Goal: Task Accomplishment & Management: Manage account settings

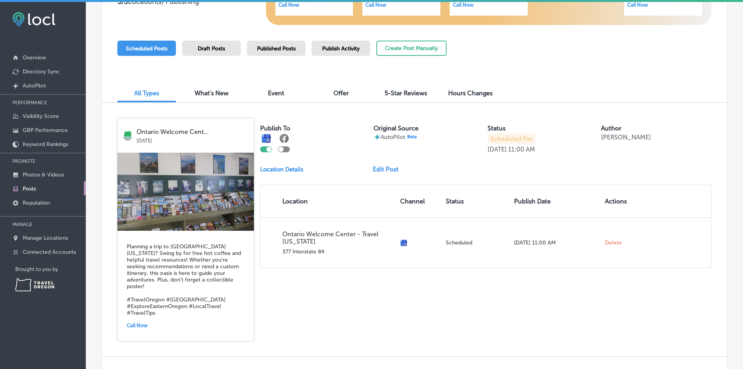
scroll to position [195, 0]
click at [378, 167] on link "Edit Post" at bounding box center [389, 168] width 32 height 7
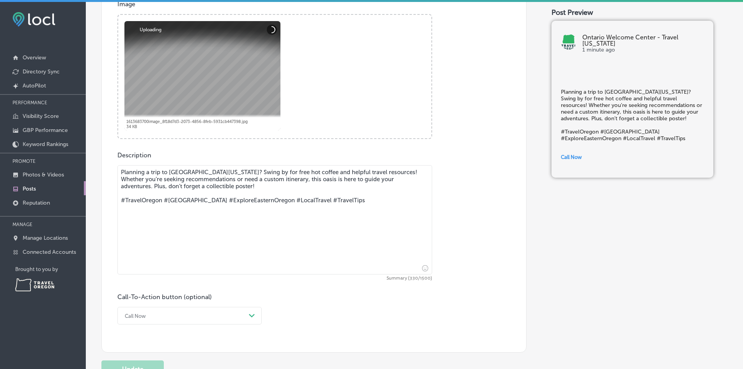
scroll to position [312, 0]
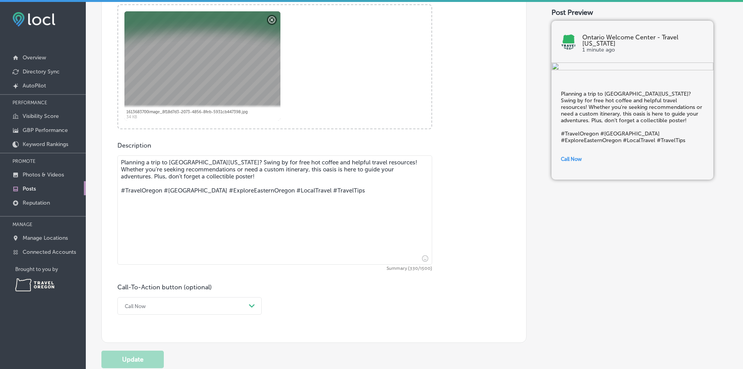
click at [242, 161] on textarea "Planning a trip to [GEOGRAPHIC_DATA][US_STATE]? Swing by for free hot coffee an…" at bounding box center [274, 209] width 315 height 109
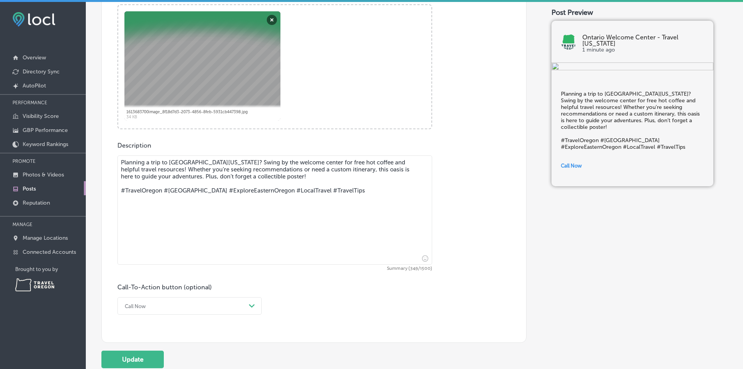
drag, startPoint x: 361, startPoint y: 161, endPoint x: 296, endPoint y: 164, distance: 64.5
click at [296, 164] on textarea "Planning a trip to [GEOGRAPHIC_DATA][US_STATE]? Swing by the welcome center for…" at bounding box center [274, 209] width 315 height 109
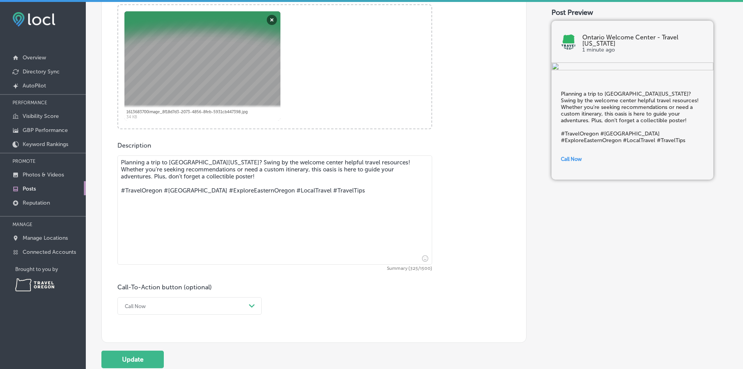
click at [365, 162] on textarea "Planning a trip to [GEOGRAPHIC_DATA][US_STATE]? Swing by the welcome center hel…" at bounding box center [274, 209] width 315 height 109
drag, startPoint x: 211, startPoint y: 178, endPoint x: 144, endPoint y: 176, distance: 66.7
click at [144, 176] on textarea "Planning a trip to [GEOGRAPHIC_DATA][US_STATE]? Swing by the welcome center hel…" at bounding box center [274, 209] width 315 height 109
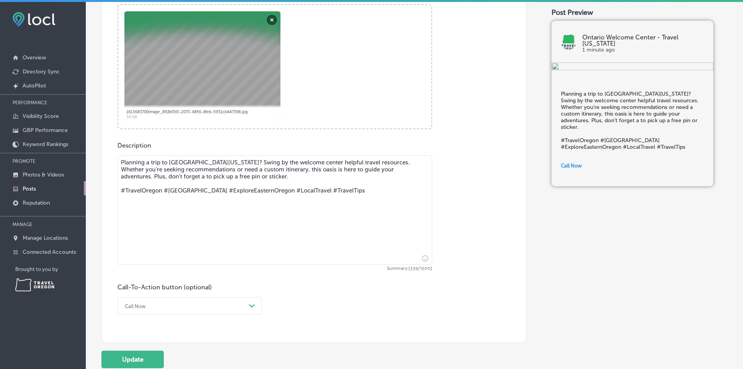
drag, startPoint x: 384, startPoint y: 192, endPoint x: 116, endPoint y: 190, distance: 267.6
click at [116, 190] on div "Post content Select location(s) Business + Location All Locations Path Created …" at bounding box center [313, 93] width 425 height 499
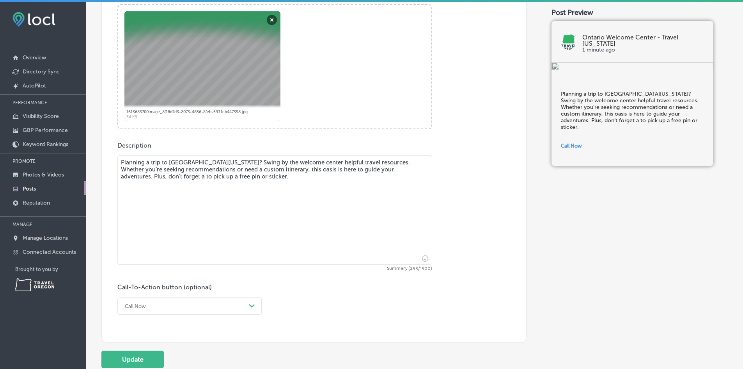
type textarea "Planning a trip to [GEOGRAPHIC_DATA][US_STATE]? Swing by the welcome center hel…"
click at [224, 309] on div "Call Now Path Created with Sketch." at bounding box center [189, 306] width 144 height 18
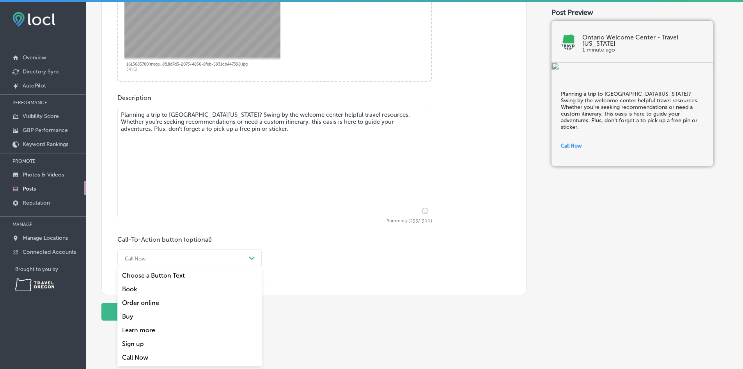
click at [185, 327] on div "Learn more" at bounding box center [189, 330] width 144 height 14
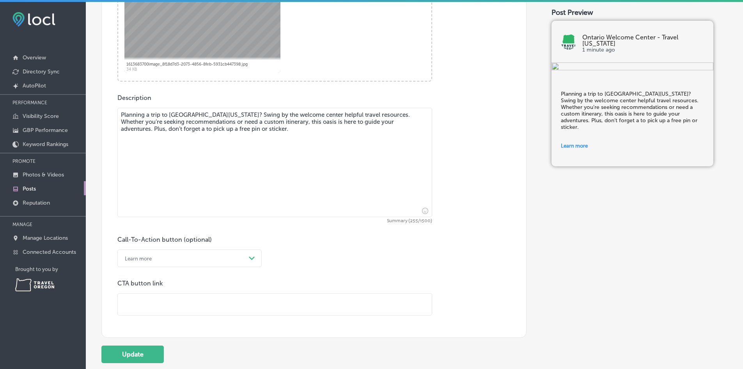
click at [186, 302] on input "text" at bounding box center [275, 303] width 314 height 21
paste input "[URL][DOMAIN_NAME]"
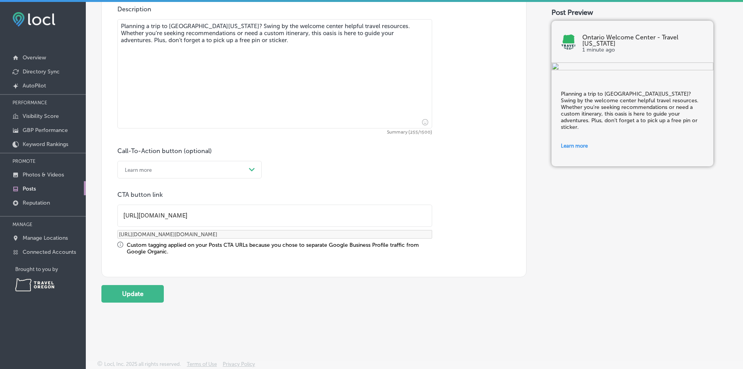
scroll to position [292, 0]
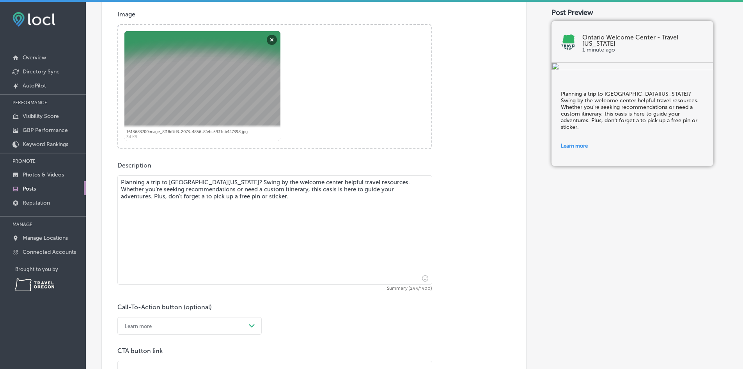
type input "[URL][DOMAIN_NAME]"
click at [225, 215] on textarea "Planning a trip to [GEOGRAPHIC_DATA][US_STATE]? Swing by the welcome center hel…" at bounding box center [274, 229] width 315 height 109
click at [238, 198] on textarea "Planning a trip to [GEOGRAPHIC_DATA][US_STATE]? Swing by the welcome center hel…" at bounding box center [274, 229] width 315 height 109
click at [169, 199] on textarea "Planning a trip to [GEOGRAPHIC_DATA][US_STATE]? Swing by the welcome center hel…" at bounding box center [274, 229] width 315 height 109
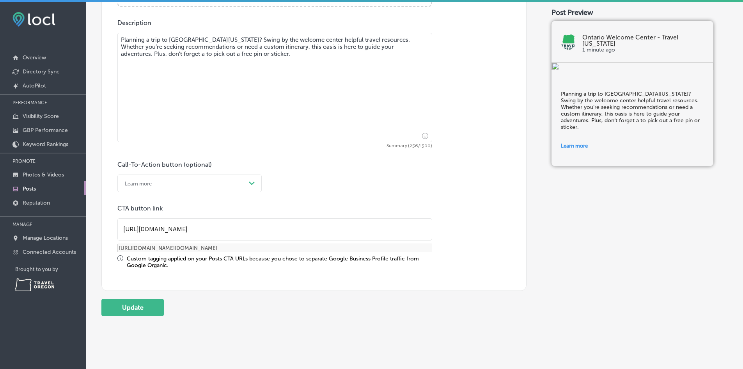
scroll to position [448, 0]
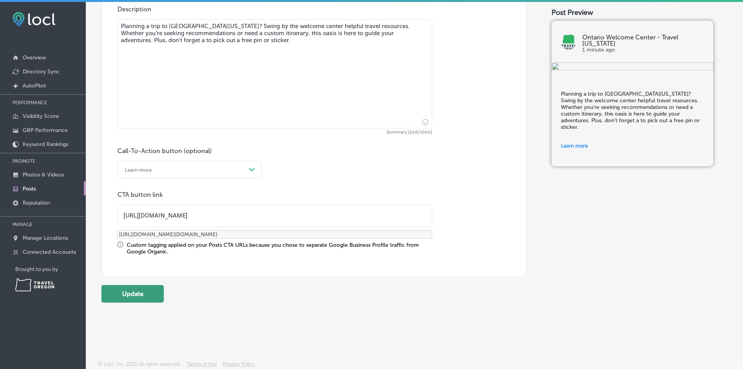
type textarea "Planning a trip to [GEOGRAPHIC_DATA][US_STATE]? Swing by the welcome center hel…"
click at [158, 294] on button "Update" at bounding box center [132, 294] width 62 height 18
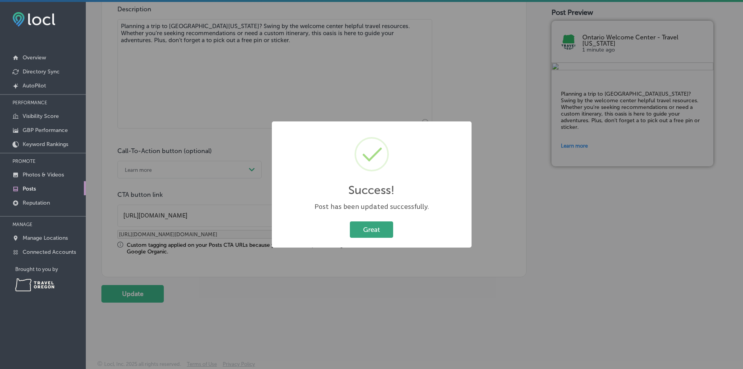
click at [384, 236] on button "Great" at bounding box center [371, 229] width 43 height 16
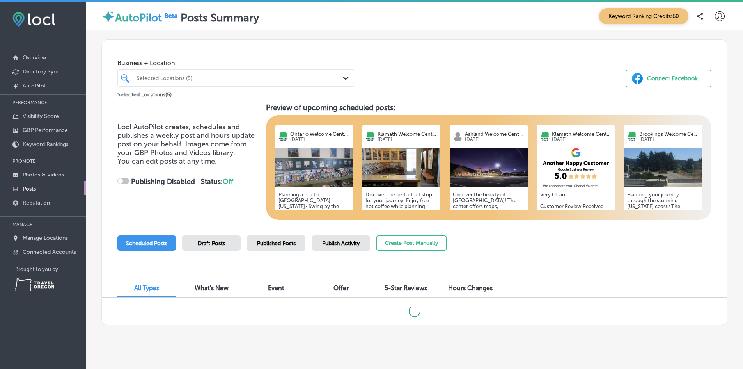
checkbox input "true"
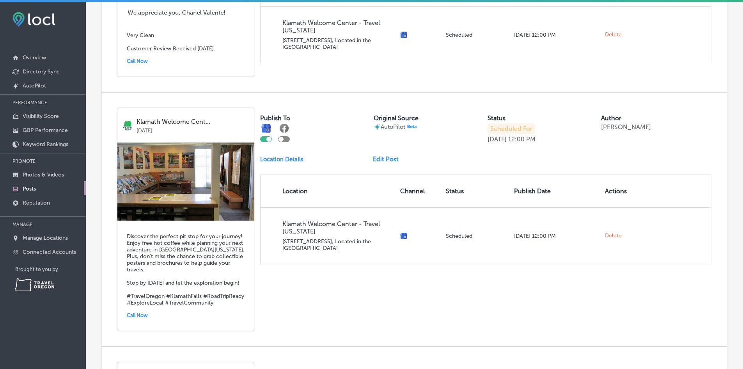
scroll to position [1131, 0]
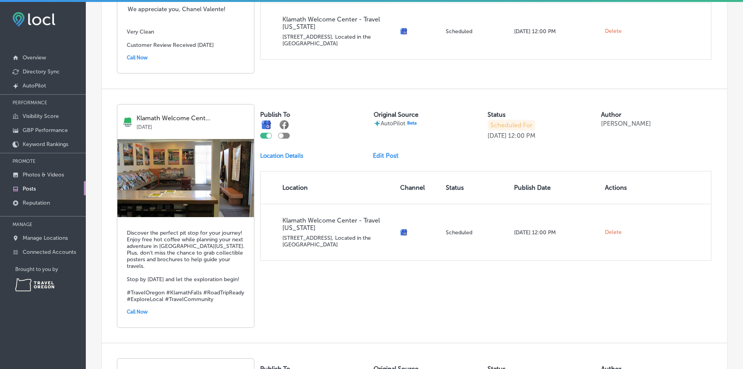
click at [383, 152] on link "Edit Post" at bounding box center [389, 155] width 32 height 7
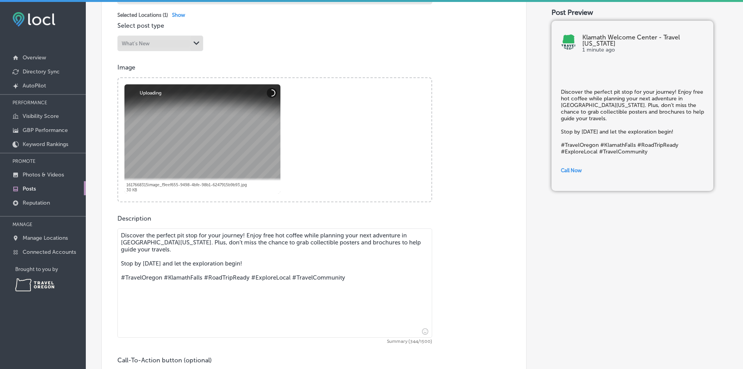
scroll to position [351, 0]
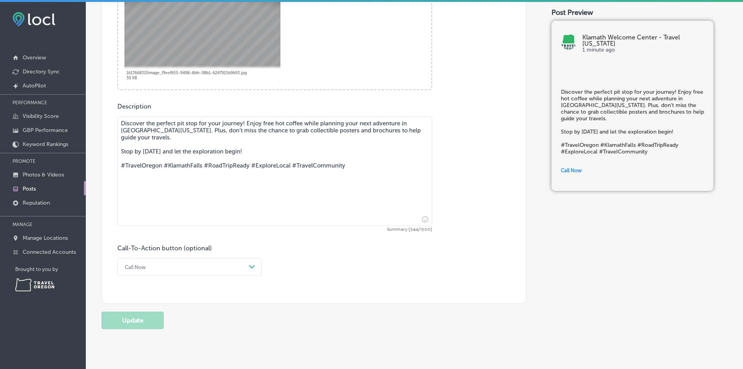
click at [244, 150] on textarea "Discover the perfect pit stop for your journey! Enjoy free hot coffee while pla…" at bounding box center [274, 170] width 315 height 109
click at [332, 144] on textarea "Discover the perfect pit stop for your journey! Enjoy free hot coffee while pla…" at bounding box center [274, 170] width 315 height 109
drag, startPoint x: 298, startPoint y: 130, endPoint x: 376, endPoint y: 138, distance: 77.6
click at [376, 138] on textarea "Discover the perfect pit stop for your journey! Enjoy free hot coffee while pla…" at bounding box center [274, 170] width 315 height 109
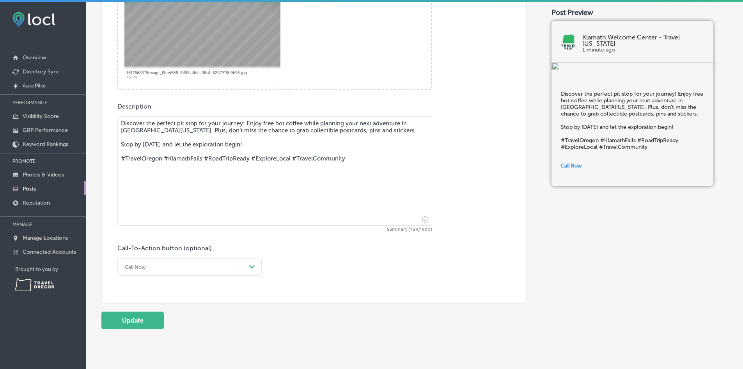
click at [245, 141] on textarea "Discover the perfect pit stop for your journey! Enjoy free hot coffee while pla…" at bounding box center [274, 170] width 315 height 109
drag, startPoint x: 352, startPoint y: 160, endPoint x: 117, endPoint y: 153, distance: 235.3
click at [117, 153] on div "Post content Select location(s) Business + Location All Locations Path Created …" at bounding box center [313, 54] width 425 height 499
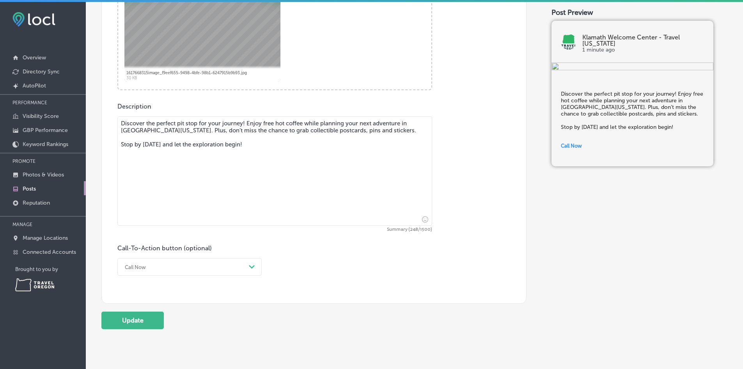
type textarea "Discover the perfect pit stop for your journey! Enjoy free hot coffee while pla…"
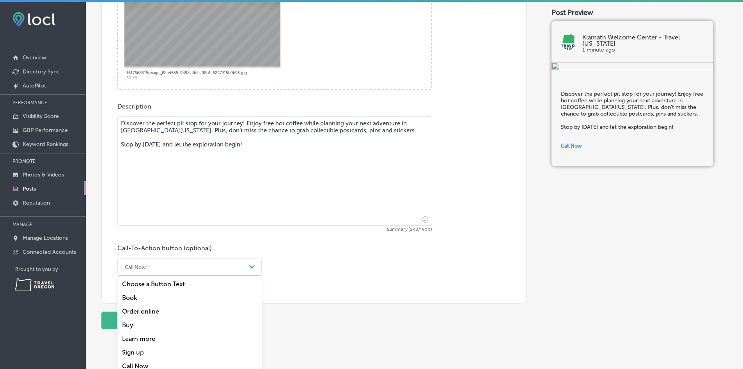
scroll to position [360, 0]
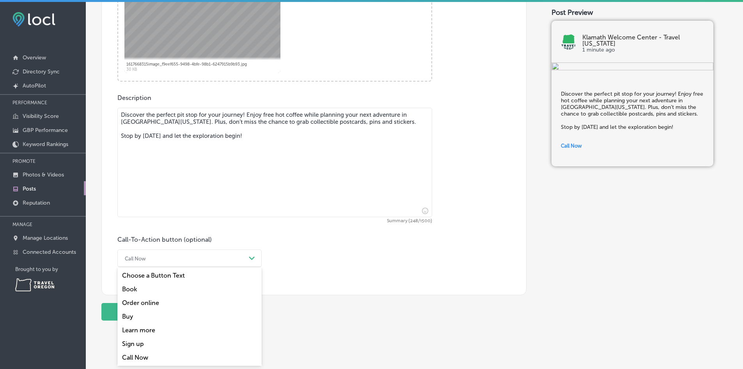
click at [160, 267] on div "option Choose a Button Text focused, 1 of 7. 7 results available. Use Up and Do…" at bounding box center [189, 258] width 144 height 18
click at [157, 330] on div "Learn more" at bounding box center [189, 330] width 144 height 14
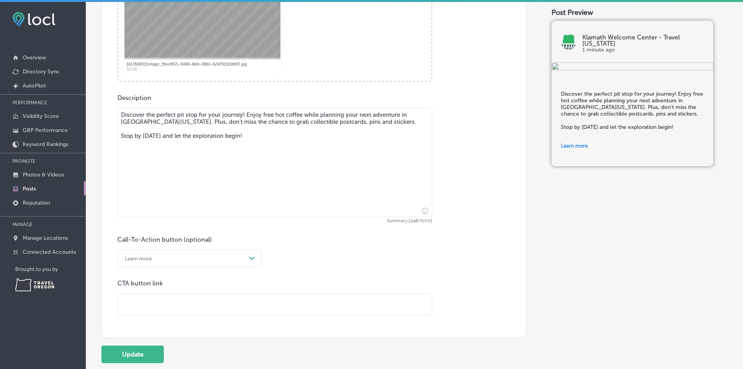
click at [159, 300] on input "text" at bounding box center [275, 303] width 314 height 21
paste input "[URL][DOMAIN_NAME]"
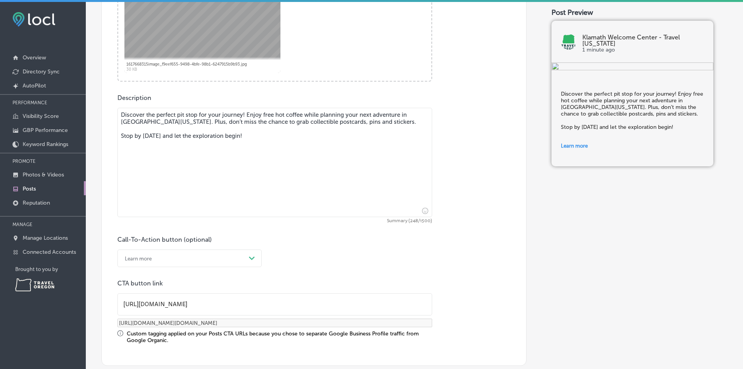
type input "[URL][DOMAIN_NAME]"
click at [370, 265] on div "Call-To-Action button (optional) Learn more Path Created with Sketch. CTA butto…" at bounding box center [313, 290] width 393 height 108
click at [485, 318] on div "Call-To-Action button (optional) Learn more Path Created with Sketch. CTA butto…" at bounding box center [313, 290] width 393 height 108
click at [293, 202] on textarea "Discover the perfect pit stop for your journey! Enjoy free hot coffee while pla…" at bounding box center [274, 162] width 315 height 109
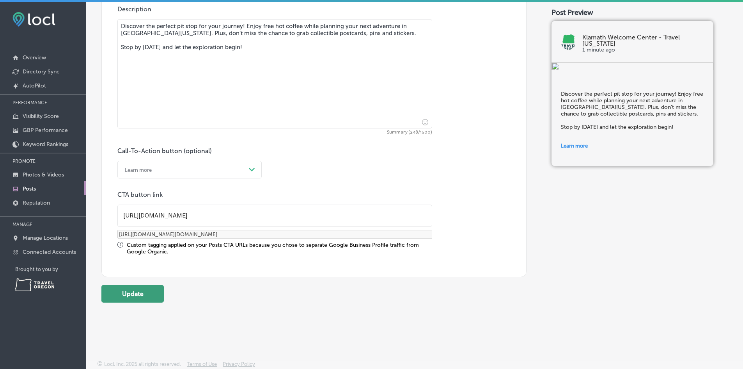
click at [128, 295] on button "Update" at bounding box center [132, 294] width 62 height 18
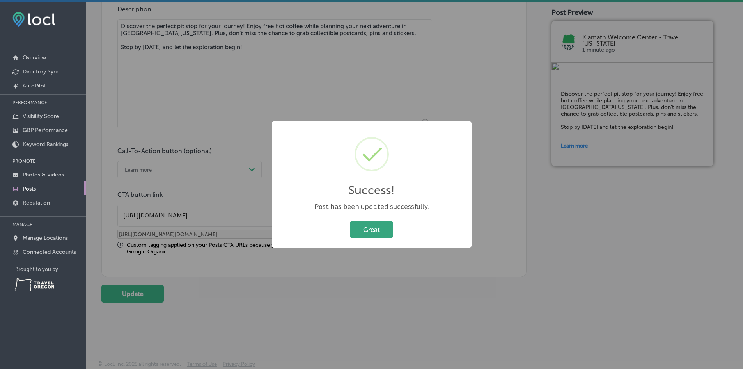
click at [361, 232] on button "Great" at bounding box center [371, 229] width 43 height 16
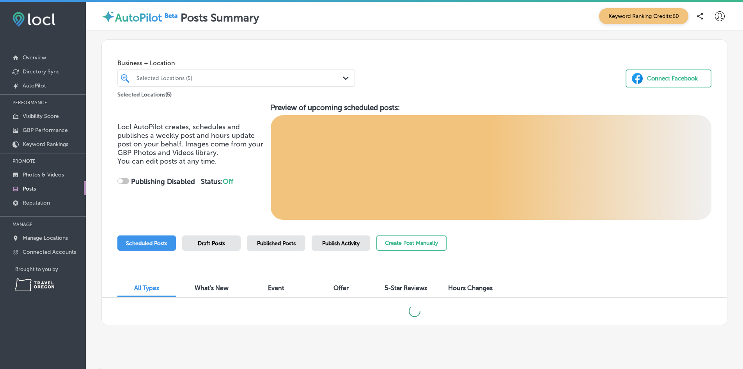
checkbox input "true"
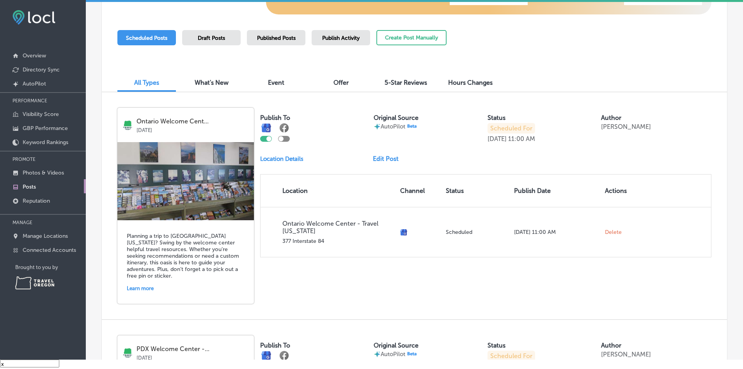
scroll to position [195, 0]
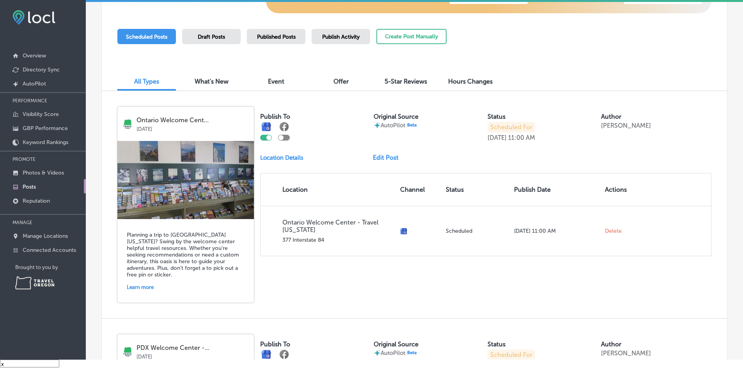
click at [383, 159] on link "Edit Post" at bounding box center [389, 157] width 32 height 7
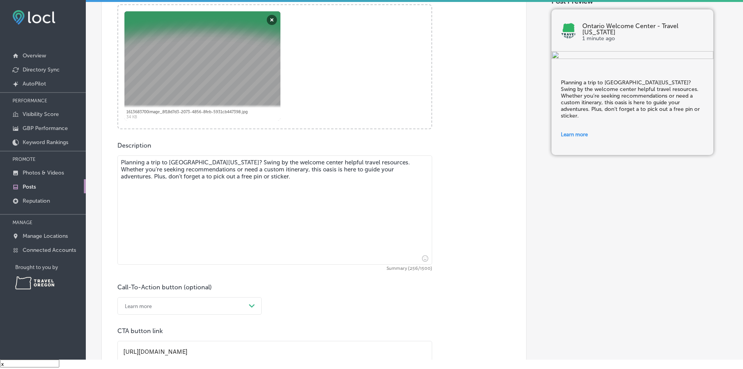
scroll to position [312, 0]
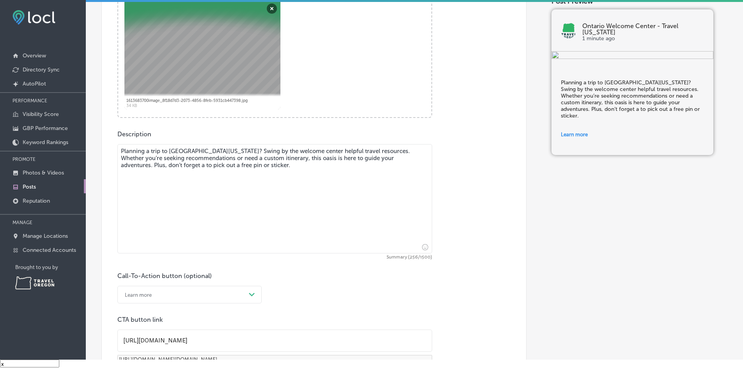
click at [303, 172] on textarea "Planning a trip to [GEOGRAPHIC_DATA][US_STATE]? Swing by the welcome center hel…" at bounding box center [274, 198] width 315 height 109
drag, startPoint x: 235, startPoint y: 164, endPoint x: 151, endPoint y: 164, distance: 84.6
click at [151, 164] on textarea "Planning a trip to [GEOGRAPHIC_DATA][US_STATE]? Swing by the welcome center hel…" at bounding box center [274, 198] width 315 height 109
click at [166, 165] on textarea "Planning a trip to [GEOGRAPHIC_DATA][US_STATE]? Swing by the welcome center hel…" at bounding box center [274, 198] width 315 height 109
click at [237, 166] on textarea "Planning a trip to [GEOGRAPHIC_DATA][US_STATE]? Swing by the welcome center hel…" at bounding box center [274, 198] width 315 height 109
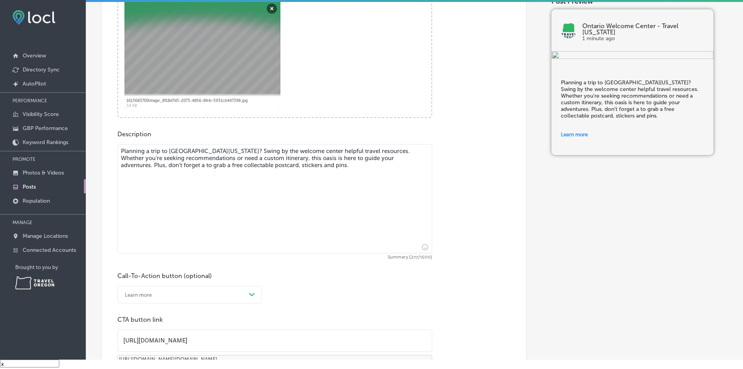
click at [260, 164] on textarea "Planning a trip to [GEOGRAPHIC_DATA][US_STATE]? Swing by the welcome center hel…" at bounding box center [274, 198] width 315 height 109
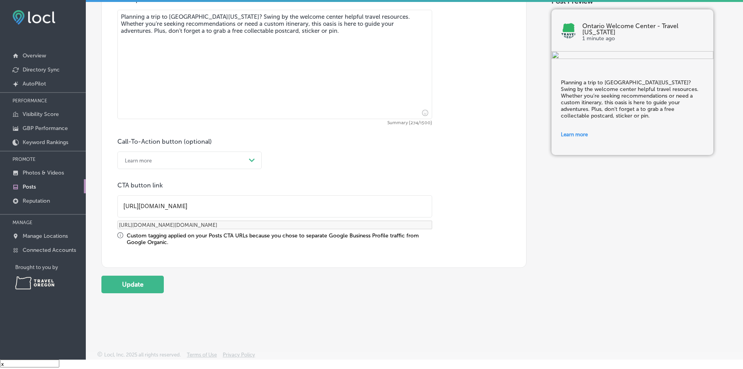
scroll to position [448, 0]
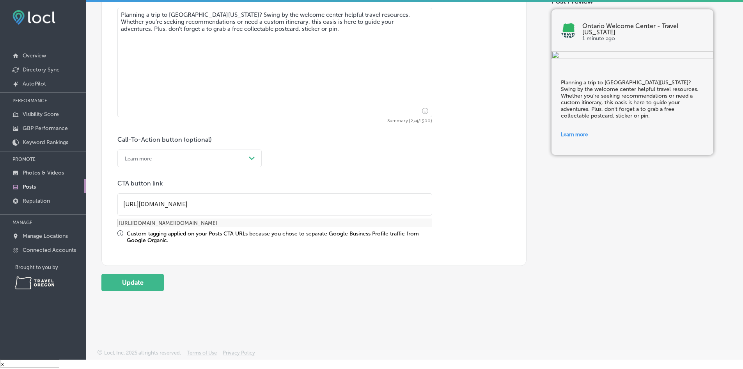
type textarea "Planning a trip to [GEOGRAPHIC_DATA][US_STATE]? Swing by the welcome center hel…"
drag, startPoint x: 146, startPoint y: 271, endPoint x: 155, endPoint y: 279, distance: 11.6
click at [155, 279] on button "Update" at bounding box center [132, 282] width 62 height 18
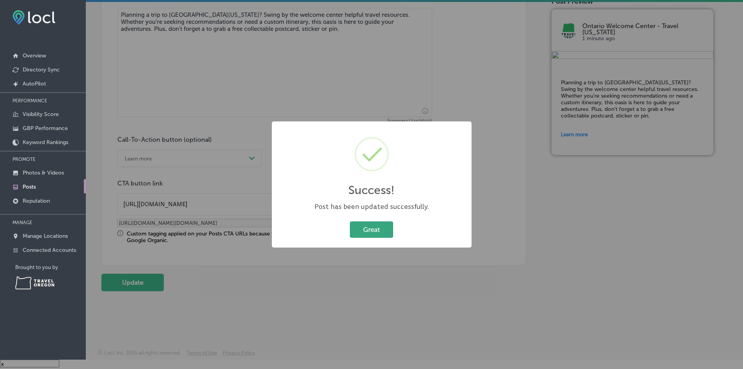
click at [376, 228] on button "Great" at bounding box center [371, 229] width 43 height 16
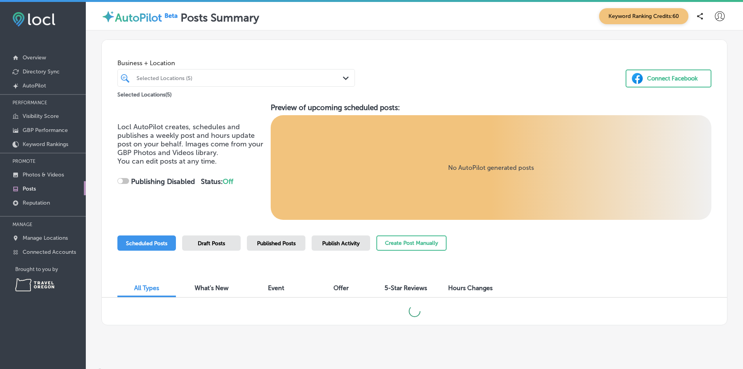
checkbox input "true"
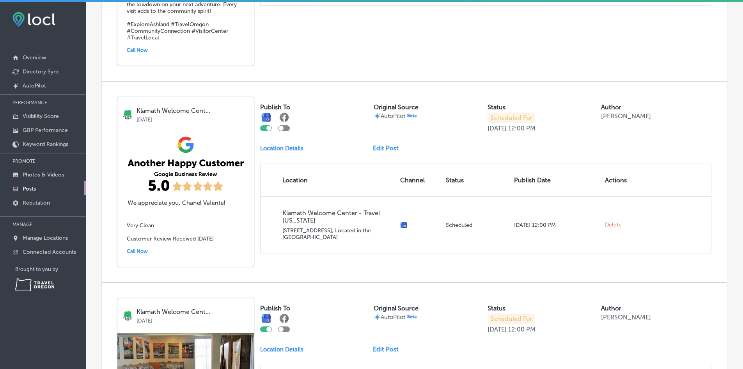
scroll to position [936, 0]
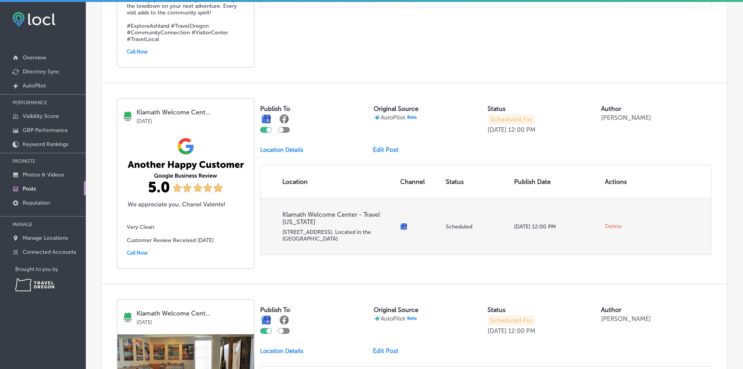
click at [610, 223] on span "Delete" at bounding box center [613, 226] width 17 height 7
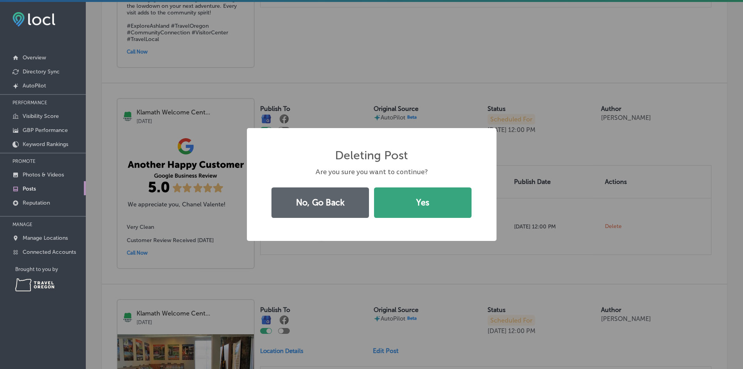
click at [432, 211] on button "Yes" at bounding box center [423, 202] width 98 height 30
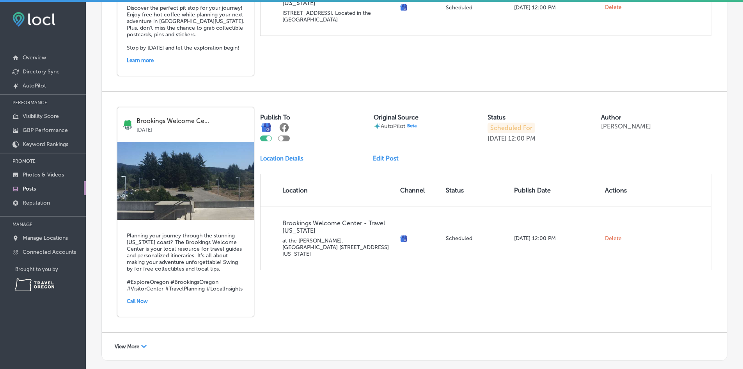
scroll to position [1198, 0]
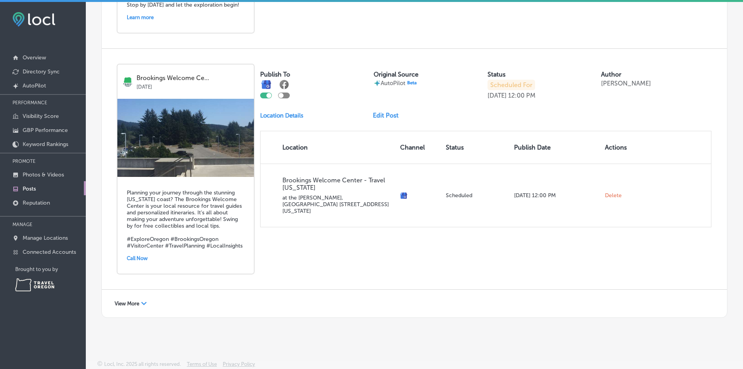
click at [227, 222] on h5 "Planning your journey through the stunning [US_STATE] coast? The Brookings Welc…" at bounding box center [186, 219] width 118 height 60
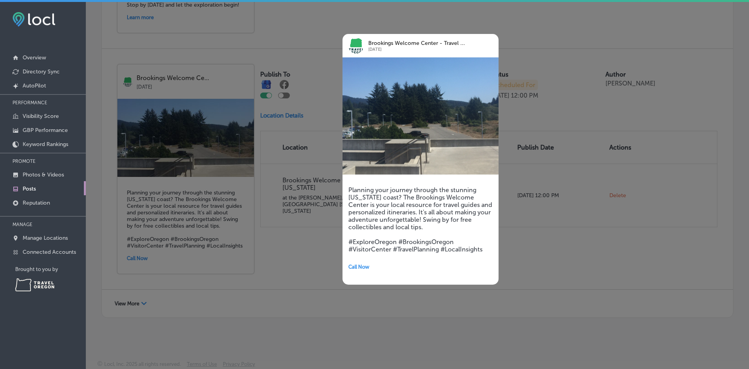
click at [525, 314] on div at bounding box center [374, 184] width 749 height 369
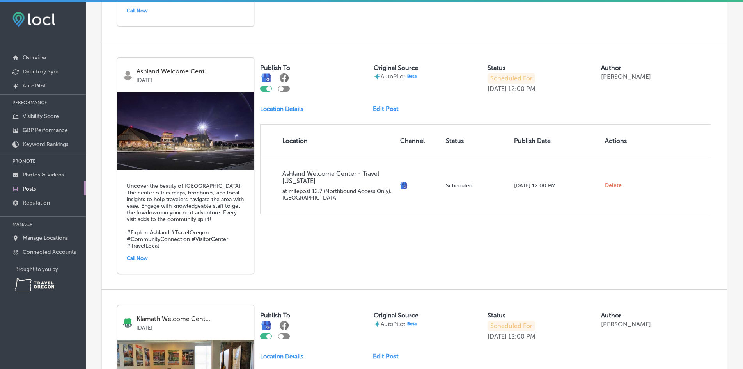
scroll to position [925, 0]
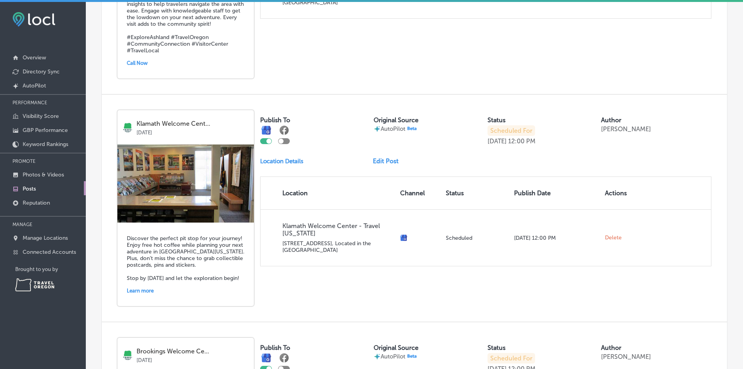
click at [188, 258] on h5 "Discover the perfect pit stop for your journey! Enjoy free hot coffee while pla…" at bounding box center [186, 258] width 118 height 46
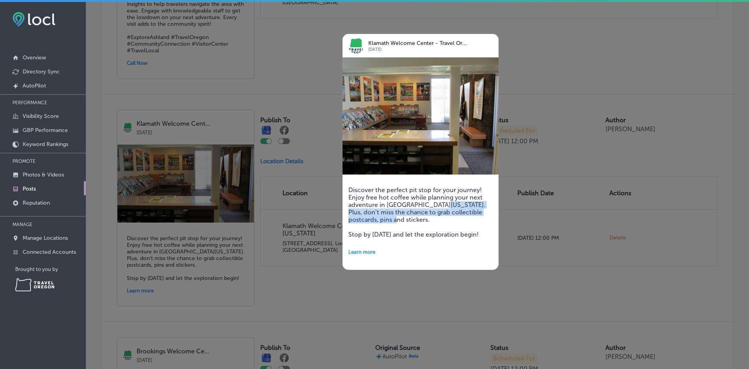
drag, startPoint x: 386, startPoint y: 222, endPoint x: 442, endPoint y: 206, distance: 58.1
click at [442, 206] on h5 "Discover the perfect pit stop for your journey! Enjoy free hot coffee while pla…" at bounding box center [420, 212] width 144 height 52
copy h5 "Plus, don’t miss the chance to grab collectible postcards, pins and stickers."
click at [371, 286] on div at bounding box center [374, 184] width 749 height 369
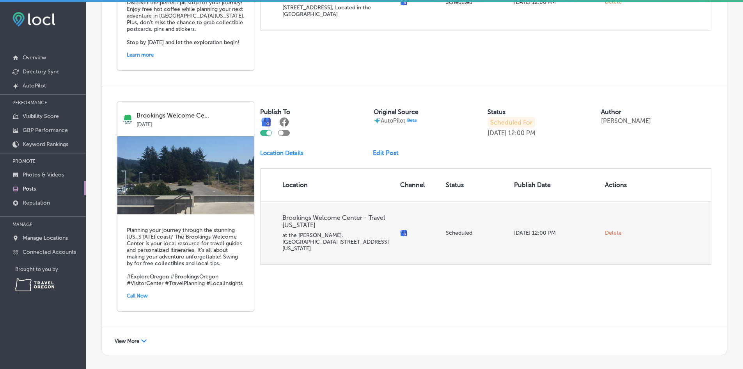
scroll to position [1198, 0]
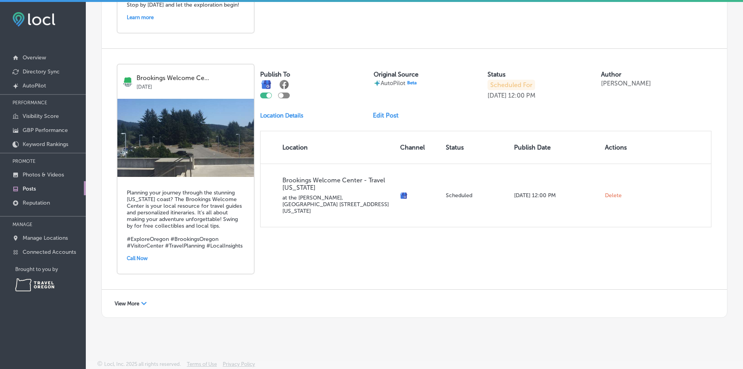
click at [380, 112] on link "Edit Post" at bounding box center [389, 115] width 32 height 7
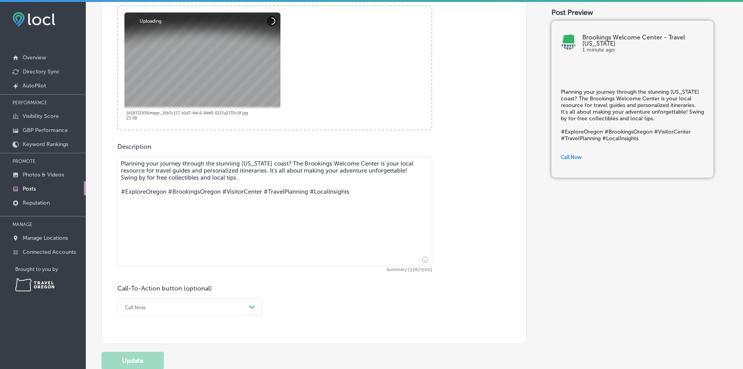
scroll to position [378, 0]
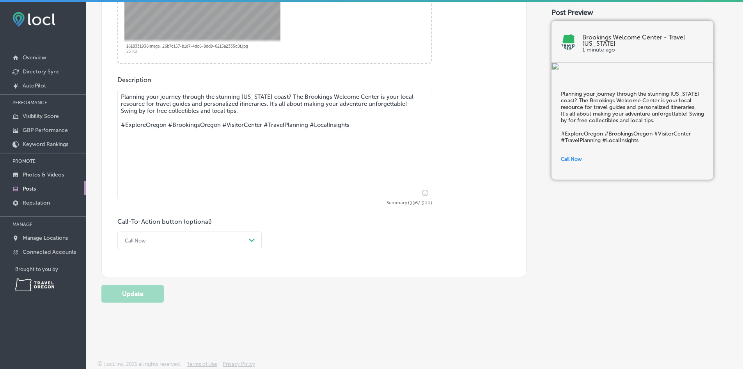
click at [309, 110] on textarea "Planning your journey through the stunning [US_STATE] coast? The Brookings Welc…" at bounding box center [274, 144] width 315 height 109
drag, startPoint x: 301, startPoint y: 111, endPoint x: 114, endPoint y: 114, distance: 187.7
click at [114, 114] on div "Post content Select location(s) Business + Location All Locations Path Created …" at bounding box center [313, 27] width 425 height 499
paste textarea "Plus, don’t miss the chance to grab collectible postcards, pins and stickers."
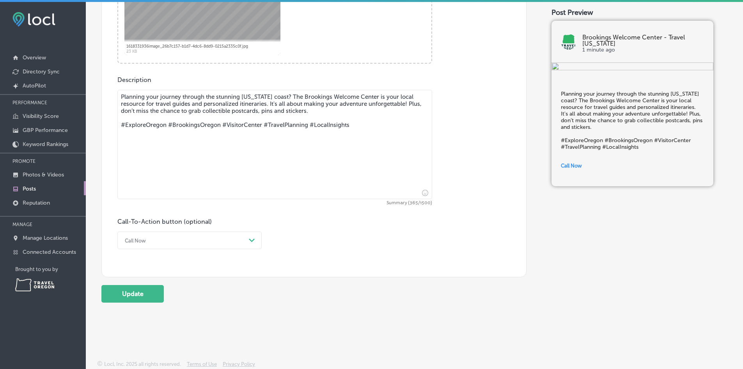
click at [408, 105] on textarea "Planning your journey through the stunning [US_STATE] coast? The Brookings Welc…" at bounding box center [274, 144] width 315 height 109
drag, startPoint x: 370, startPoint y: 129, endPoint x: 91, endPoint y: 119, distance: 279.1
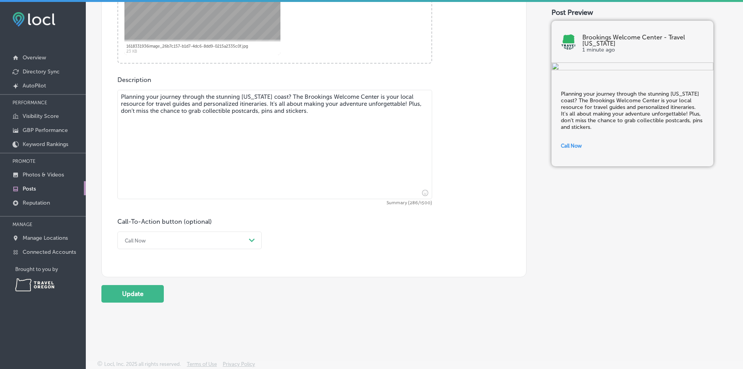
type textarea "Planning your journey through the stunning [US_STATE] coast? The Brookings Welc…"
click at [163, 244] on div "Call Now" at bounding box center [183, 240] width 125 height 12
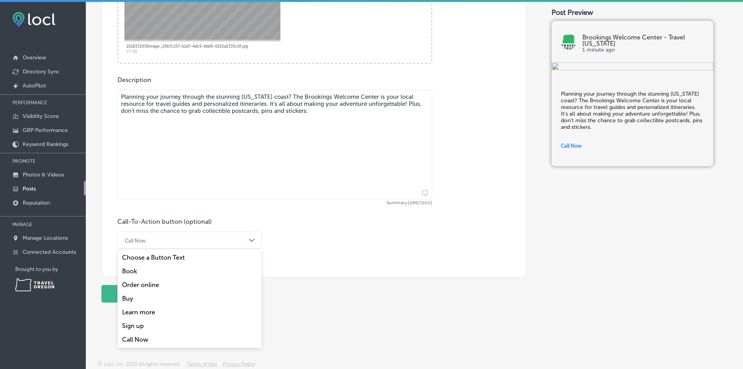
click at [145, 309] on div "Learn more" at bounding box center [189, 312] width 144 height 14
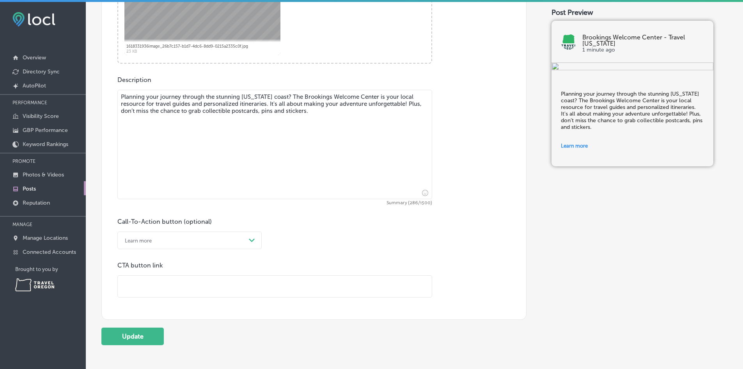
click at [145, 291] on input "text" at bounding box center [275, 285] width 314 height 21
paste input "Plus, don’t miss the chance to grab collectible postcards, pins and stickers."
click at [201, 287] on input "Plus, don’t miss the chance to grab collectible postcards, pins and stickers." at bounding box center [275, 285] width 314 height 21
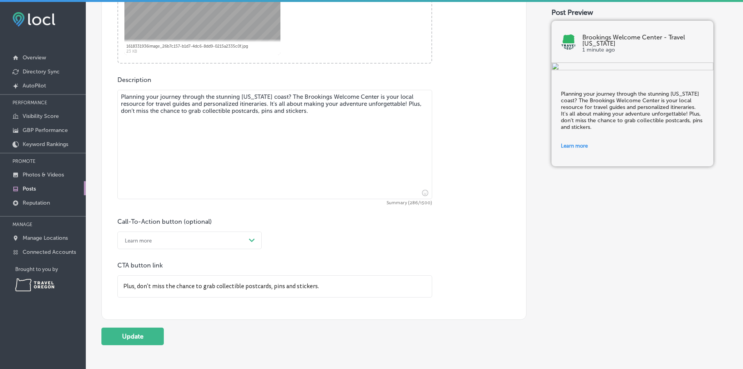
paste input "[URL][DOMAIN_NAME][US_STATE]"
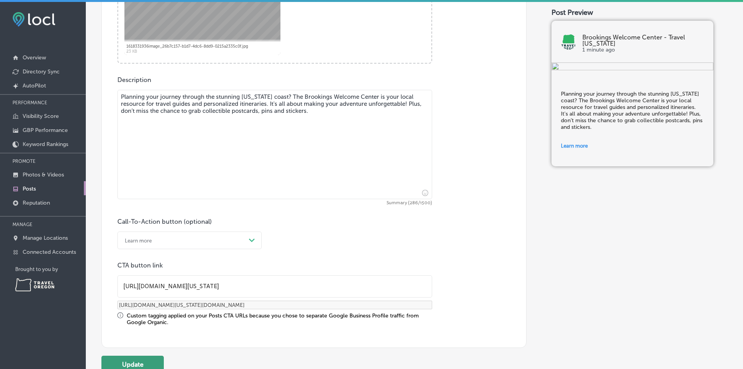
type input "[URL][DOMAIN_NAME][US_STATE]"
click at [135, 363] on button "Update" at bounding box center [132, 364] width 62 height 18
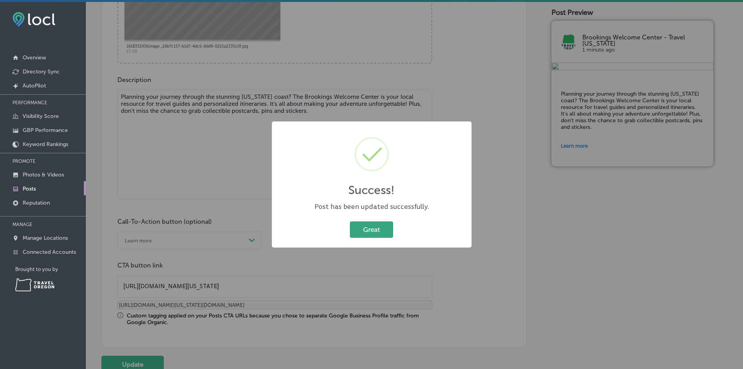
click at [360, 229] on button "Great" at bounding box center [371, 229] width 43 height 16
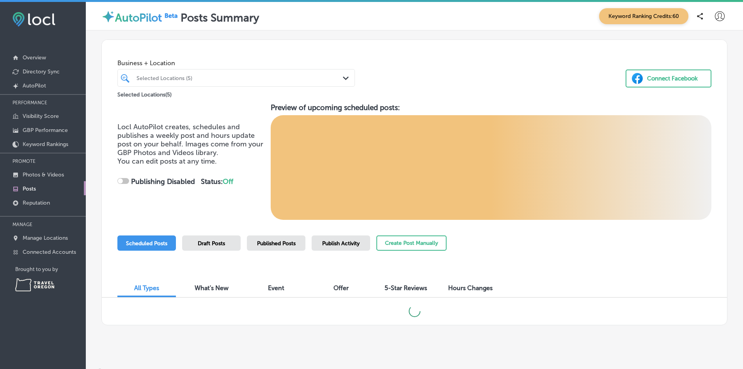
checkbox input "true"
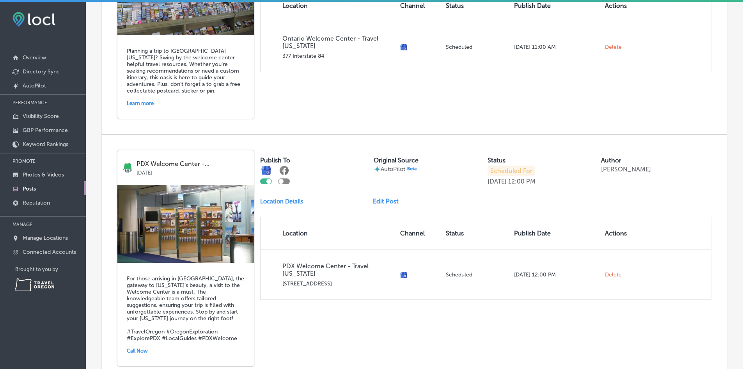
scroll to position [78, 0]
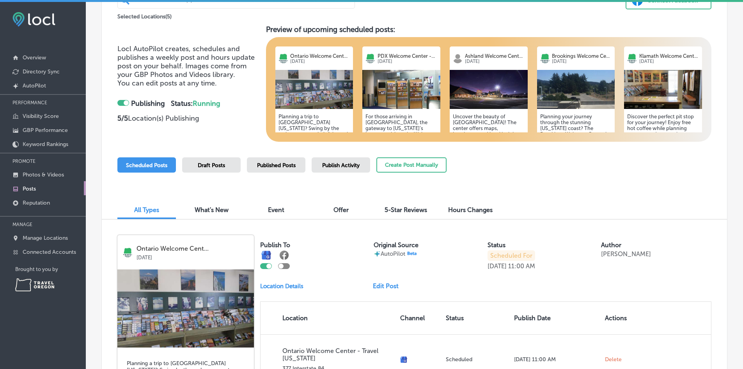
click at [221, 168] on span "Draft Posts" at bounding box center [211, 165] width 27 height 7
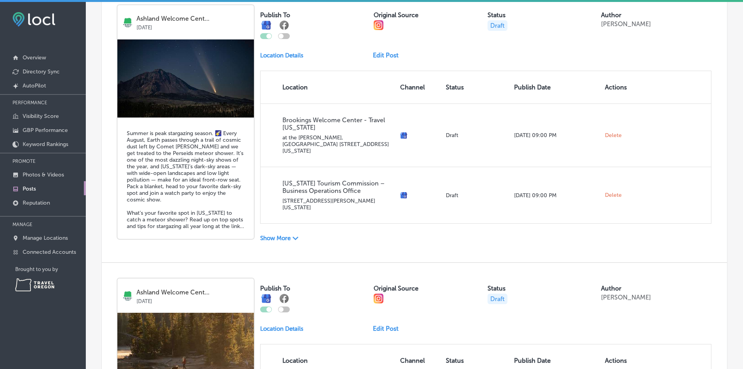
scroll to position [312, 0]
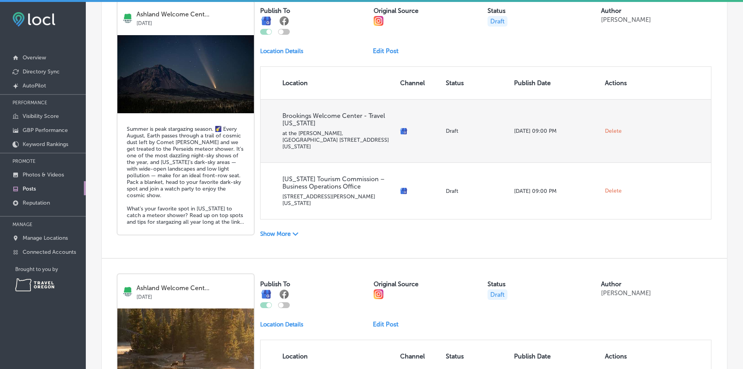
click at [611, 128] on span "Delete" at bounding box center [613, 131] width 17 height 7
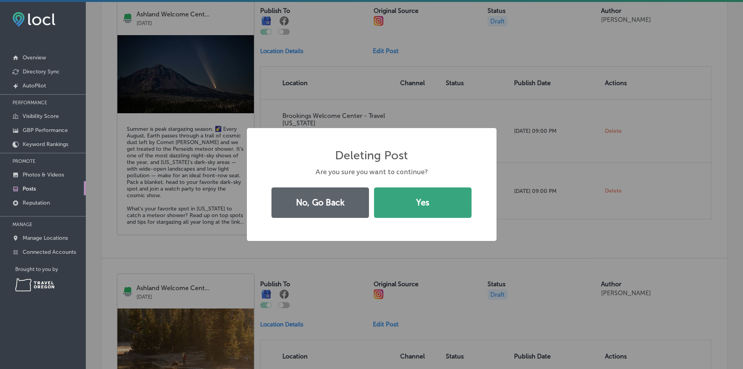
click at [396, 202] on button "Yes" at bounding box center [423, 202] width 98 height 30
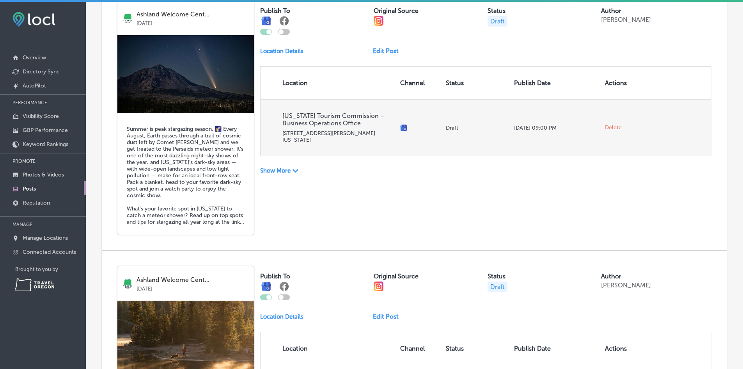
click at [602, 124] on td "Delete" at bounding box center [620, 127] width 36 height 57
click at [605, 124] on span "Delete" at bounding box center [613, 127] width 17 height 7
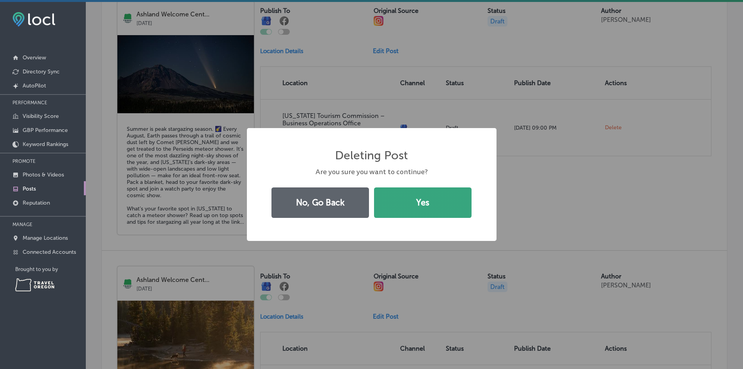
click at [434, 210] on button "Yes" at bounding box center [423, 202] width 98 height 30
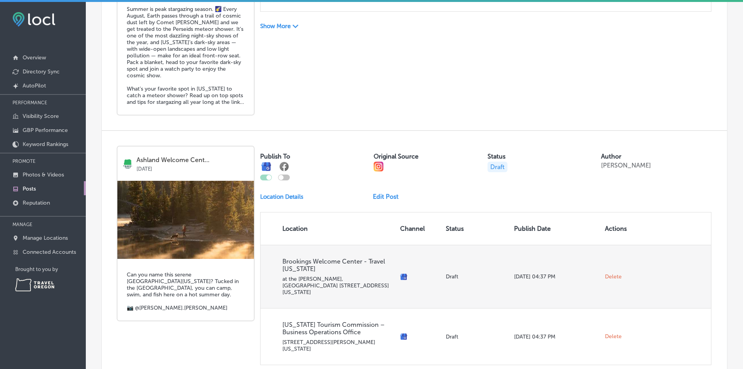
scroll to position [351, 0]
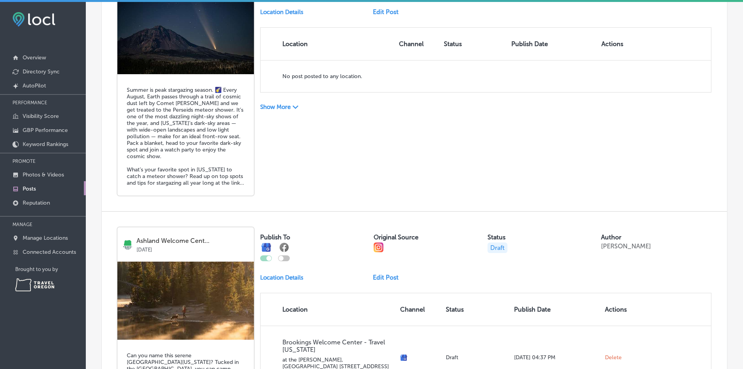
click at [284, 108] on p "Show More" at bounding box center [275, 106] width 30 height 7
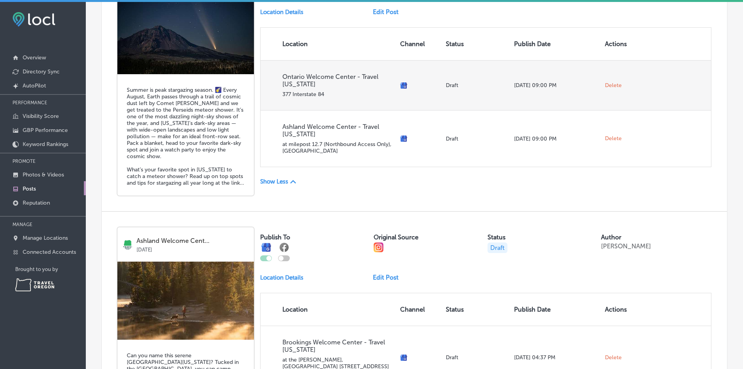
click at [611, 84] on span "Delete" at bounding box center [613, 85] width 17 height 7
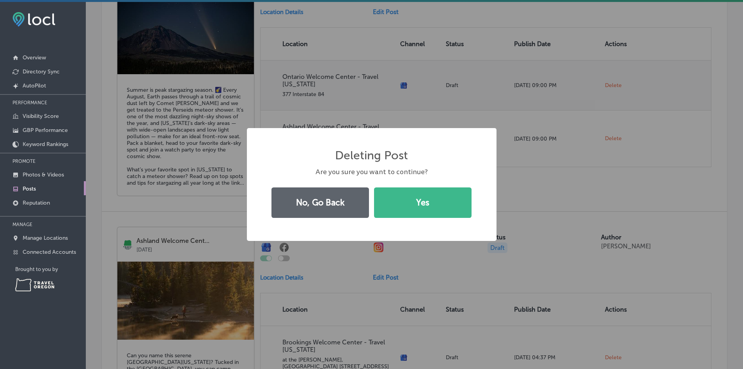
click at [611, 84] on div "Deleting Post × Are you sure you want to continue? No, Go Back Yes" at bounding box center [371, 184] width 743 height 369
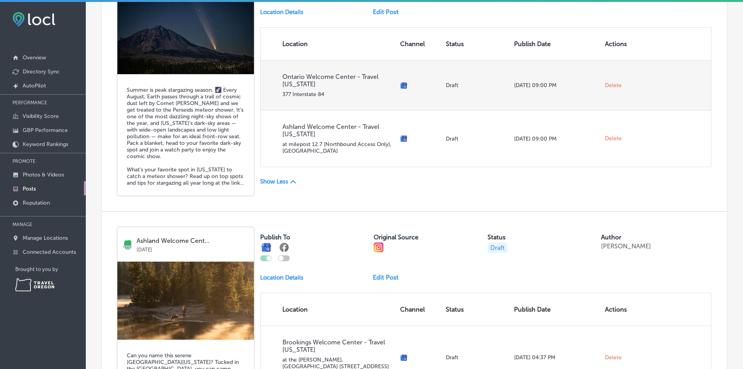
click at [607, 85] on span "Delete" at bounding box center [613, 85] width 17 height 7
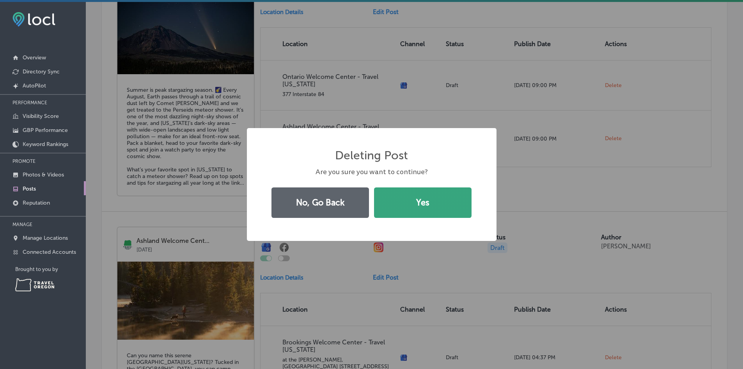
click at [461, 197] on button "Yes" at bounding box center [423, 202] width 98 height 30
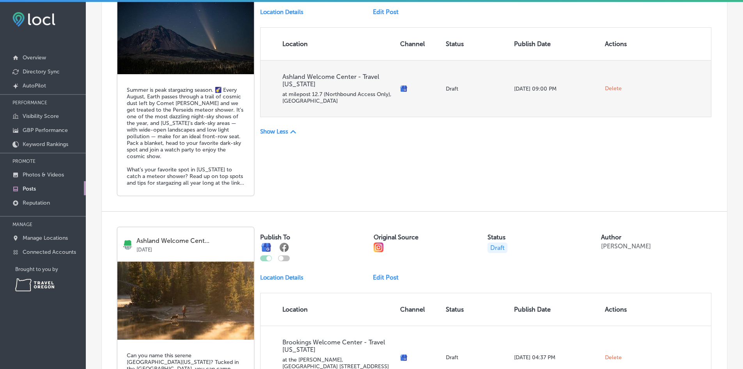
click at [612, 86] on span "Delete" at bounding box center [613, 88] width 17 height 7
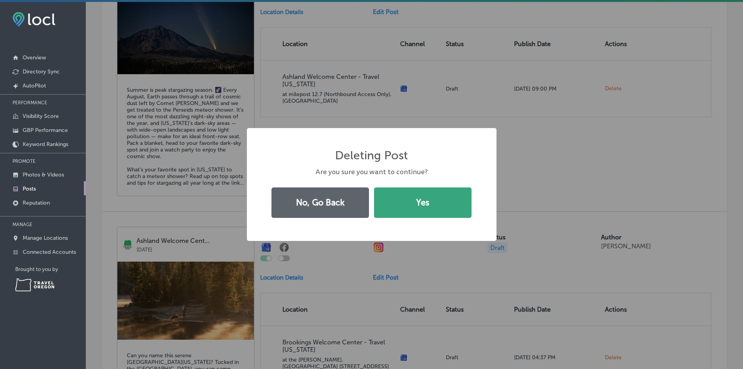
click at [401, 198] on button "Yes" at bounding box center [423, 202] width 98 height 30
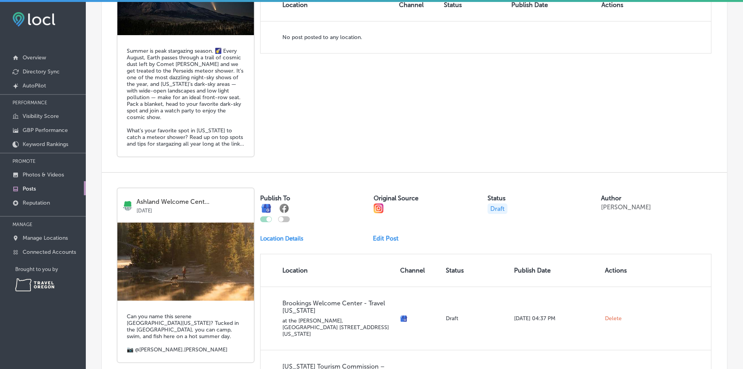
scroll to position [507, 0]
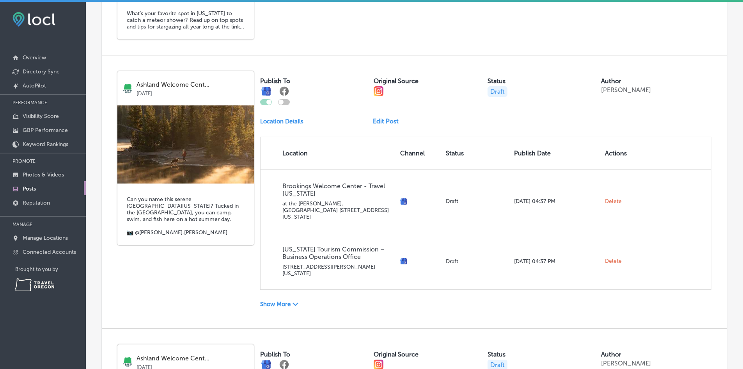
click at [284, 300] on p "Show More" at bounding box center [275, 303] width 30 height 7
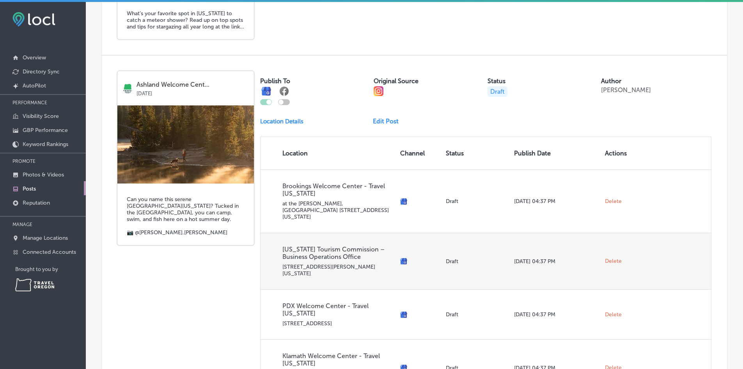
click at [612, 257] on span "Delete" at bounding box center [613, 260] width 17 height 7
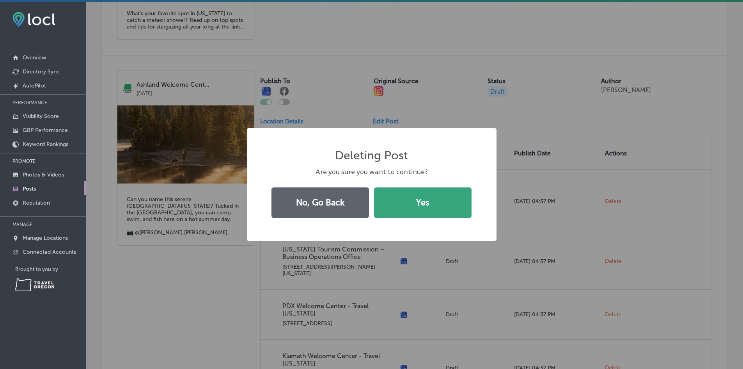
click at [385, 205] on button "Yes" at bounding box center [423, 202] width 98 height 30
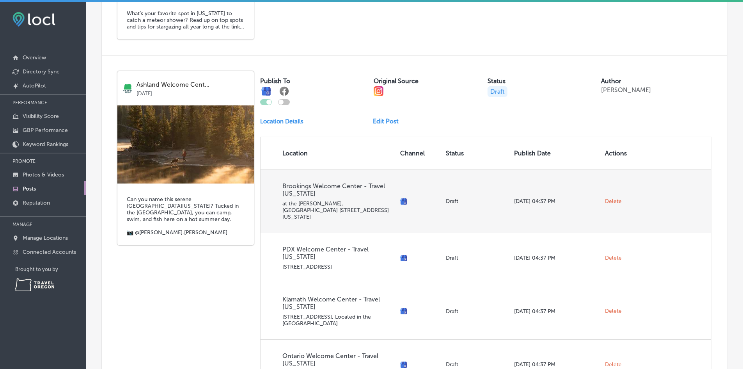
click at [609, 198] on span "Delete" at bounding box center [613, 201] width 17 height 7
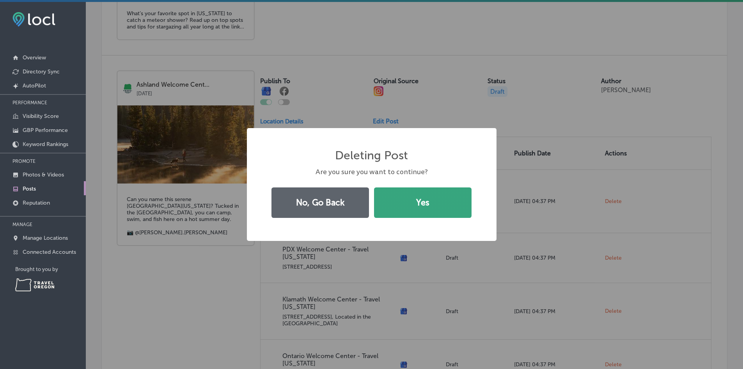
click at [412, 208] on button "Yes" at bounding box center [423, 202] width 98 height 30
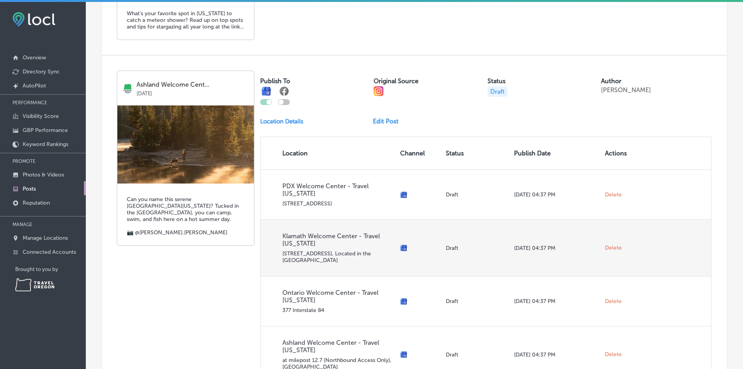
click at [609, 244] on span "Delete" at bounding box center [613, 247] width 17 height 7
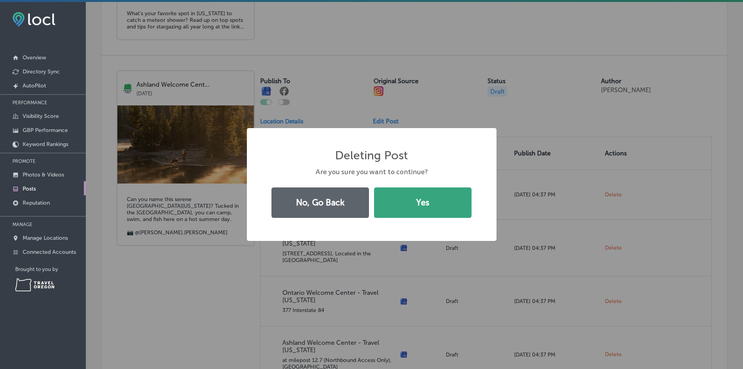
click at [427, 201] on button "Yes" at bounding box center [423, 202] width 98 height 30
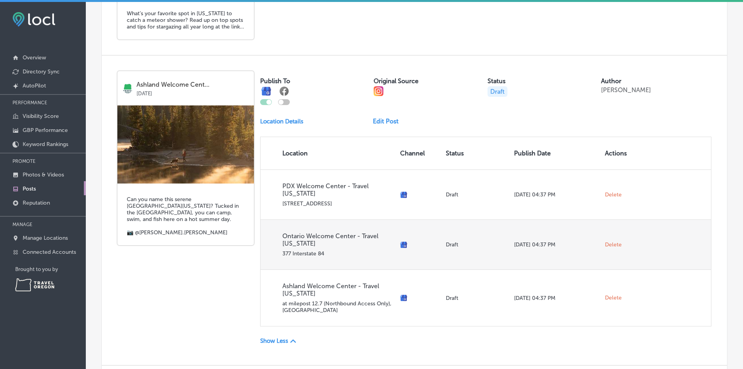
click at [611, 241] on span "Delete" at bounding box center [613, 244] width 17 height 7
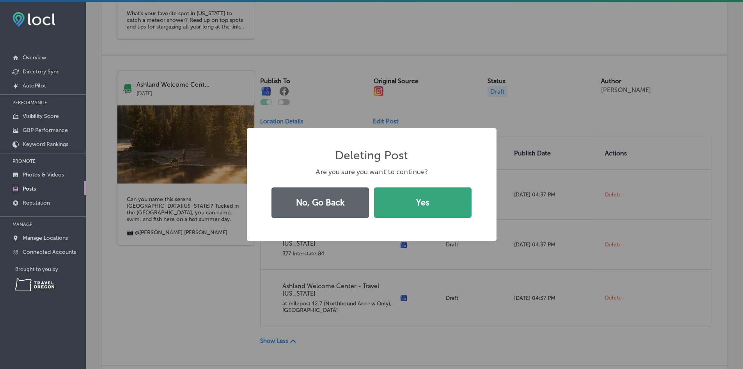
click at [412, 208] on button "Yes" at bounding box center [423, 202] width 98 height 30
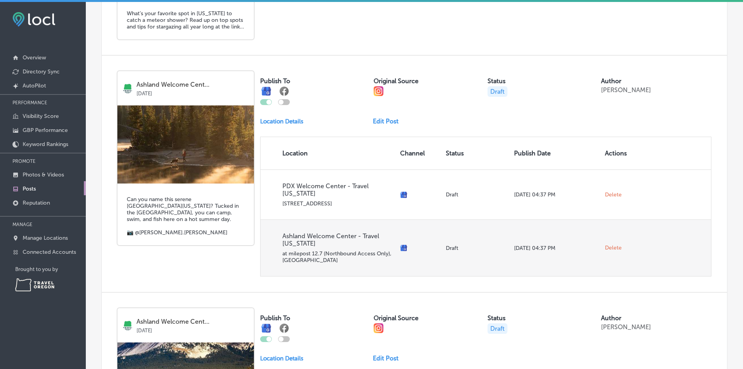
click at [611, 244] on span "Delete" at bounding box center [613, 247] width 17 height 7
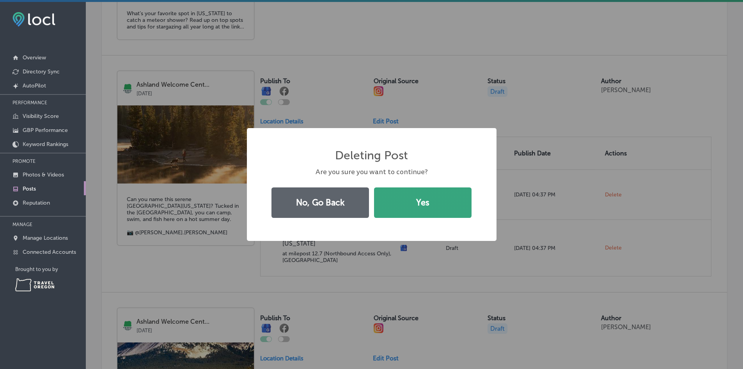
click at [424, 207] on button "Yes" at bounding box center [423, 202] width 98 height 30
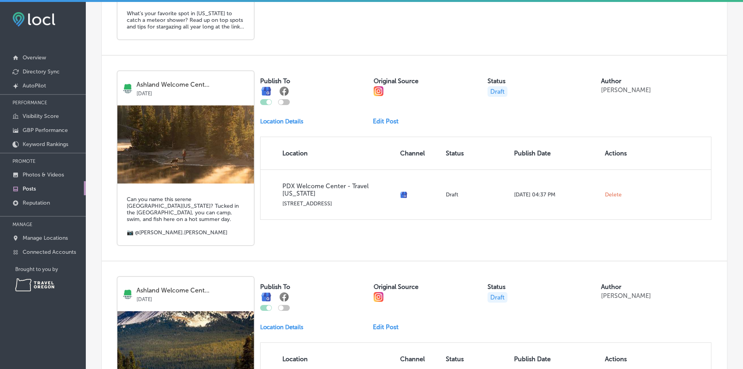
click at [389, 124] on link "Edit Post" at bounding box center [389, 120] width 32 height 7
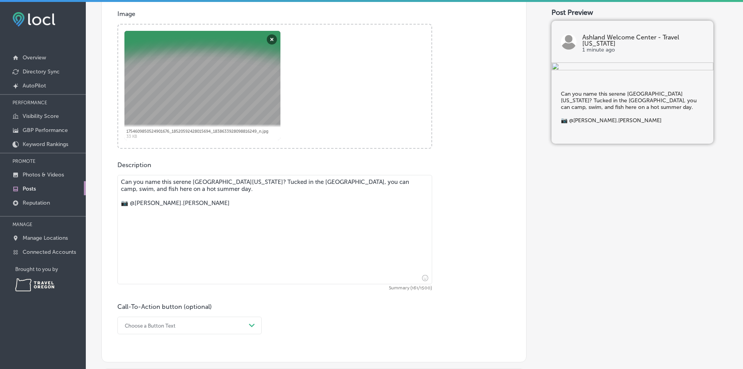
scroll to position [312, 0]
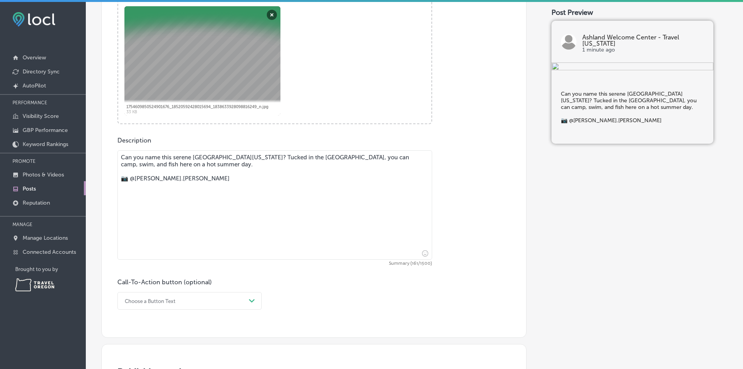
drag, startPoint x: 181, startPoint y: 179, endPoint x: 132, endPoint y: 180, distance: 48.8
click at [132, 180] on textarea "Can you name this serene [GEOGRAPHIC_DATA][US_STATE]? Tucked in the [GEOGRAPHIC…" at bounding box center [274, 204] width 315 height 109
paste textarea "[PERSON_NAME]"
click at [127, 168] on textarea "Can you name this serene [GEOGRAPHIC_DATA][US_STATE]? Tucked in the [GEOGRAPHIC…" at bounding box center [274, 204] width 315 height 109
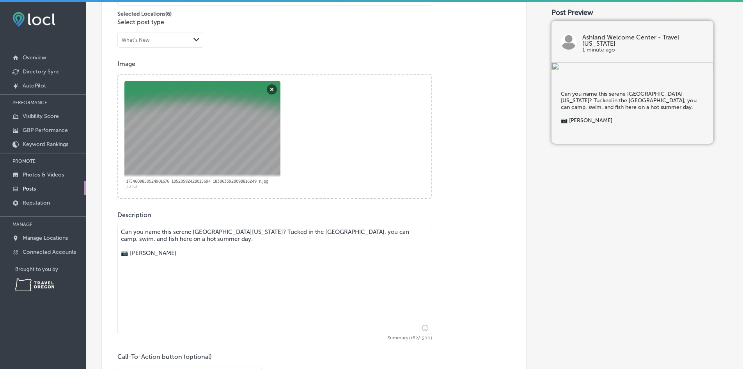
scroll to position [234, 0]
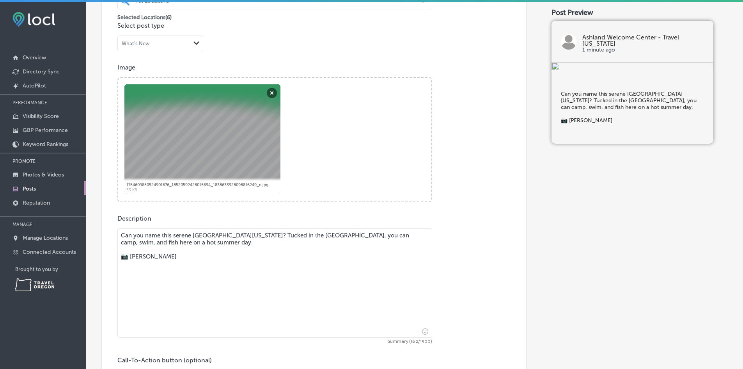
type textarea "Can you name this serene [GEOGRAPHIC_DATA][US_STATE]? Tucked in the [GEOGRAPHIC…"
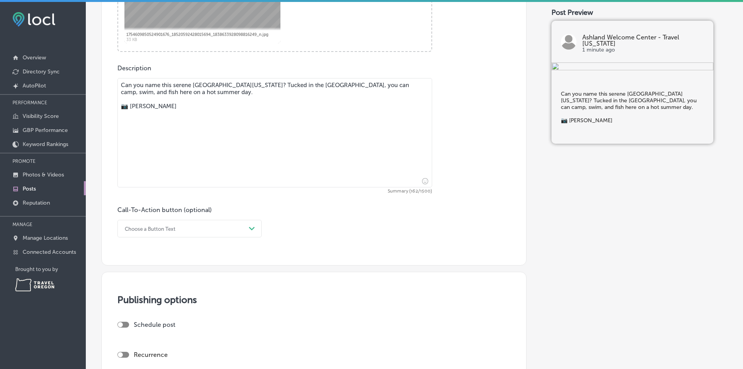
scroll to position [390, 0]
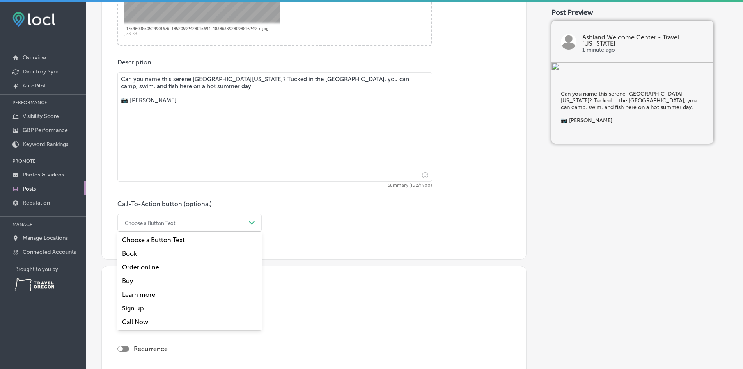
click at [198, 225] on div "Choose a Button Text" at bounding box center [183, 223] width 125 height 12
click at [154, 293] on div "Learn more" at bounding box center [189, 294] width 144 height 14
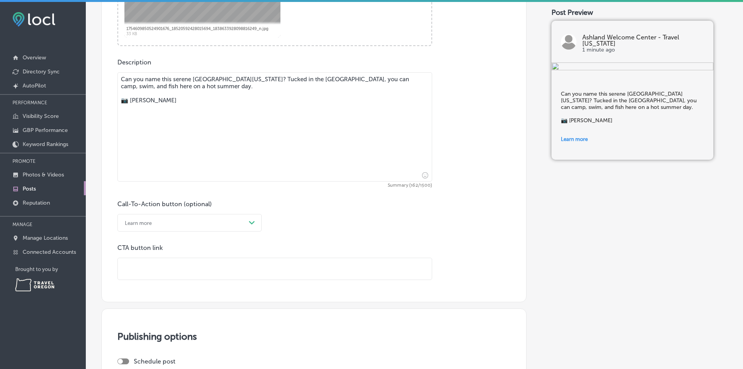
paste input "[URL][DOMAIN_NAME]"
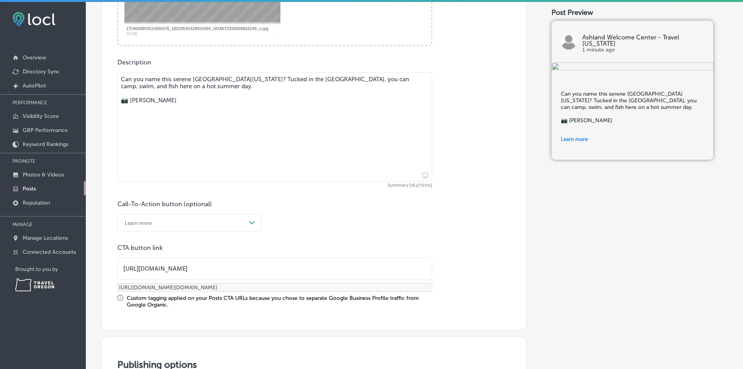
type input "[URL][DOMAIN_NAME]"
click at [297, 222] on div "Call-To-Action button (optional) Learn more Path Created with Sketch. CTA butto…" at bounding box center [313, 254] width 393 height 108
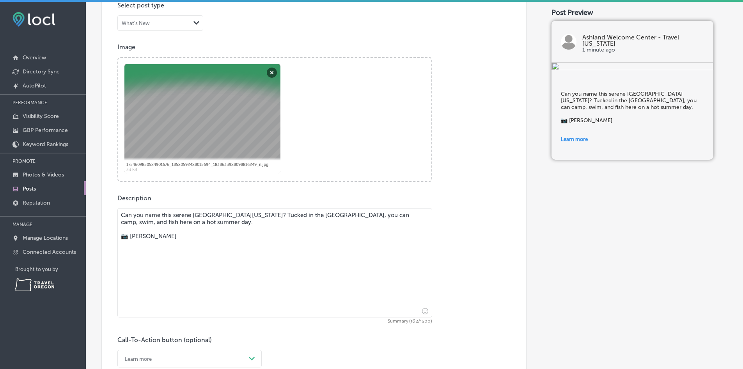
scroll to position [234, 0]
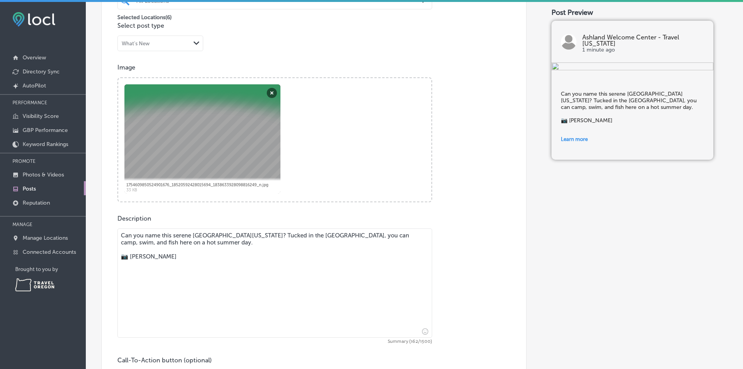
click at [389, 236] on textarea "Can you name this serene [GEOGRAPHIC_DATA][US_STATE]? Tucked in the [GEOGRAPHIC…" at bounding box center [274, 282] width 315 height 109
click at [393, 236] on textarea "Can you name this serene [GEOGRAPHIC_DATA][US_STATE]? Tucked in the [GEOGRAPHIC…" at bounding box center [274, 282] width 315 height 109
click at [392, 244] on textarea "Can you name this serene [GEOGRAPHIC_DATA][US_STATE]? Tucked in the [GEOGRAPHIC…" at bounding box center [274, 282] width 315 height 109
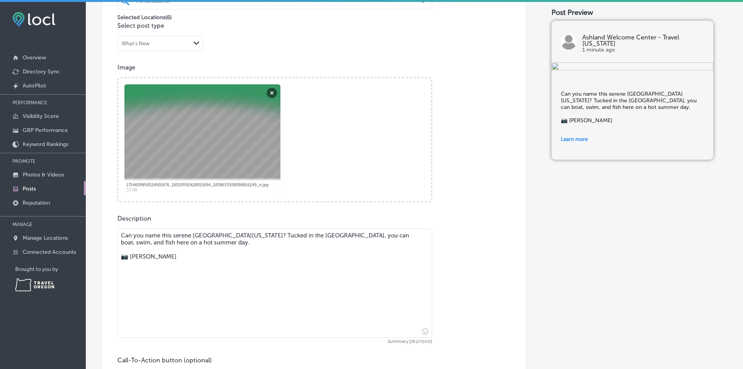
click at [392, 235] on textarea "Can you name this serene [GEOGRAPHIC_DATA][US_STATE]? Tucked in the [GEOGRAPHIC…" at bounding box center [274, 282] width 315 height 109
click at [120, 244] on textarea "Can you name this serene [GEOGRAPHIC_DATA][US_STATE]? Tucked in the [GEOGRAPHIC…" at bounding box center [274, 282] width 315 height 109
drag, startPoint x: 211, startPoint y: 241, endPoint x: 184, endPoint y: 241, distance: 27.3
click at [184, 241] on textarea "Can you name this serene [GEOGRAPHIC_DATA][US_STATE]? Tucked in the [GEOGRAPHIC…" at bounding box center [274, 282] width 315 height 109
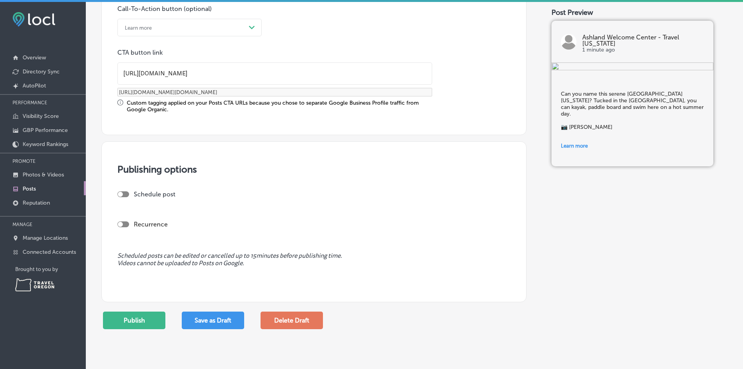
scroll to position [546, 0]
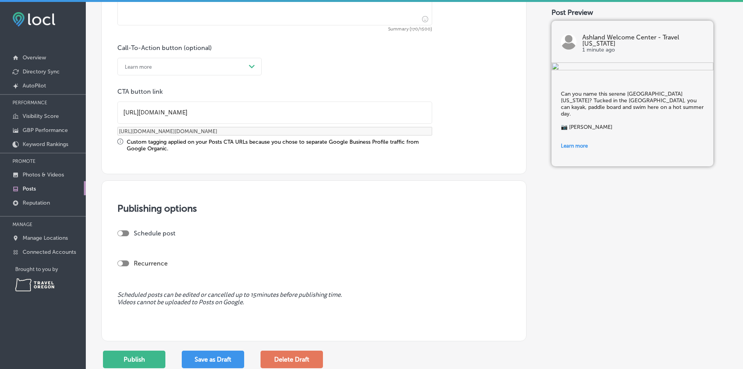
type textarea "Can you name this serene [GEOGRAPHIC_DATA][US_STATE]? Tucked in the [GEOGRAPHIC…"
click at [122, 233] on div at bounding box center [120, 233] width 5 height 5
checkbox input "true"
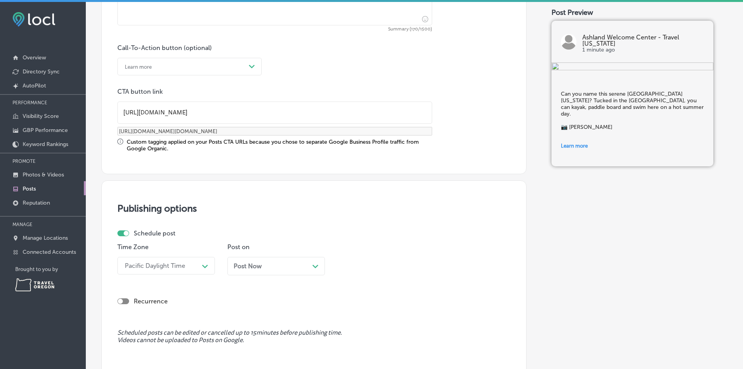
click at [208, 268] on div "Pacific Daylight Time Path Created with Sketch." at bounding box center [166, 266] width 98 height 18
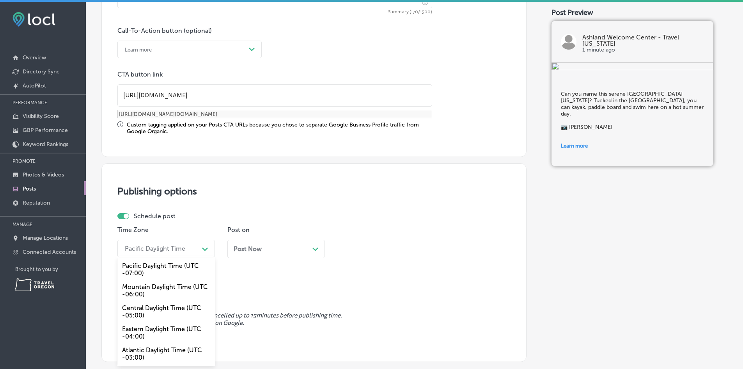
click at [200, 220] on div "Schedule post Time Zone option Pacific Daylight Time (UTC -07:00) focused, 1 of…" at bounding box center [310, 237] width 387 height 51
click at [206, 247] on div "Path Created with Sketch." at bounding box center [205, 248] width 6 height 6
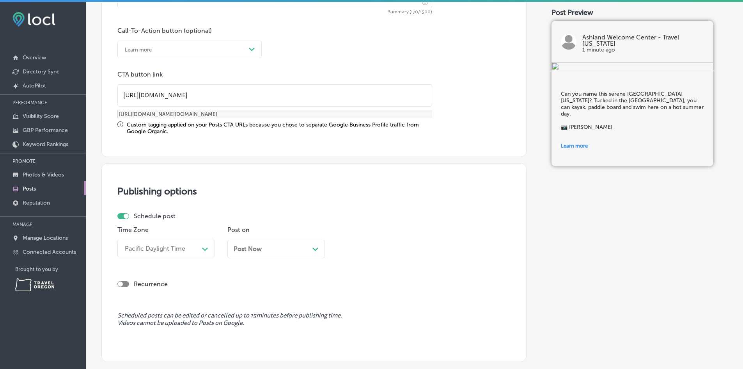
click at [269, 253] on div "Post Now Path Created with Sketch." at bounding box center [276, 249] width 98 height 18
click at [403, 247] on div "02:00 PM Path Created with Sketch." at bounding box center [386, 249] width 98 height 18
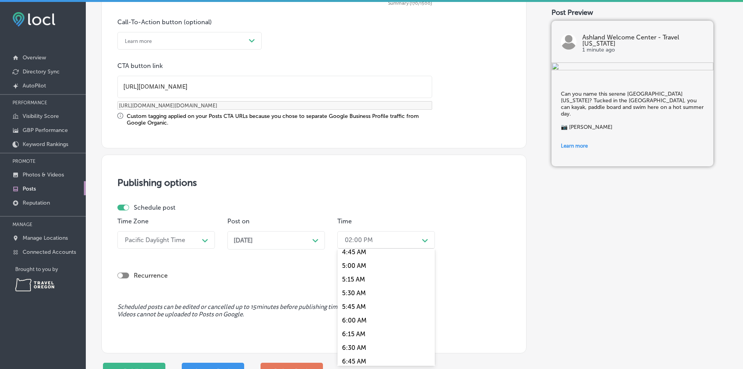
scroll to position [284, 0]
click at [312, 244] on div "[DATE] Path Created with Sketch." at bounding box center [276, 240] width 98 height 18
click at [420, 242] on div "Path Created with Sketch." at bounding box center [425, 239] width 12 height 12
click at [358, 282] on div "9:30 AM" at bounding box center [386, 281] width 98 height 14
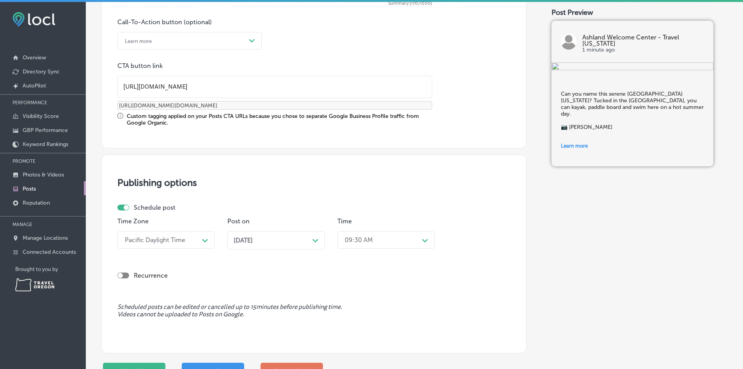
click at [303, 279] on div "Recurrence" at bounding box center [313, 275] width 393 height 15
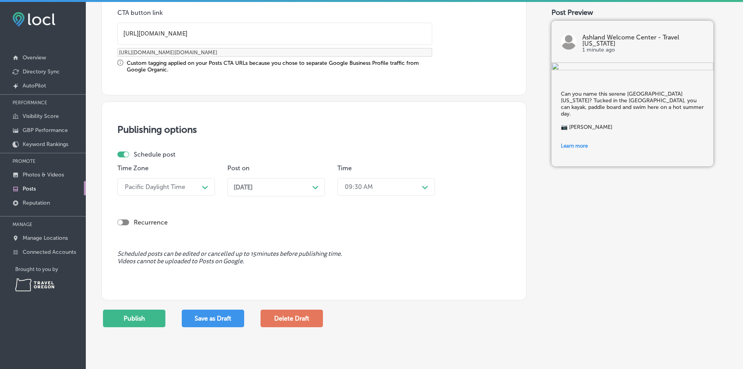
scroll to position [717, 0]
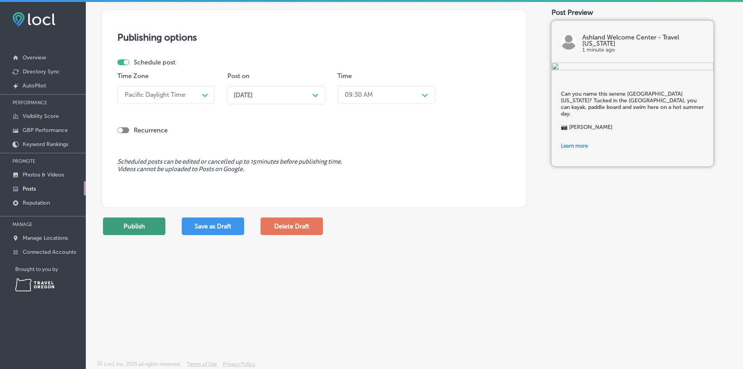
click at [143, 227] on button "Publish" at bounding box center [134, 226] width 62 height 18
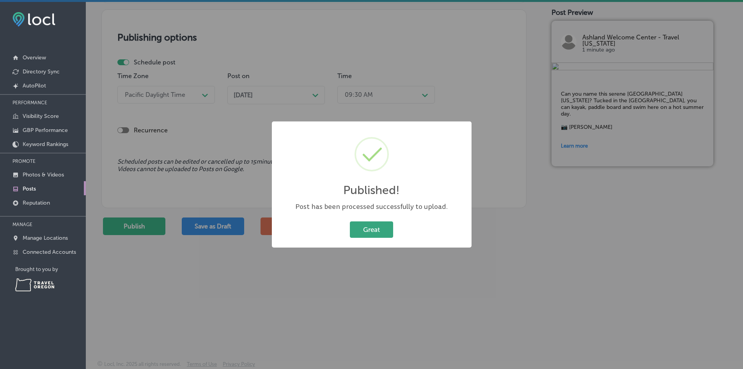
click at [373, 231] on button "Great" at bounding box center [371, 229] width 43 height 16
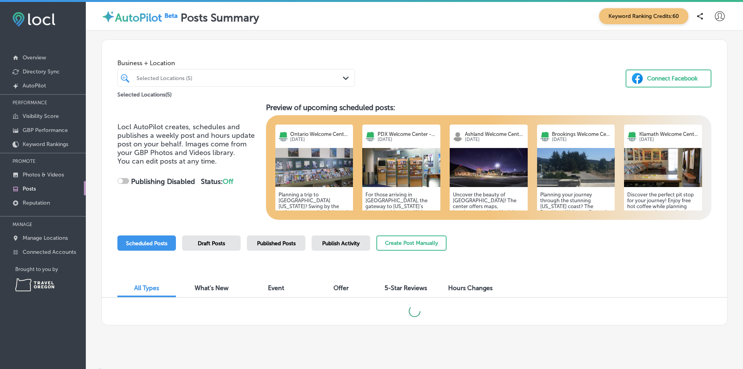
checkbox input "true"
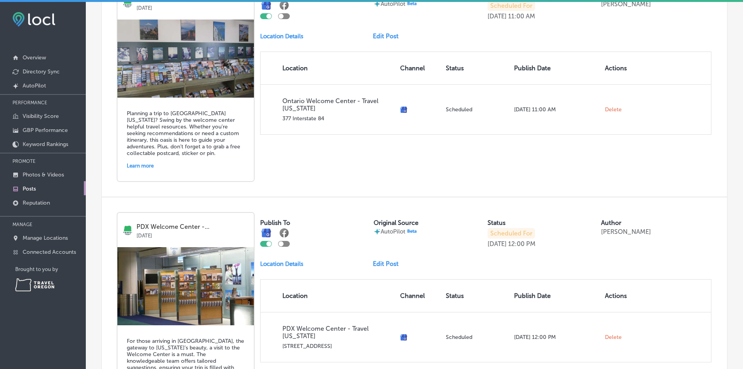
scroll to position [671, 0]
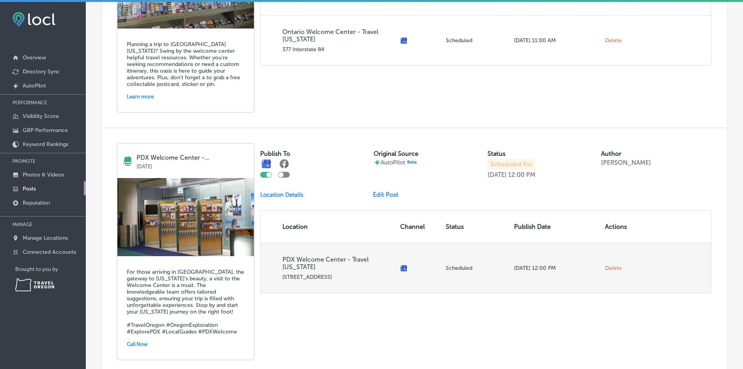
click at [606, 264] on span "Delete" at bounding box center [613, 267] width 17 height 7
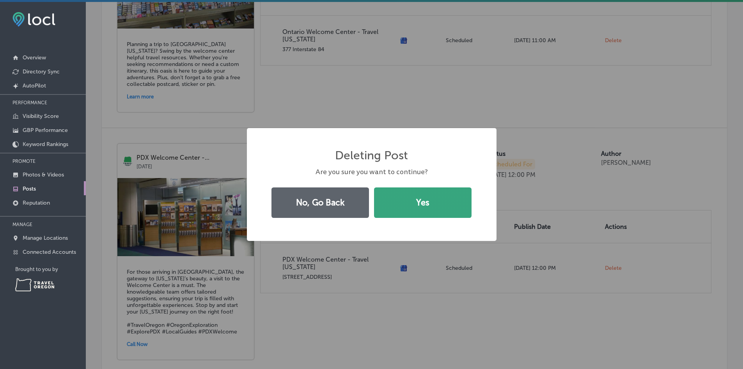
click at [407, 208] on button "Yes" at bounding box center [423, 202] width 98 height 30
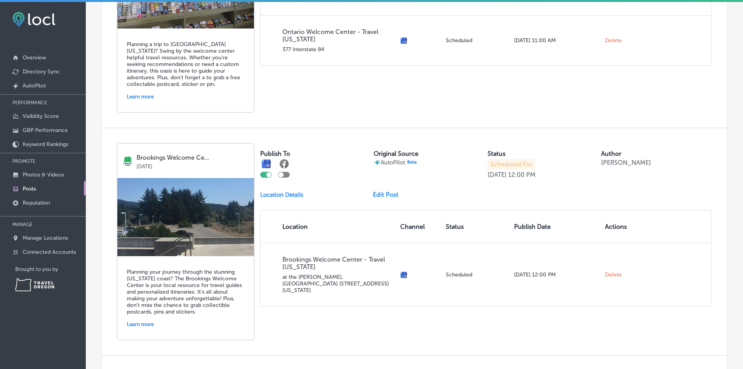
click at [390, 191] on link "Edit Post" at bounding box center [389, 194] width 32 height 7
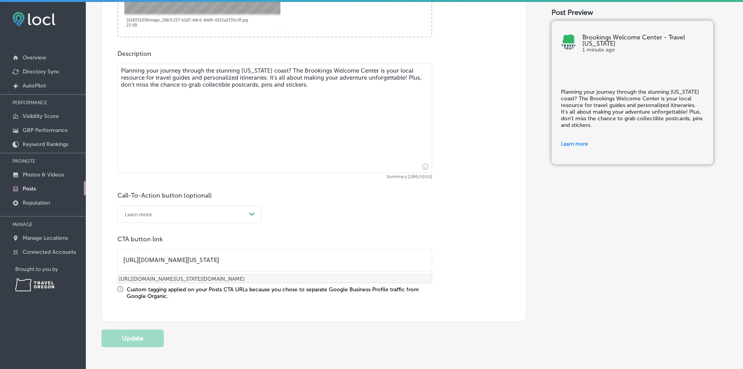
scroll to position [390, 0]
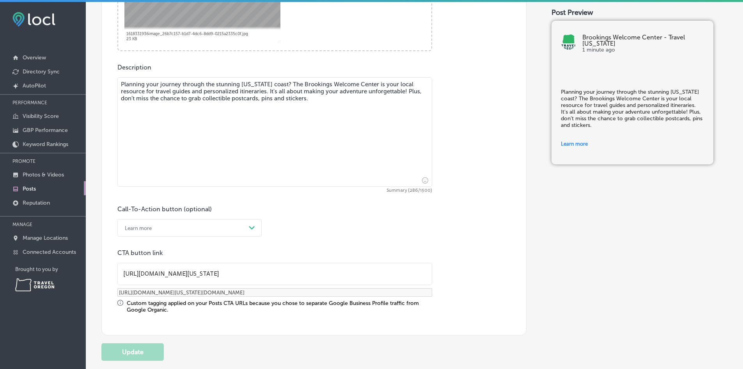
click at [193, 84] on textarea "Planning your journey through the stunning [US_STATE] coast? The Brookings Welc…" at bounding box center [274, 131] width 315 height 109
drag, startPoint x: 303, startPoint y: 92, endPoint x: 268, endPoint y: 91, distance: 34.3
click at [268, 91] on textarea "Planning your journey along the stunning [US_STATE] coast? The Brookings Welcom…" at bounding box center [274, 131] width 315 height 109
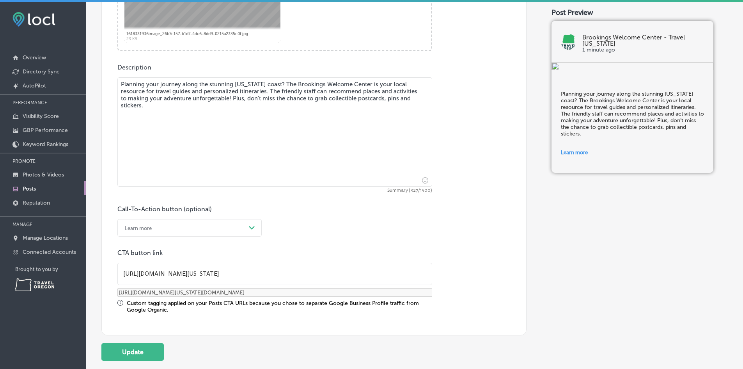
click at [140, 101] on textarea "Planning your journey along the stunning [US_STATE] coast? The Brookings Welcom…" at bounding box center [274, 131] width 315 height 109
click at [159, 100] on textarea "Planning your journey along the stunning [US_STATE] coast? The Brookings Welcom…" at bounding box center [274, 131] width 315 height 109
click at [228, 98] on textarea "Planning your journey along the stunning [US_STATE] coast? The Brookings Welcom…" at bounding box center [274, 131] width 315 height 109
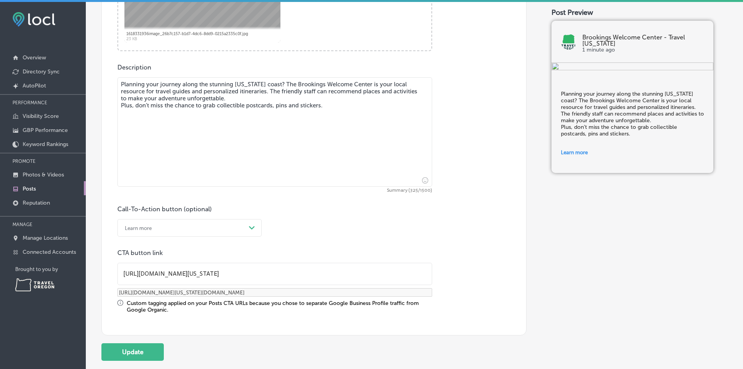
click at [327, 106] on textarea "Planning your journey along the stunning [US_STATE] coast? The Brookings Welcom…" at bounding box center [274, 131] width 315 height 109
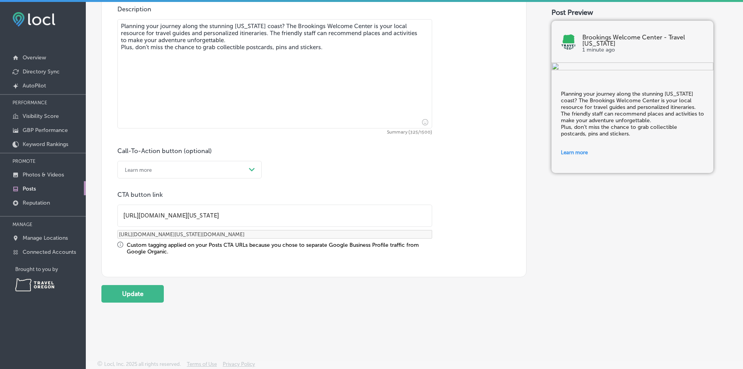
scroll to position [292, 0]
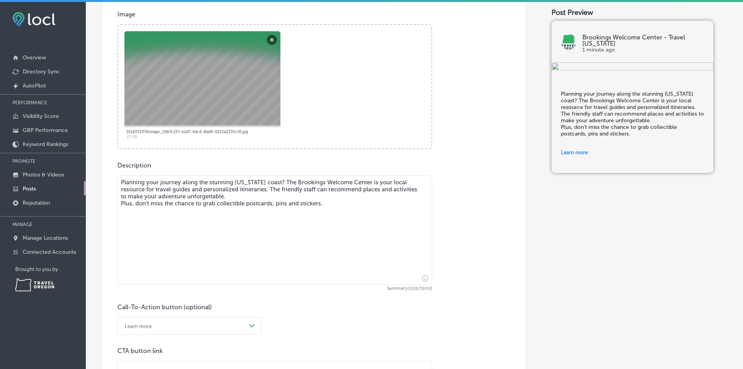
click at [233, 195] on textarea "Planning your journey along the stunning [US_STATE] coast? The Brookings Welcom…" at bounding box center [274, 229] width 315 height 109
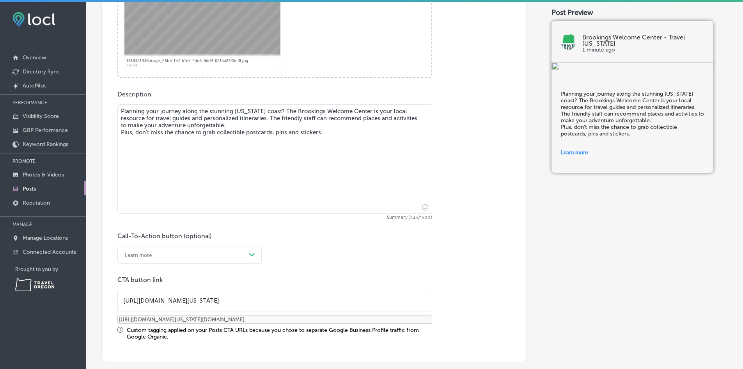
scroll to position [448, 0]
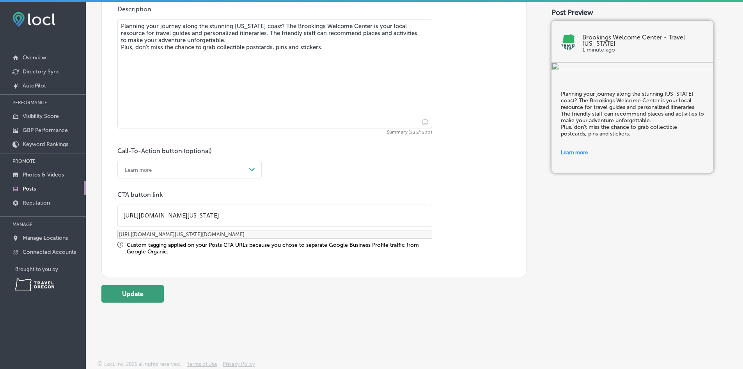
type textarea "Planning your journey along the stunning [US_STATE] coast? The Brookings Welcom…"
click at [156, 297] on button "Update" at bounding box center [132, 294] width 62 height 18
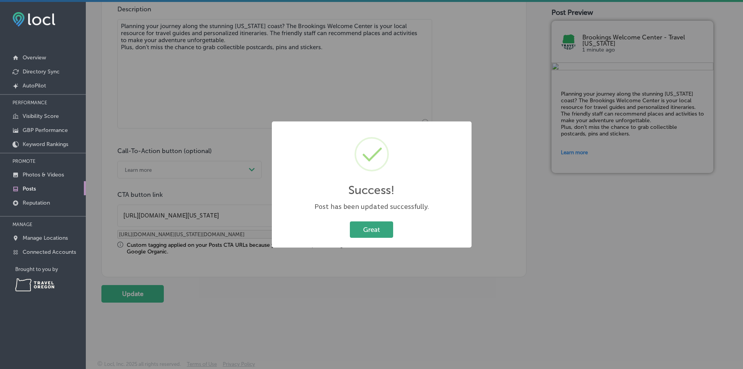
click at [378, 226] on button "Great" at bounding box center [371, 229] width 43 height 16
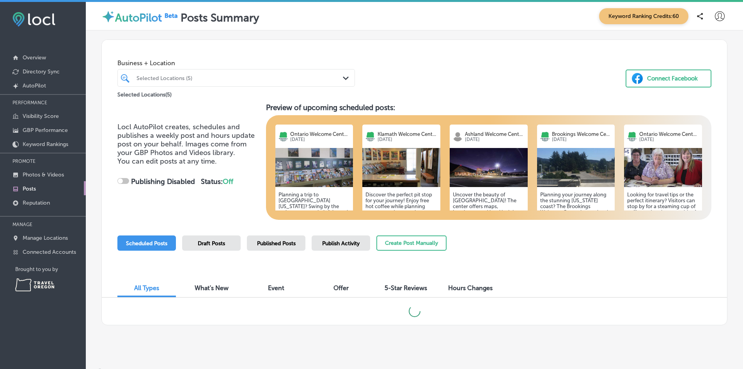
checkbox input "true"
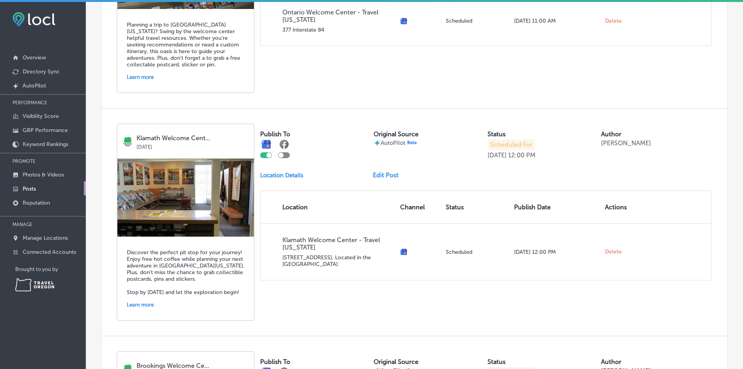
scroll to position [741, 0]
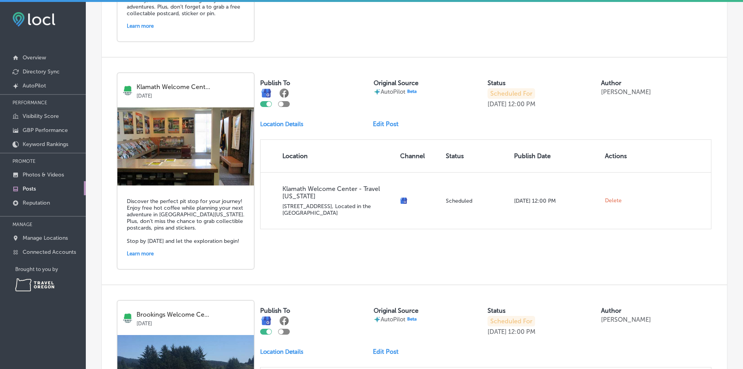
click at [389, 120] on link "Edit Post" at bounding box center [389, 123] width 32 height 7
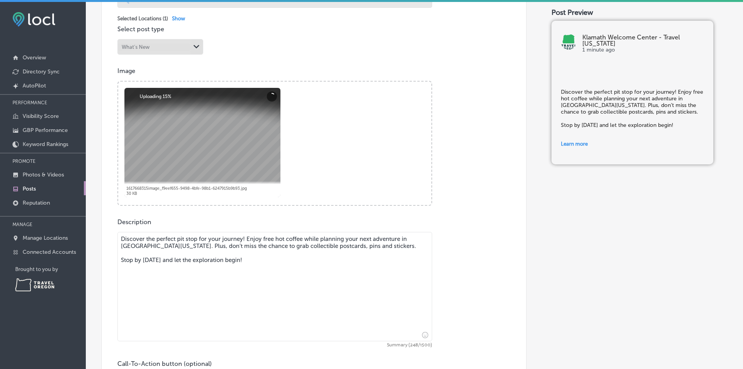
scroll to position [234, 0]
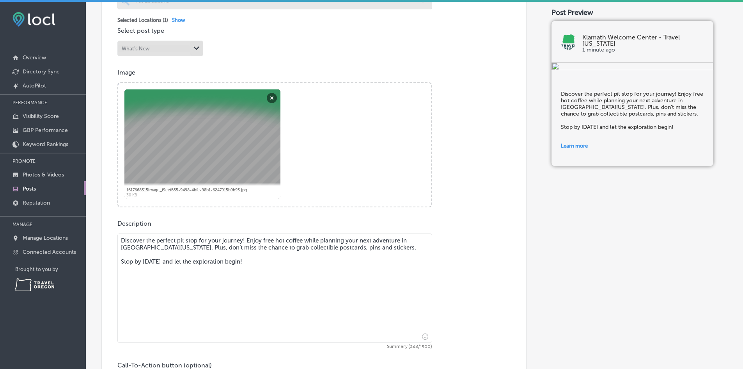
drag, startPoint x: 321, startPoint y: 240, endPoint x: 119, endPoint y: 234, distance: 201.8
click at [119, 234] on textarea "Discover the perfect pit stop for your journey! Enjoy free hot coffee while pla…" at bounding box center [274, 287] width 315 height 109
click at [230, 238] on textarea "Our friendly staff can help you planning your next adventure in [GEOGRAPHIC_DAT…" at bounding box center [274, 287] width 315 height 109
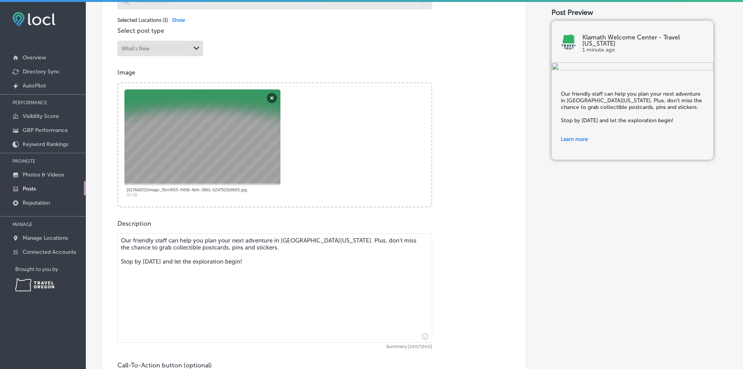
click at [234, 240] on textarea "Our friendly staff can help you plan your next adventure in [GEOGRAPHIC_DATA][U…" at bounding box center [274, 287] width 315 height 109
click at [319, 239] on textarea "Our friendly staff can help you plan your adventure in [GEOGRAPHIC_DATA][US_STA…" at bounding box center [274, 287] width 315 height 109
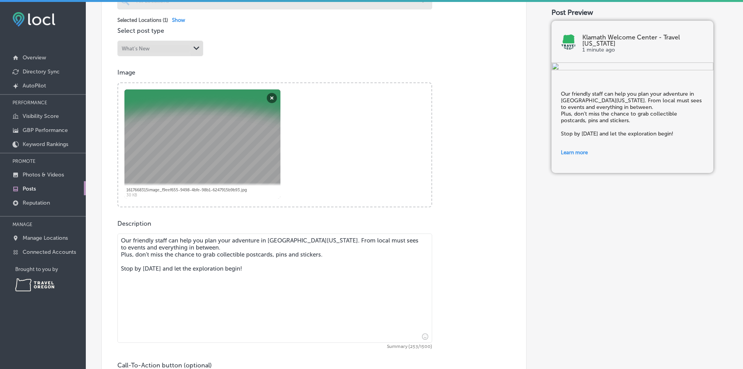
drag, startPoint x: 266, startPoint y: 268, endPoint x: 121, endPoint y: 263, distance: 145.2
click at [121, 263] on textarea "Our friendly staff can help you plan your adventure in [GEOGRAPHIC_DATA][US_STA…" at bounding box center [274, 287] width 315 height 109
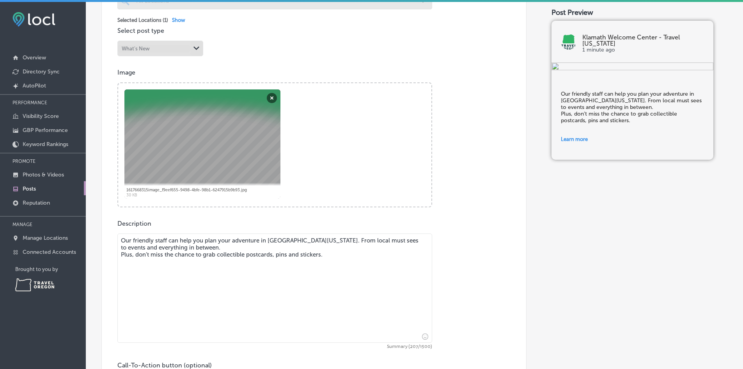
click at [155, 239] on textarea "Our friendly staff can help you plan your adventure in [GEOGRAPHIC_DATA][US_STA…" at bounding box center [274, 287] width 315 height 109
click at [343, 255] on textarea "Our friendly welcome center staff can help you plan your adventure in [GEOGRAPH…" at bounding box center [274, 287] width 315 height 109
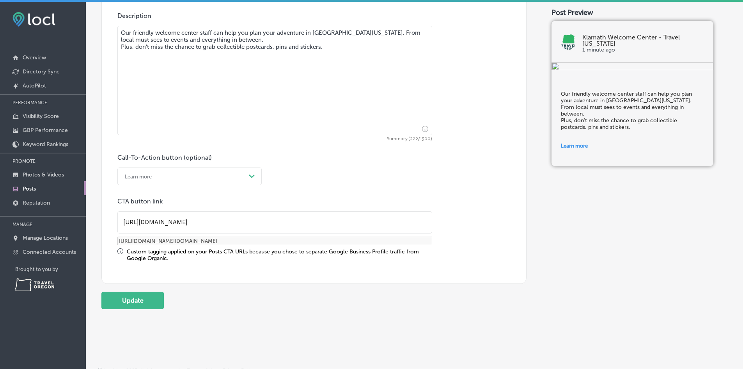
scroll to position [448, 0]
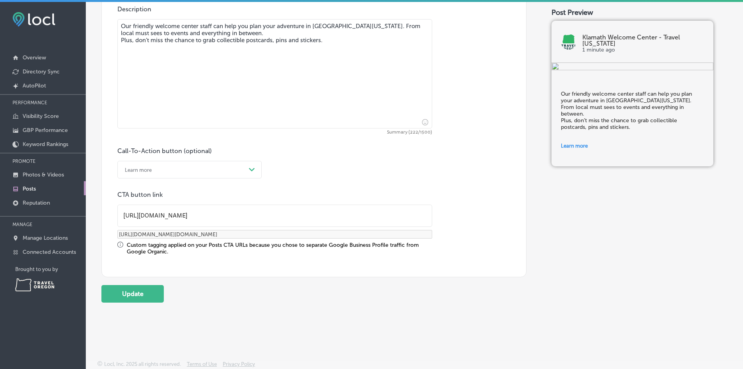
type textarea "Our friendly welcome center staff can help you plan your adventure in [GEOGRAPH…"
click at [160, 220] on input "[URL][DOMAIN_NAME]" at bounding box center [275, 215] width 314 height 21
paste input "ces-to-go/regions/southern-[US_STATE]"
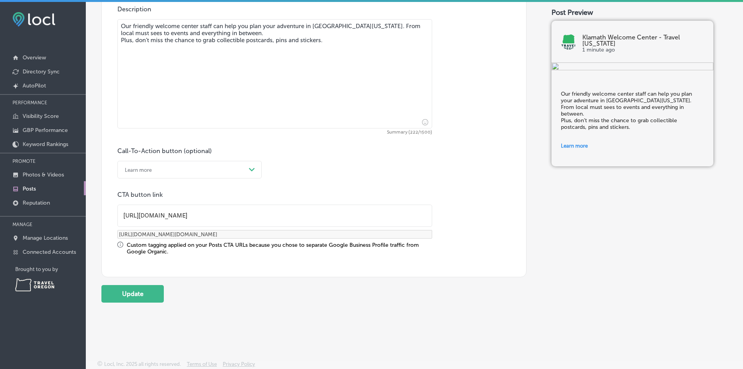
type input "[URL][DOMAIN_NAME][US_STATE]"
type input "[URL][DOMAIN_NAME][US_STATE][DOMAIN_NAME]"
type input "[URL][DOMAIN_NAME][US_STATE]"
click at [150, 291] on button "Update" at bounding box center [132, 294] width 62 height 18
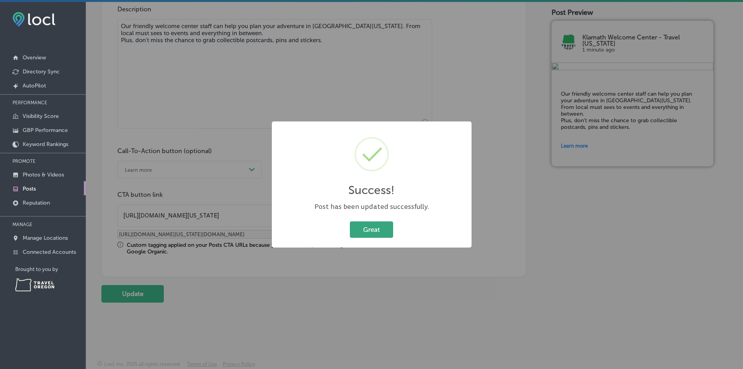
click at [370, 234] on button "Great" at bounding box center [371, 229] width 43 height 16
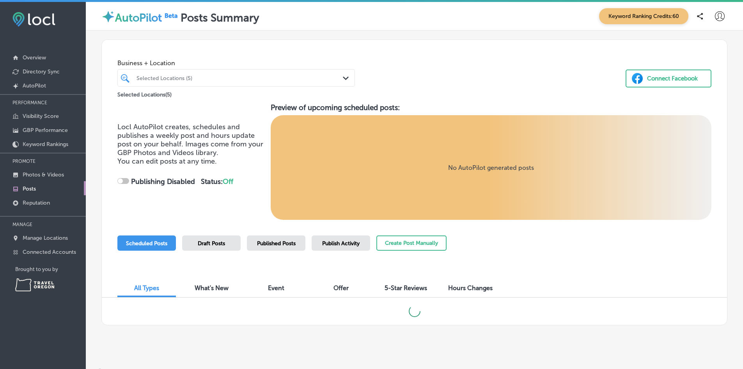
checkbox input "true"
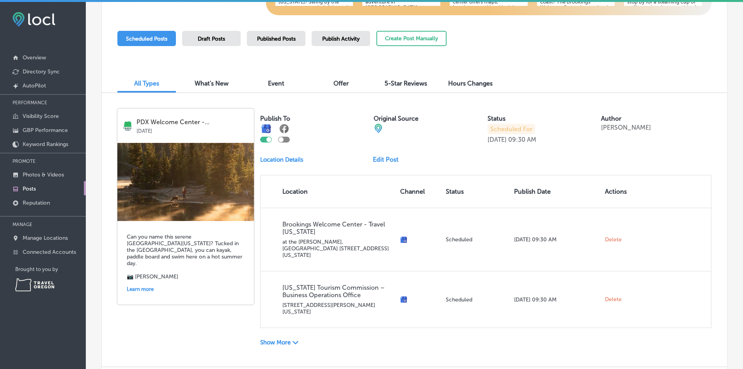
scroll to position [241, 0]
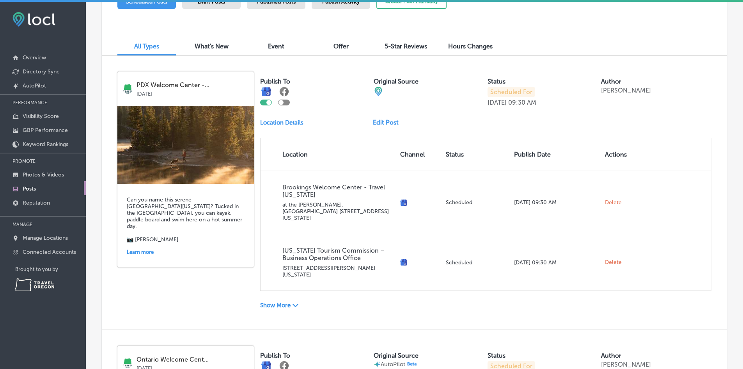
click at [272, 302] on p "Show More" at bounding box center [275, 305] width 30 height 7
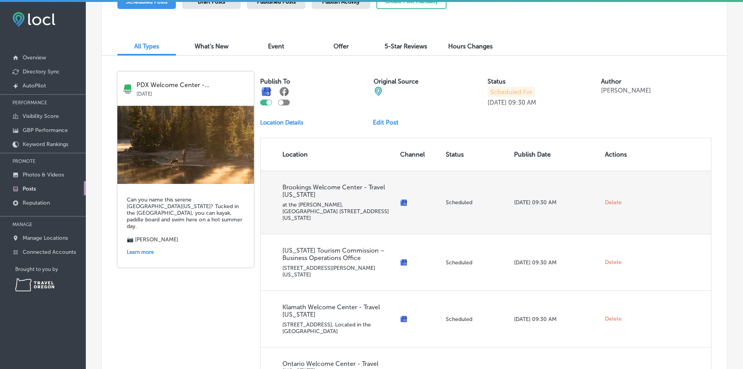
click at [607, 199] on span "Delete" at bounding box center [613, 202] width 17 height 7
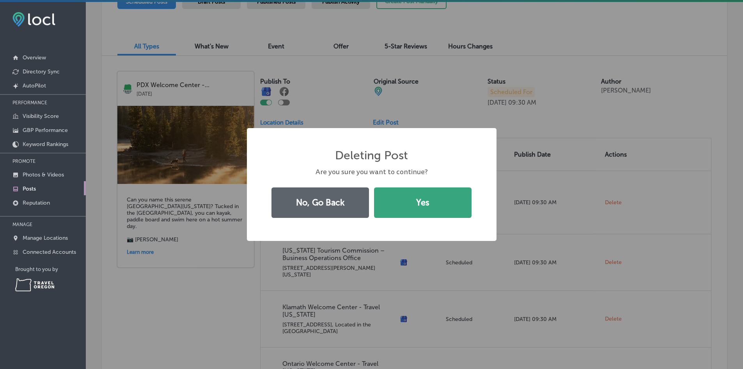
click at [437, 204] on button "Yes" at bounding box center [423, 202] width 98 height 30
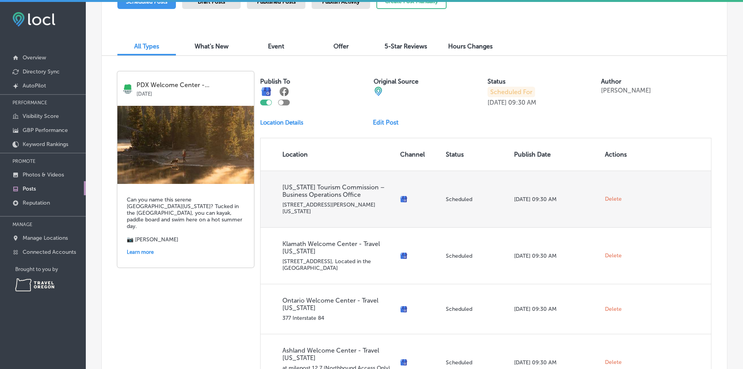
click at [610, 195] on span "Delete" at bounding box center [613, 198] width 17 height 7
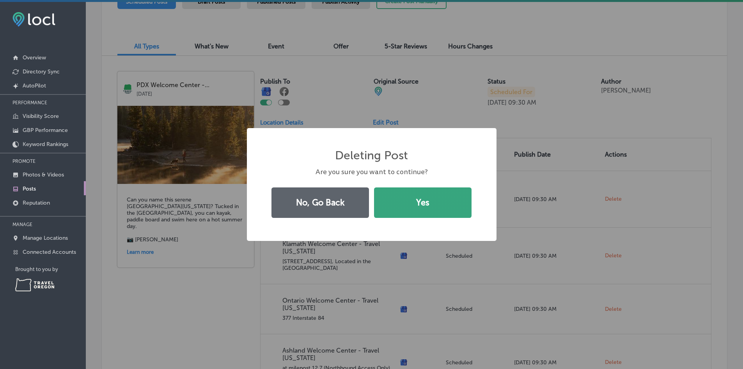
click at [421, 210] on button "Yes" at bounding box center [423, 202] width 98 height 30
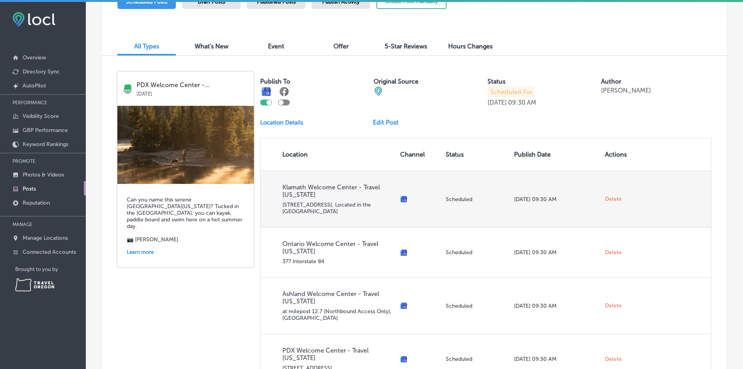
click at [616, 198] on span "Delete" at bounding box center [613, 198] width 17 height 7
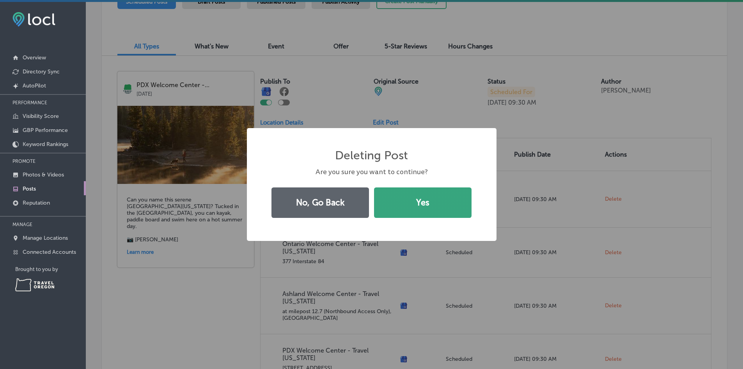
click at [388, 207] on button "Yes" at bounding box center [423, 202] width 98 height 30
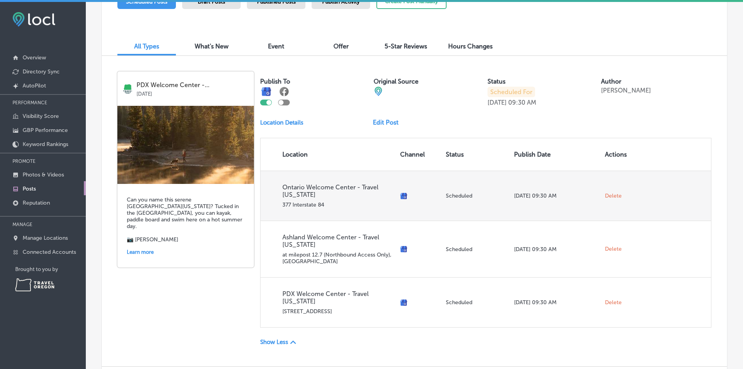
click at [609, 193] on span "Delete" at bounding box center [613, 195] width 17 height 7
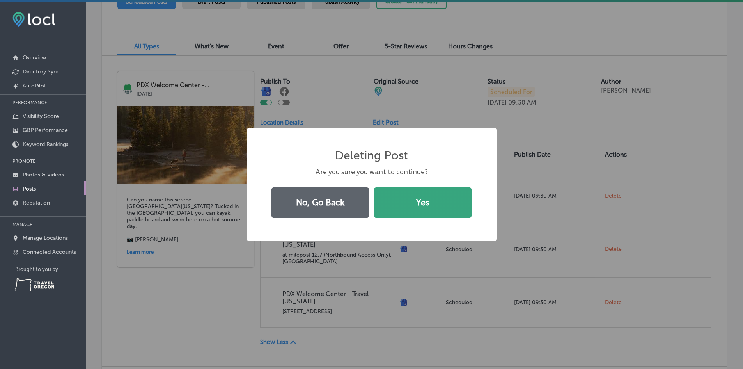
click at [429, 199] on button "Yes" at bounding box center [423, 202] width 98 height 30
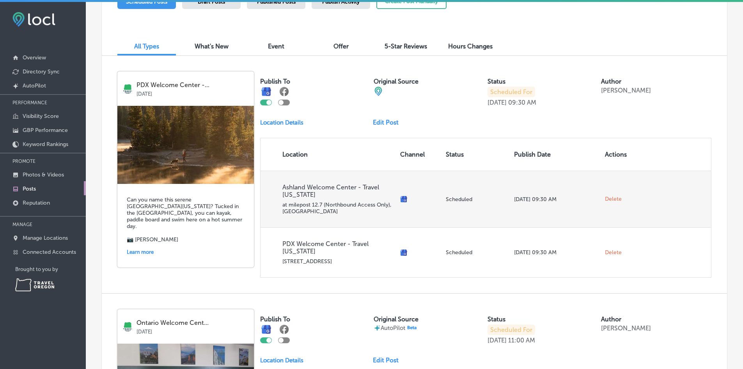
click at [609, 196] on span "Delete" at bounding box center [613, 198] width 17 height 7
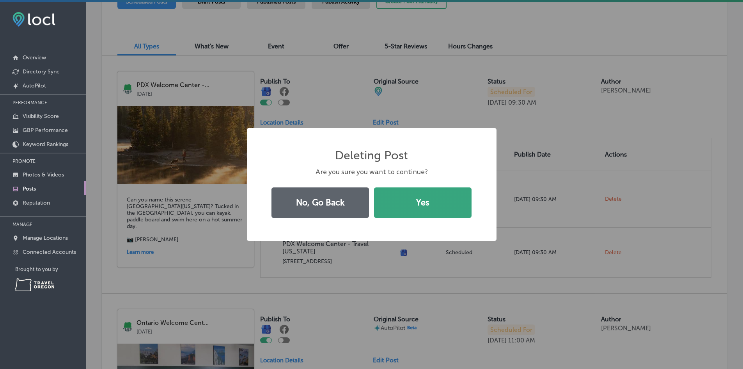
click at [424, 199] on button "Yes" at bounding box center [423, 202] width 98 height 30
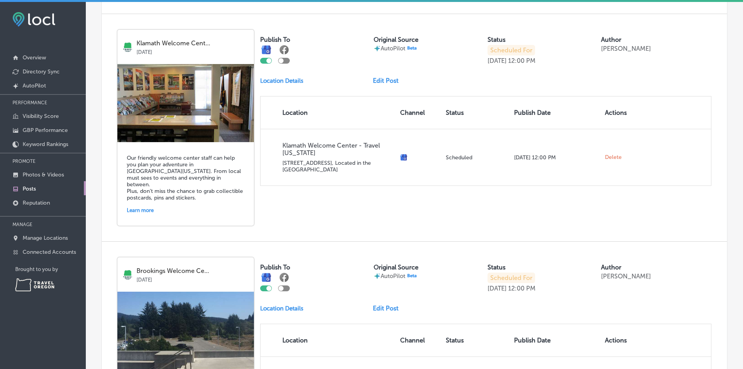
scroll to position [749, 0]
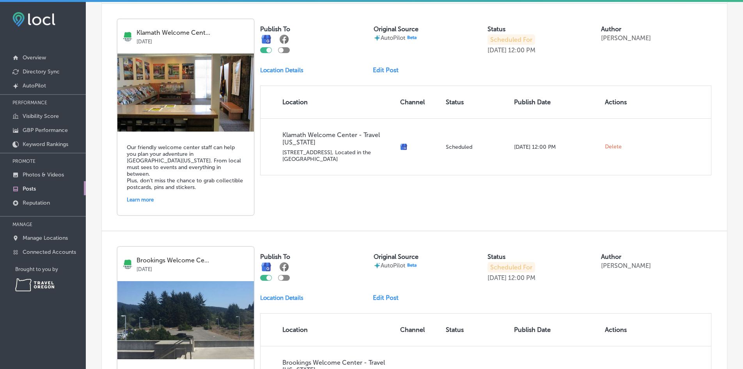
click at [386, 52] on div "Publish To Original Source AutoPilot Status Scheduled For [DATE] 12:00 PM Autho…" at bounding box center [485, 97] width 451 height 156
click at [385, 66] on link "Edit Post" at bounding box center [389, 69] width 32 height 7
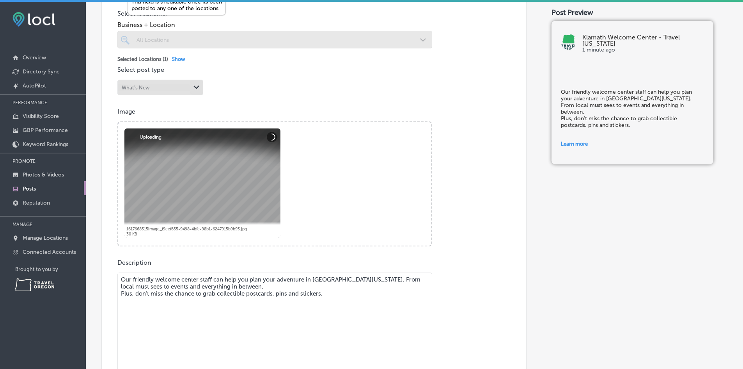
scroll to position [390, 0]
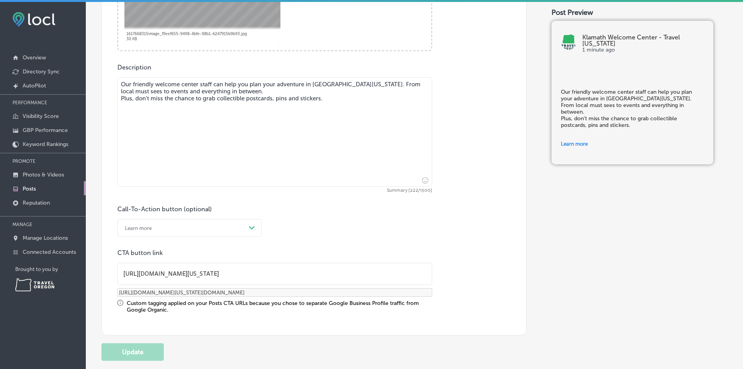
click at [359, 85] on textarea "Our friendly welcome center staff can help you plan your adventure in [GEOGRAPH…" at bounding box center [274, 131] width 315 height 109
type textarea "Our friendly welcome center staff can help you plan your adventure in [GEOGRAPH…"
click at [154, 350] on button "Update" at bounding box center [132, 352] width 62 height 18
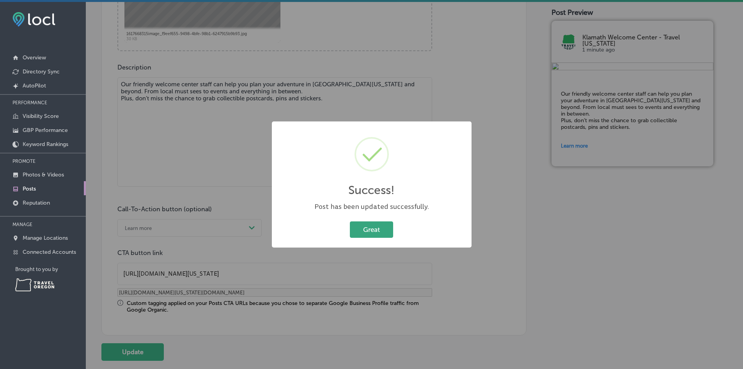
click at [369, 227] on button "Great" at bounding box center [371, 229] width 43 height 16
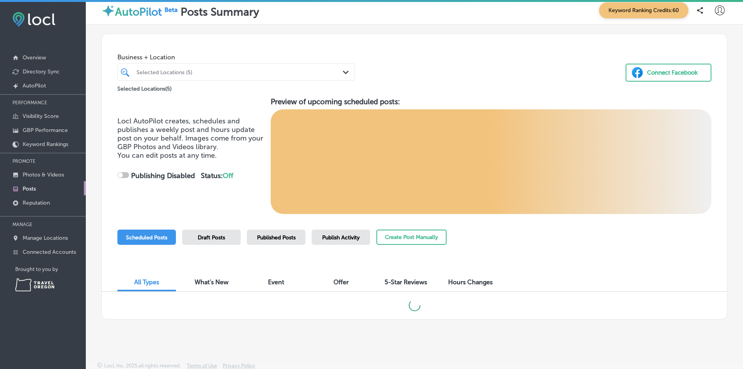
scroll to position [7, 0]
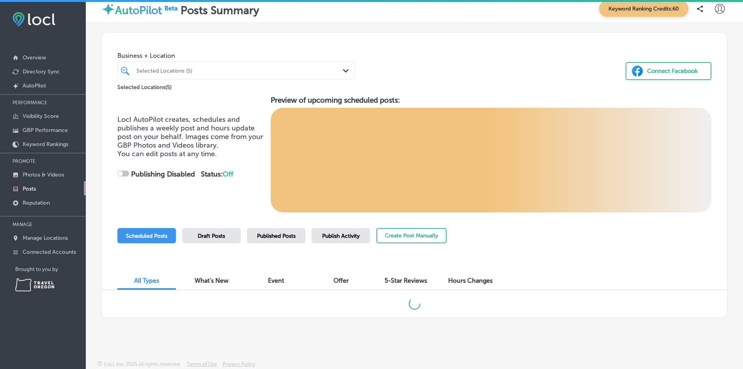
checkbox input "true"
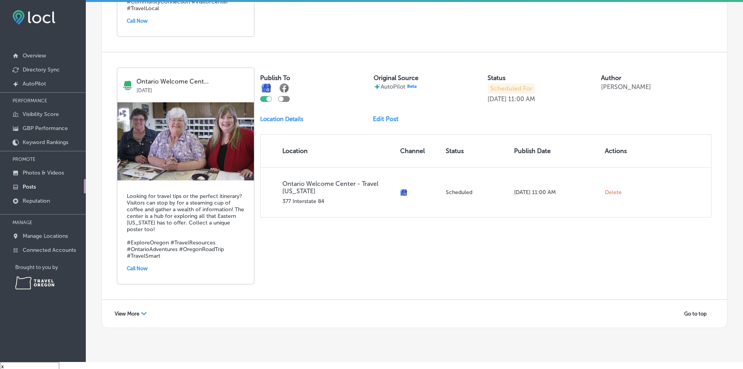
scroll to position [11, 0]
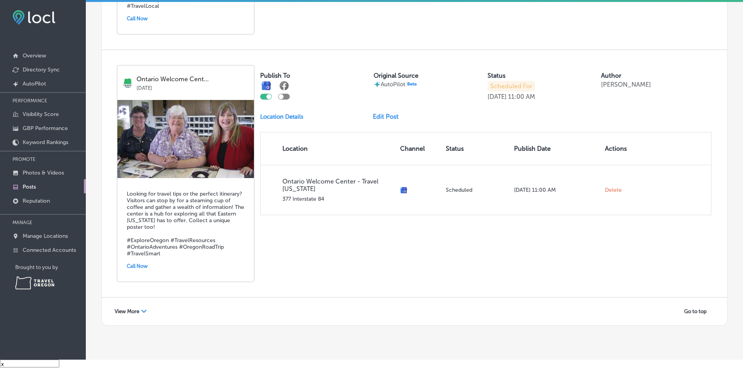
click at [138, 308] on span "View More" at bounding box center [127, 311] width 25 height 6
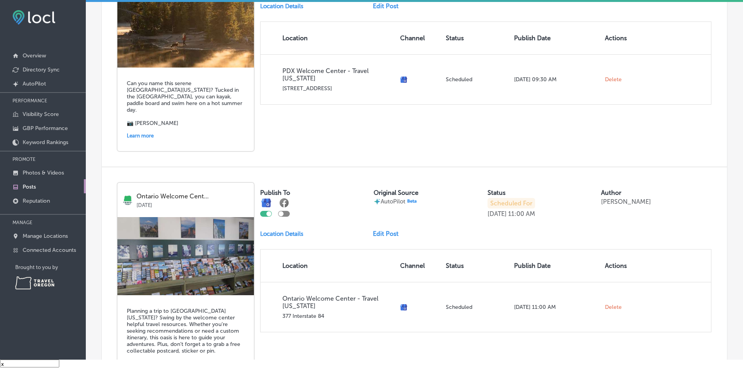
scroll to position [0, 0]
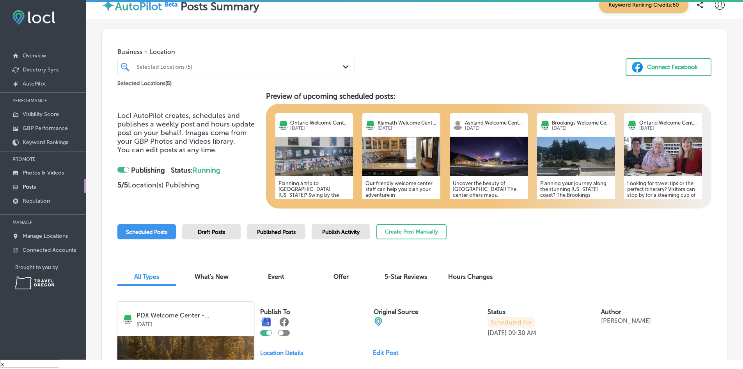
click at [218, 232] on span "Draft Posts" at bounding box center [211, 232] width 27 height 7
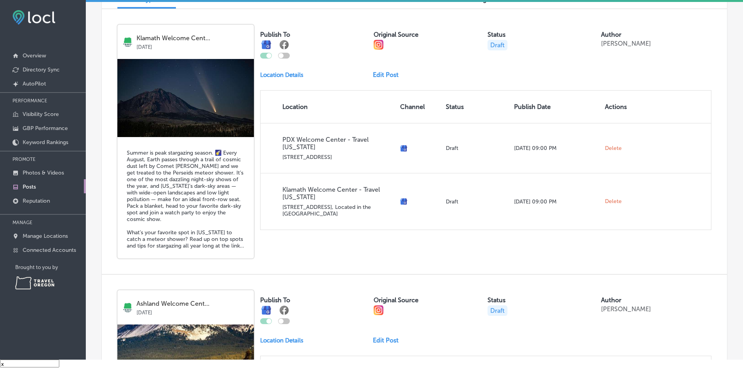
scroll to position [273, 0]
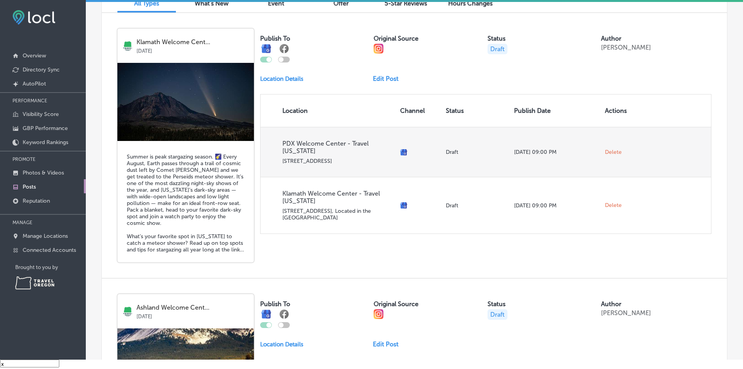
click at [605, 149] on span "Delete" at bounding box center [613, 152] width 17 height 7
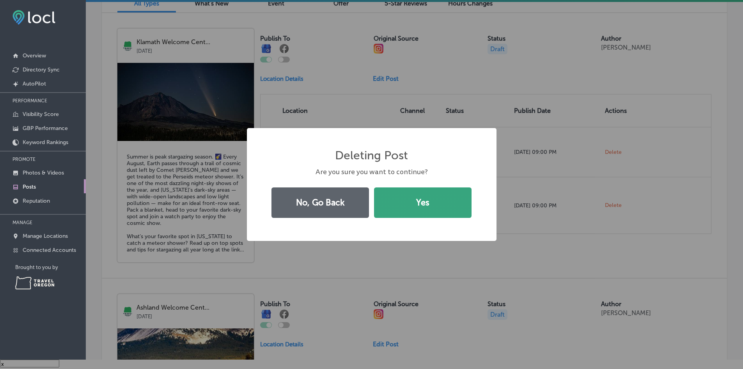
click at [453, 199] on button "Yes" at bounding box center [423, 202] width 98 height 30
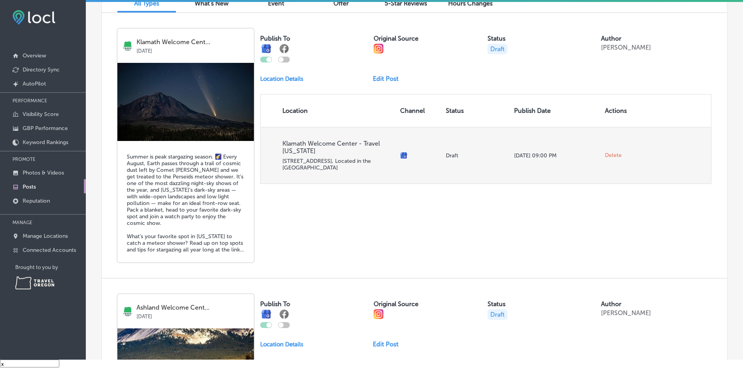
click at [610, 155] on span "Delete" at bounding box center [613, 155] width 17 height 7
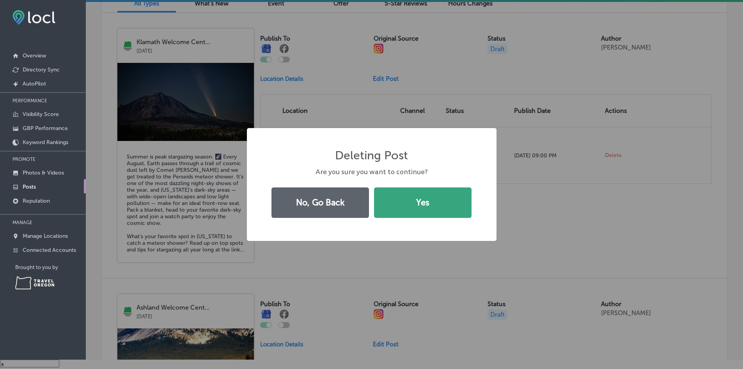
click at [461, 200] on button "Yes" at bounding box center [423, 202] width 98 height 30
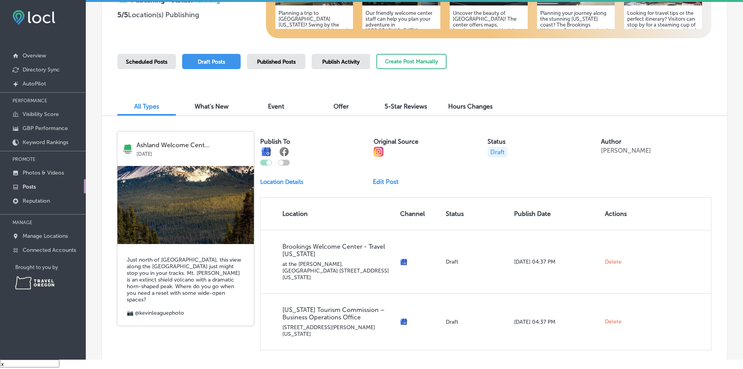
scroll to position [234, 0]
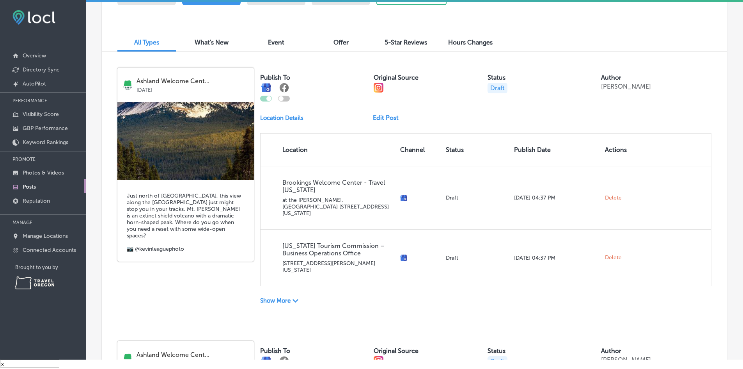
click at [273, 297] on p "Show More" at bounding box center [275, 300] width 30 height 7
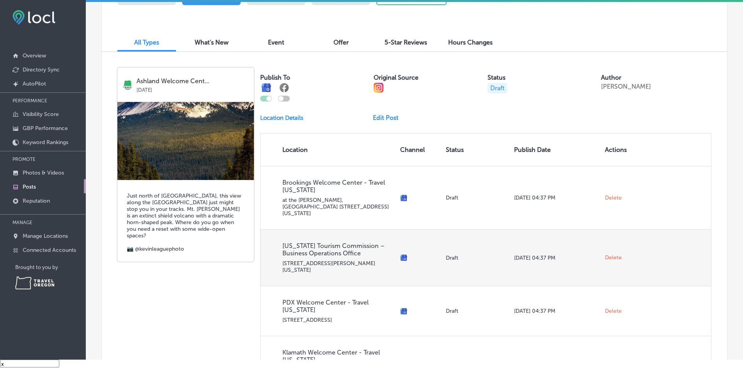
click at [611, 254] on span "Delete" at bounding box center [613, 257] width 17 height 7
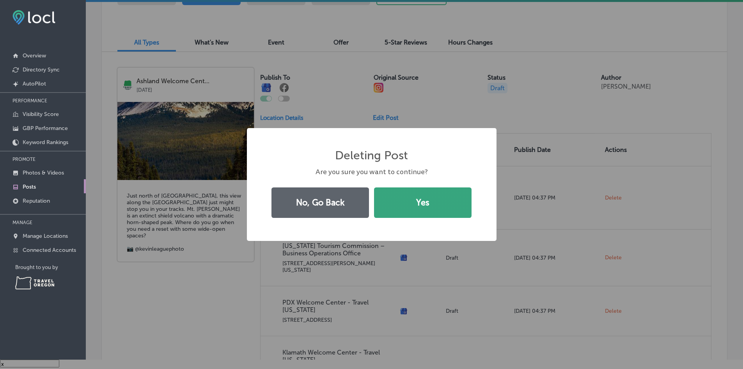
click at [414, 206] on button "Yes" at bounding box center [423, 202] width 98 height 30
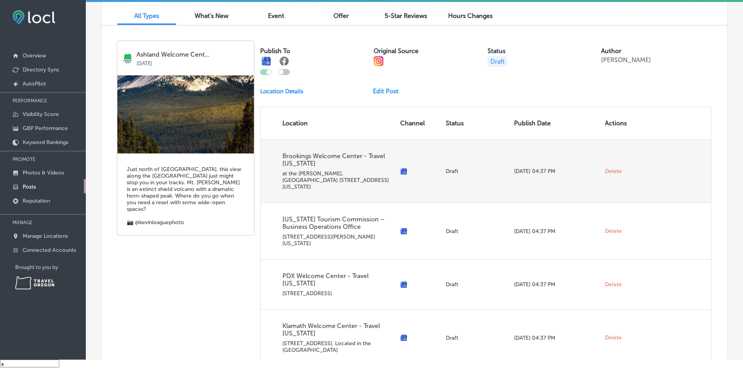
scroll to position [312, 0]
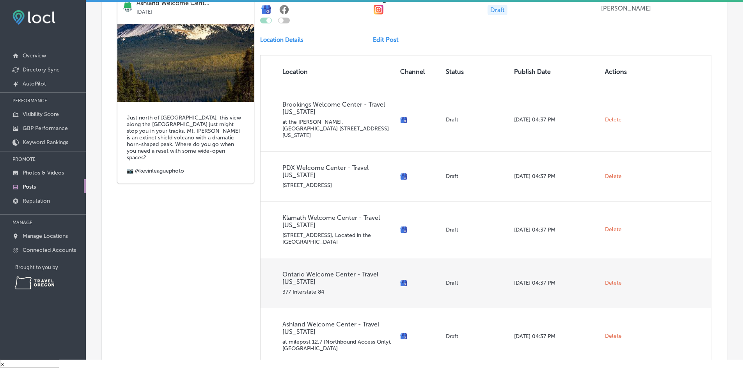
click at [610, 279] on span "Delete" at bounding box center [613, 282] width 17 height 7
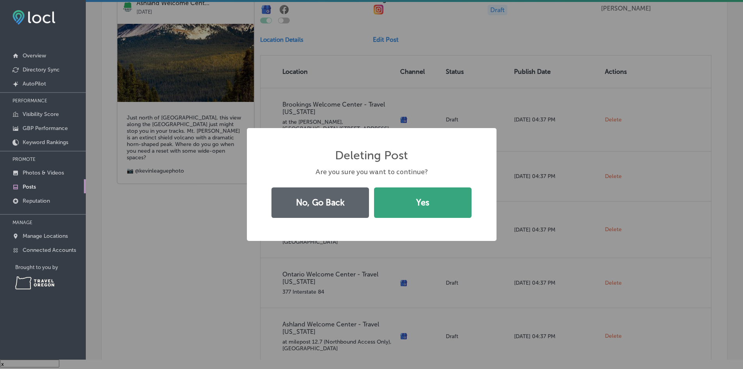
click at [447, 209] on button "Yes" at bounding box center [423, 202] width 98 height 30
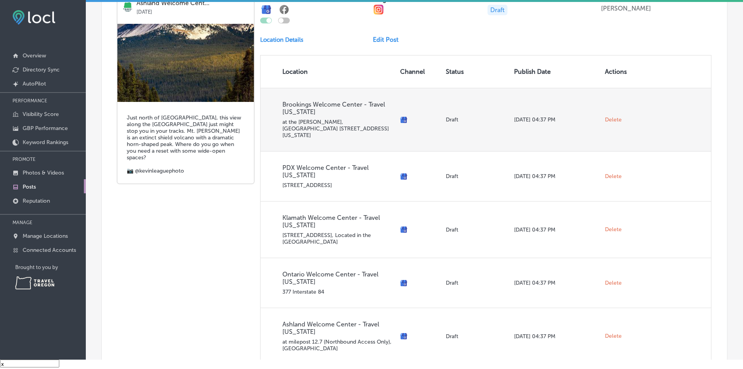
click at [612, 117] on span "Delete" at bounding box center [613, 119] width 17 height 7
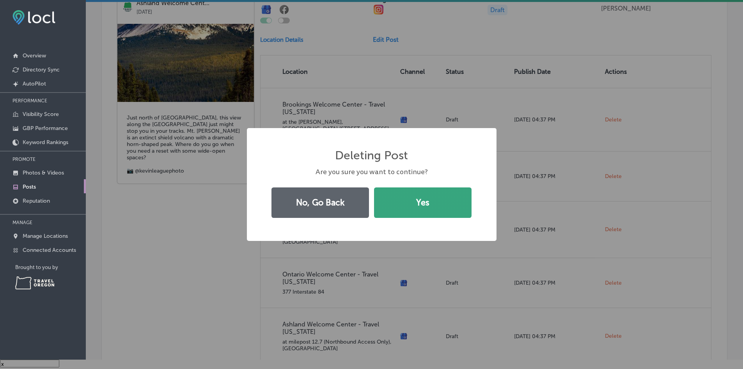
click at [455, 209] on button "Yes" at bounding box center [423, 202] width 98 height 30
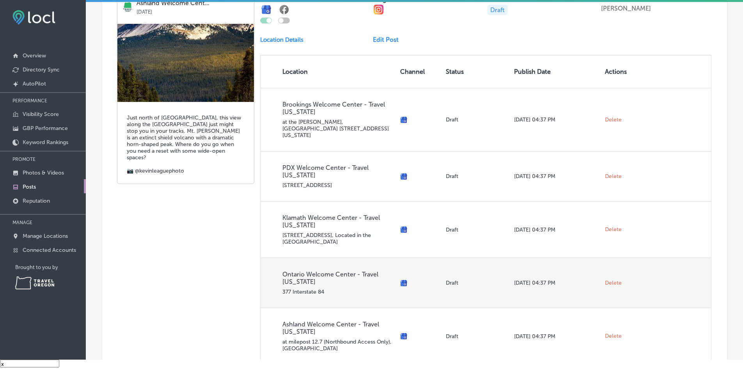
click at [610, 279] on span "Delete" at bounding box center [613, 282] width 17 height 7
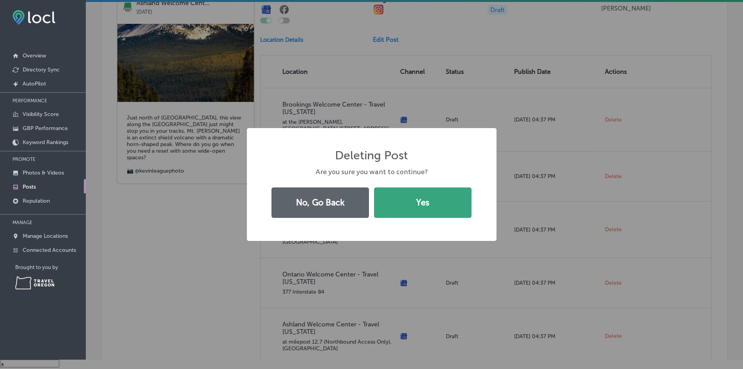
click at [458, 205] on button "Yes" at bounding box center [423, 202] width 98 height 30
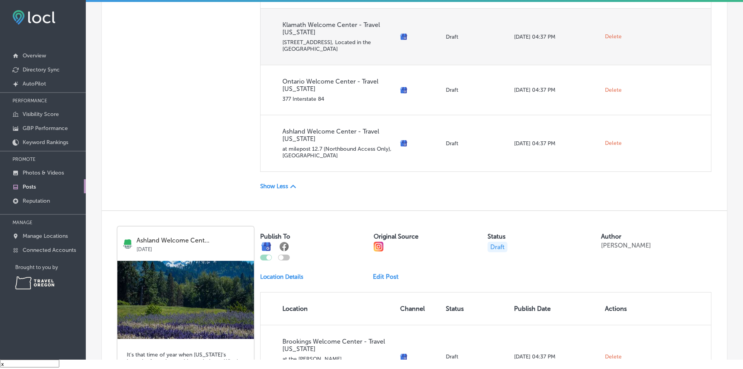
scroll to position [507, 0]
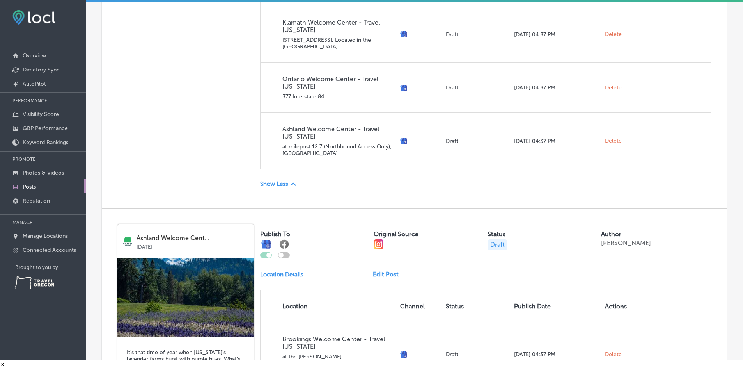
click at [271, 180] on p "Show Less" at bounding box center [274, 183] width 28 height 7
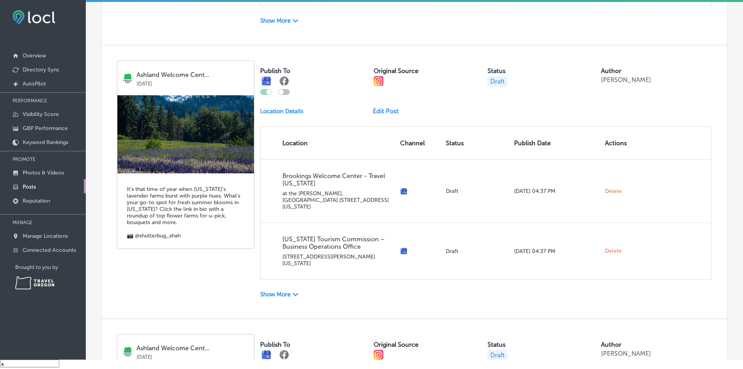
click at [285, 291] on p "Show More" at bounding box center [275, 294] width 30 height 7
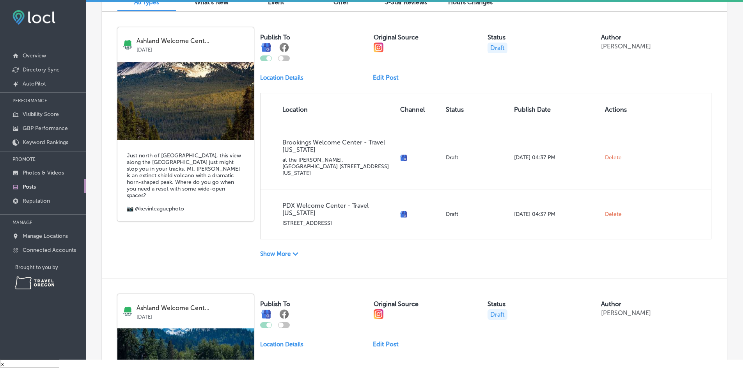
scroll to position [273, 0]
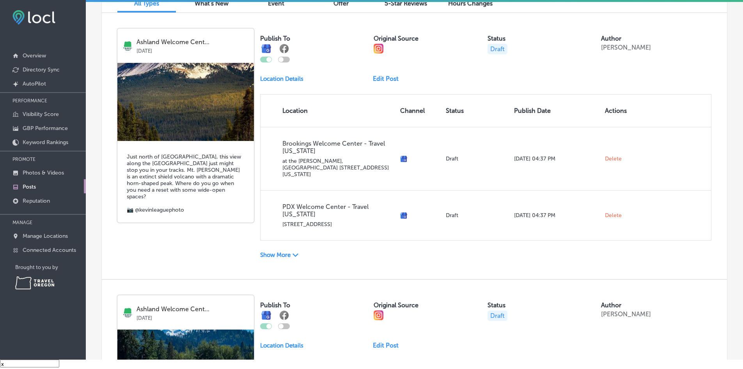
click at [282, 251] on p "Show More" at bounding box center [275, 254] width 30 height 7
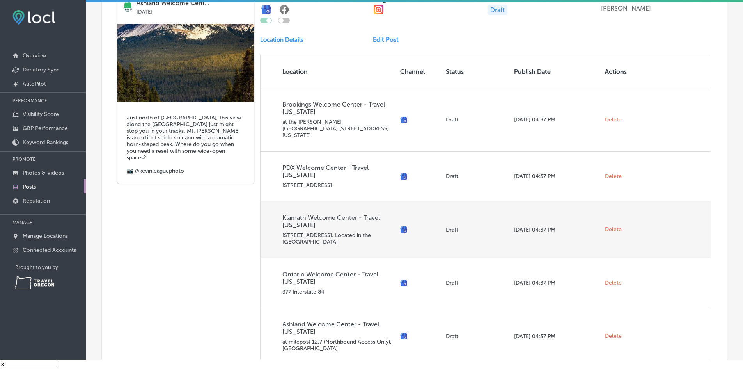
scroll to position [156, 0]
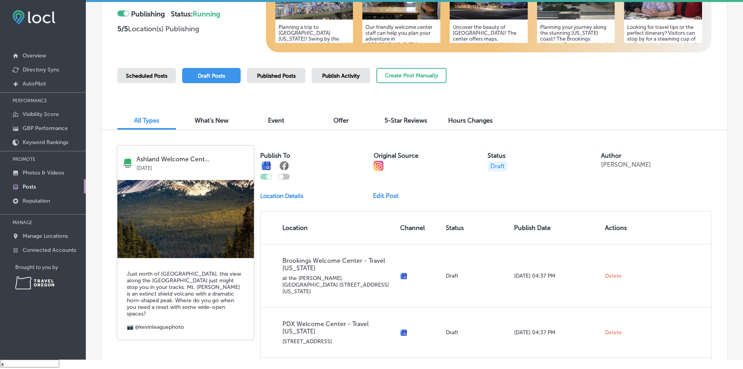
click at [386, 194] on link "Edit Post" at bounding box center [389, 195] width 32 height 7
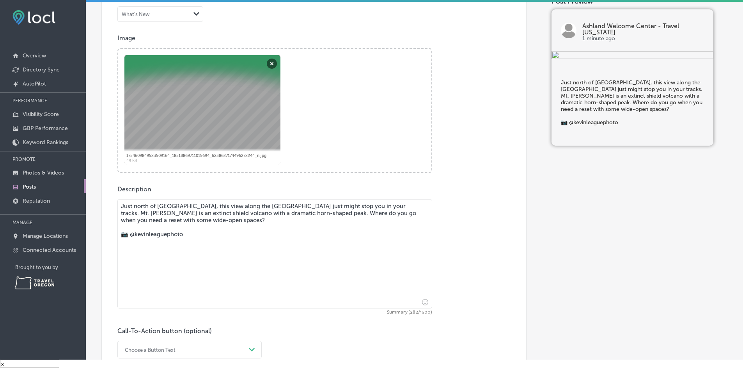
scroll to position [273, 0]
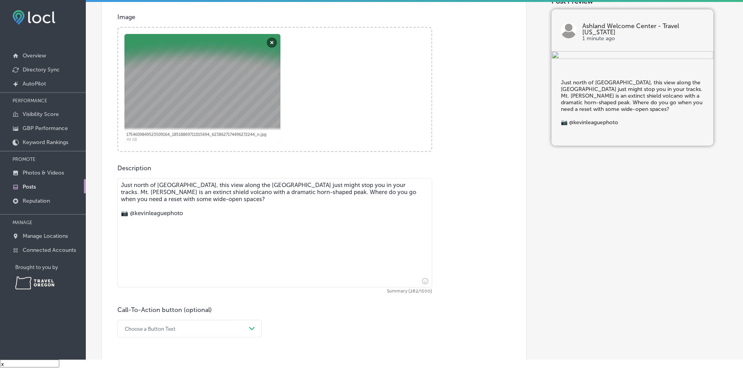
drag, startPoint x: 369, startPoint y: 208, endPoint x: 360, endPoint y: 192, distance: 18.4
click at [360, 192] on textarea "Just north of [GEOGRAPHIC_DATA], this view along the [GEOGRAPHIC_DATA] just mig…" at bounding box center [274, 232] width 315 height 109
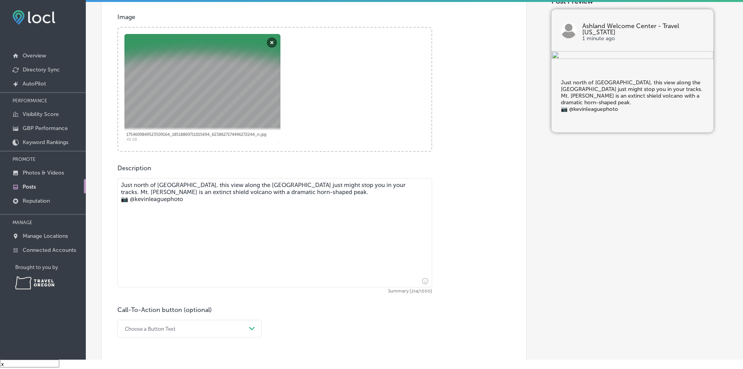
drag, startPoint x: 189, startPoint y: 201, endPoint x: 131, endPoint y: 201, distance: 58.5
click at [131, 201] on textarea "Just north of [GEOGRAPHIC_DATA], this view along the [GEOGRAPHIC_DATA] just mig…" at bounding box center [274, 232] width 315 height 109
paste textarea "[PERSON_NAME] League Fine Art Photography"
drag, startPoint x: 166, startPoint y: 200, endPoint x: 270, endPoint y: 205, distance: 103.9
click at [270, 205] on textarea "Just north of [GEOGRAPHIC_DATA], this view along the [GEOGRAPHIC_DATA] just mig…" at bounding box center [274, 232] width 315 height 109
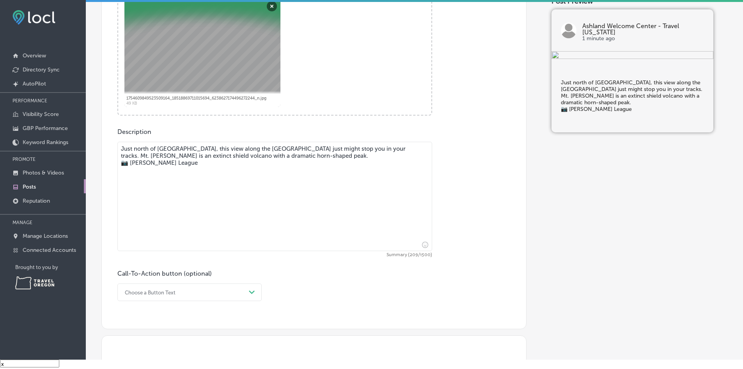
scroll to position [351, 0]
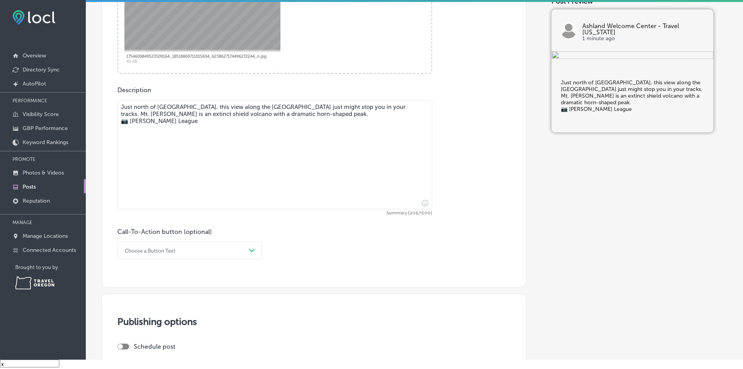
type textarea "Just north of [GEOGRAPHIC_DATA], this view along the [GEOGRAPHIC_DATA] just mig…"
click at [229, 252] on div "Choose a Button Text" at bounding box center [183, 250] width 125 height 12
click at [168, 319] on div "Learn more" at bounding box center [189, 322] width 144 height 14
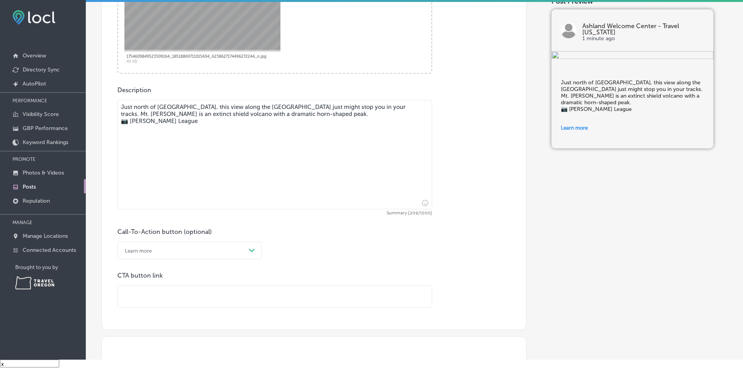
click at [181, 295] on input "text" at bounding box center [275, 296] width 314 height 21
paste input "[URL][DOMAIN_NAME][PERSON_NAME]"
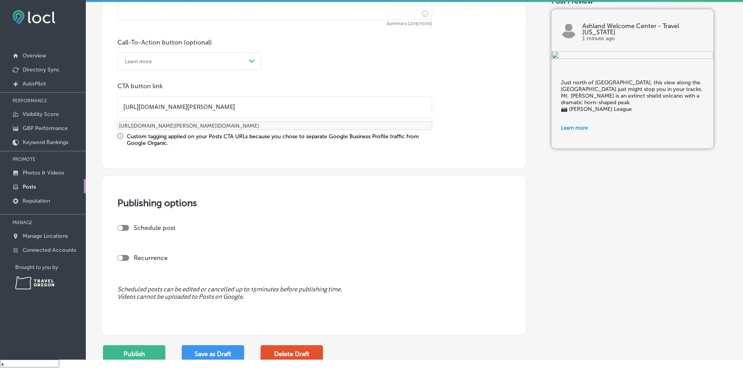
scroll to position [663, 0]
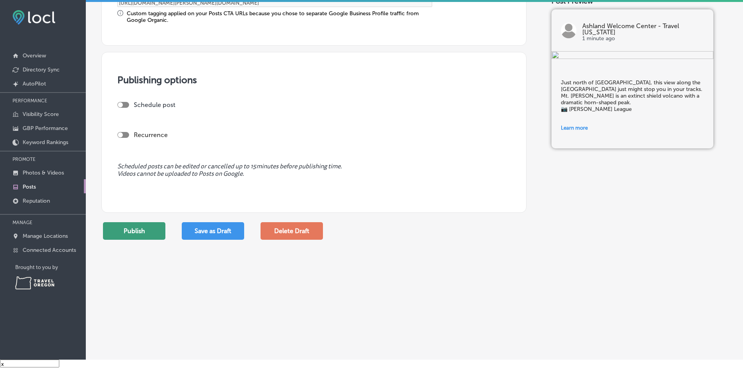
type input "[URL][DOMAIN_NAME][PERSON_NAME]"
click at [148, 229] on button "Publish" at bounding box center [134, 231] width 62 height 18
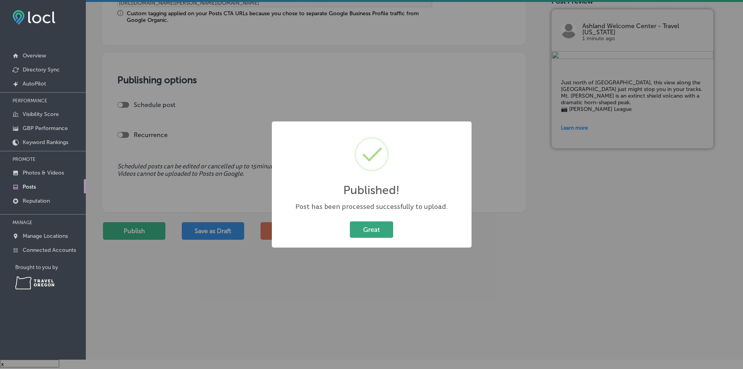
click at [378, 227] on button "Great" at bounding box center [371, 229] width 43 height 16
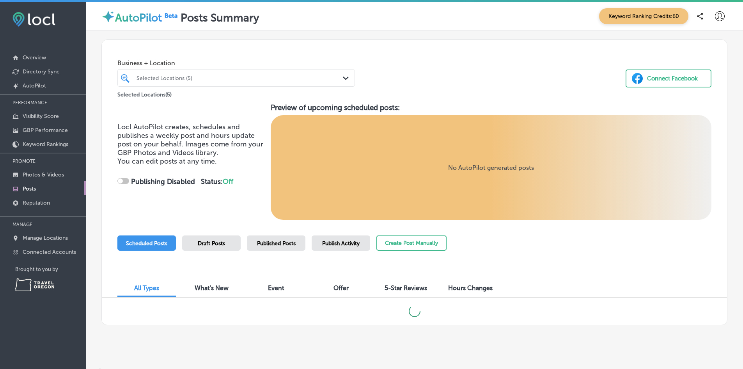
checkbox input "true"
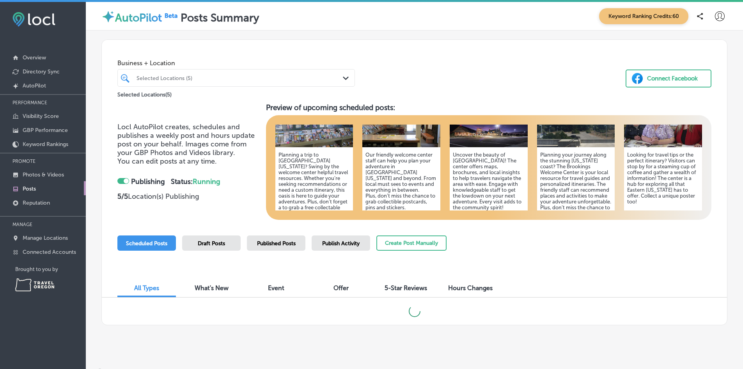
scroll to position [89, 0]
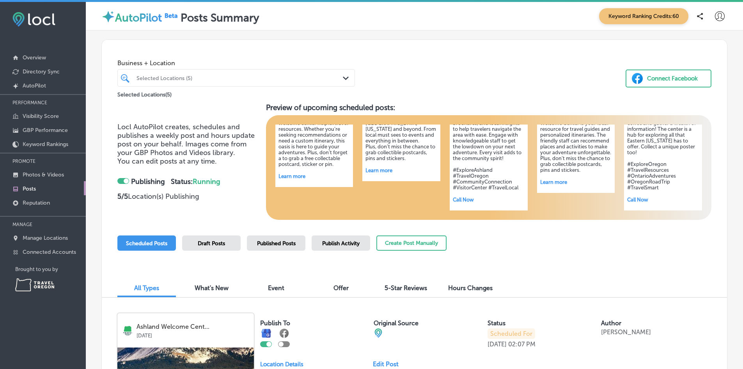
click at [287, 247] on div "Published Posts" at bounding box center [276, 242] width 59 height 15
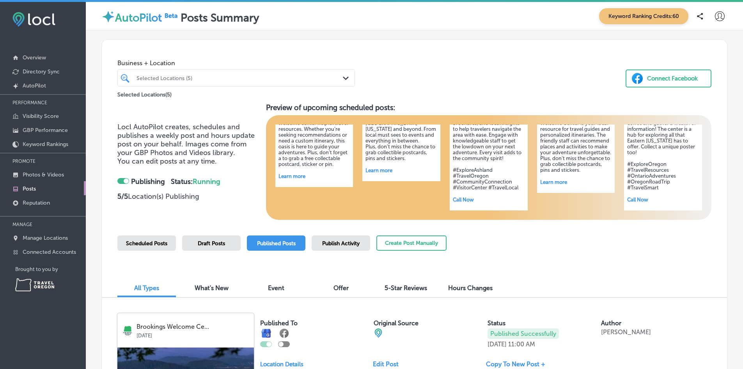
scroll to position [195, 0]
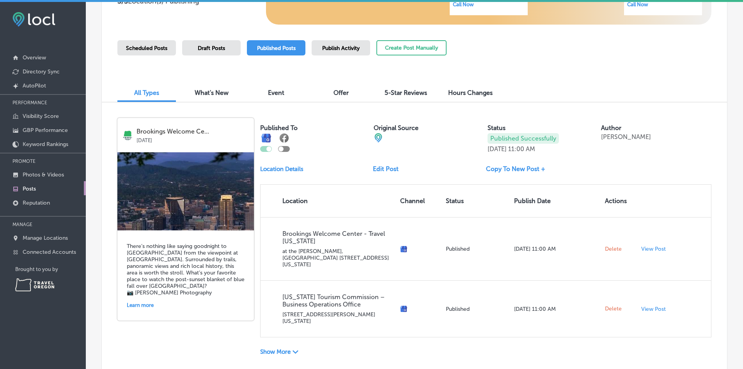
click at [159, 48] on span "Scheduled Posts" at bounding box center [146, 48] width 41 height 7
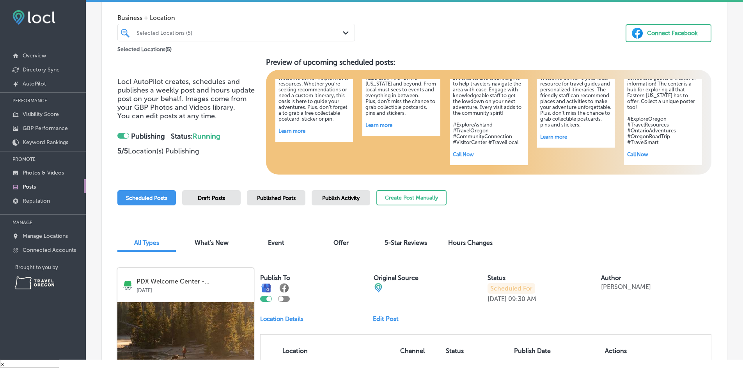
scroll to position [0, 0]
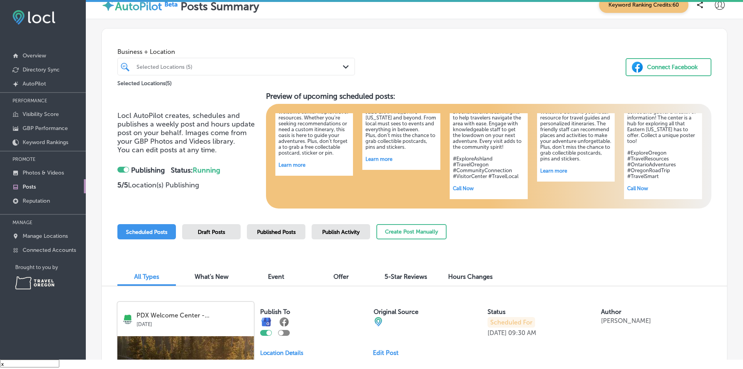
click at [228, 233] on div "Draft Posts" at bounding box center [211, 231] width 59 height 15
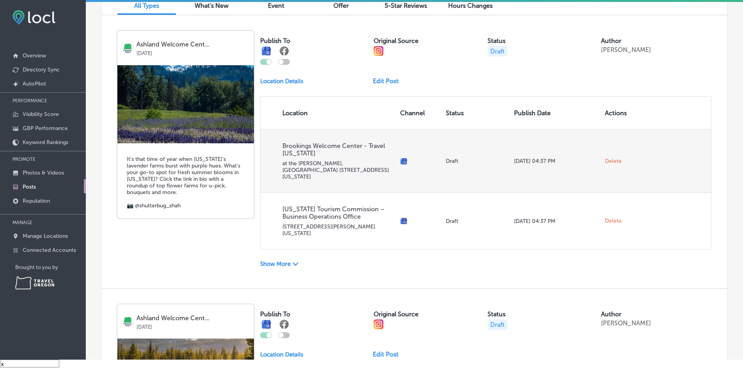
scroll to position [273, 0]
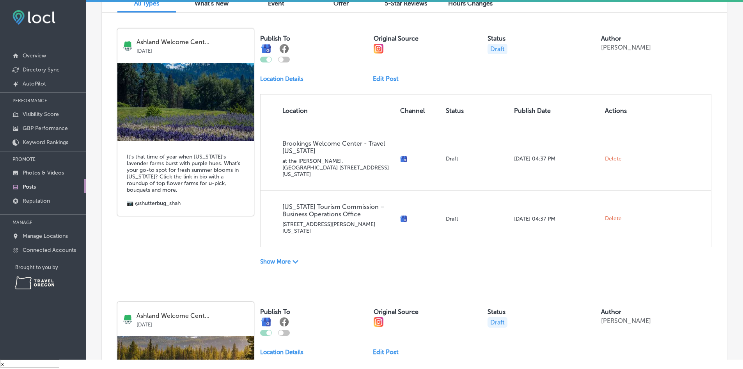
click at [275, 258] on p "Show More" at bounding box center [275, 261] width 30 height 7
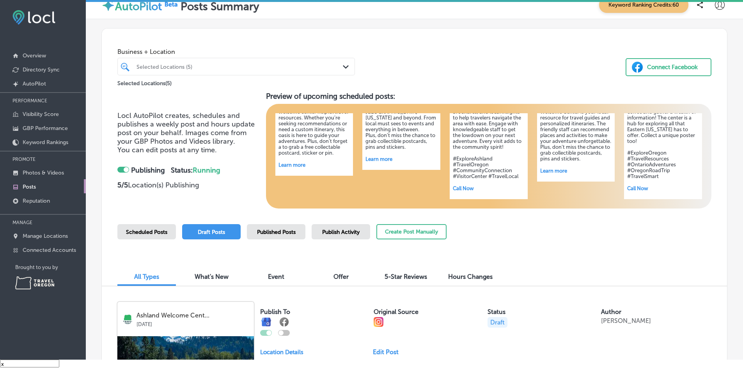
scroll to position [156, 0]
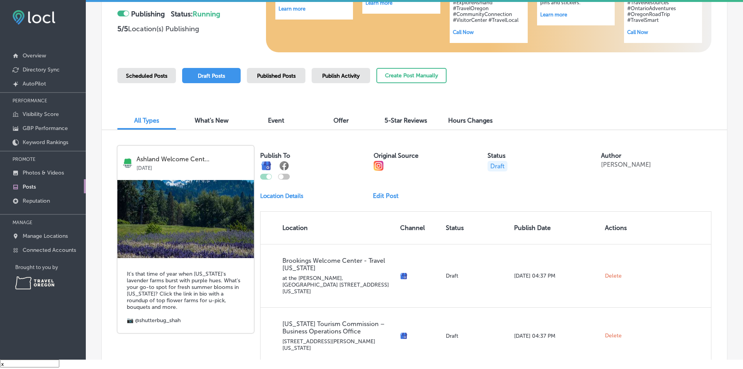
click at [223, 122] on span "What's New" at bounding box center [212, 120] width 34 height 7
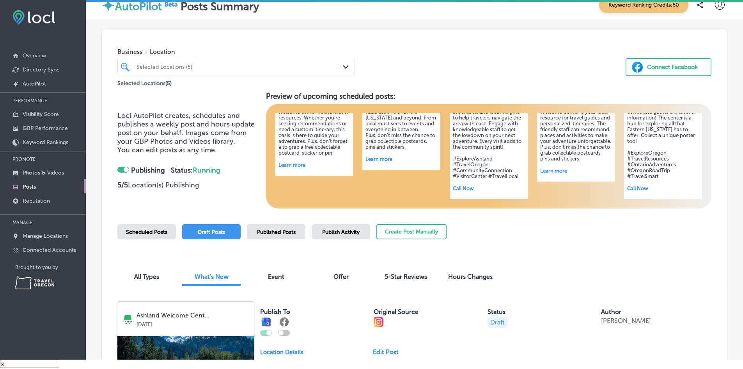
click at [325, 232] on span "Publish Activity" at bounding box center [340, 232] width 37 height 7
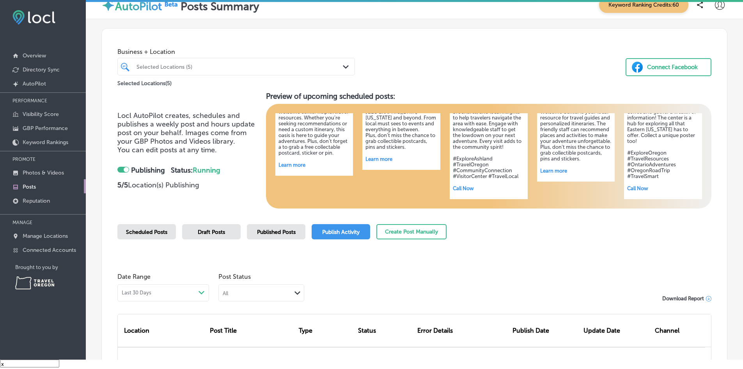
click at [263, 230] on span "Published Posts" at bounding box center [276, 232] width 39 height 7
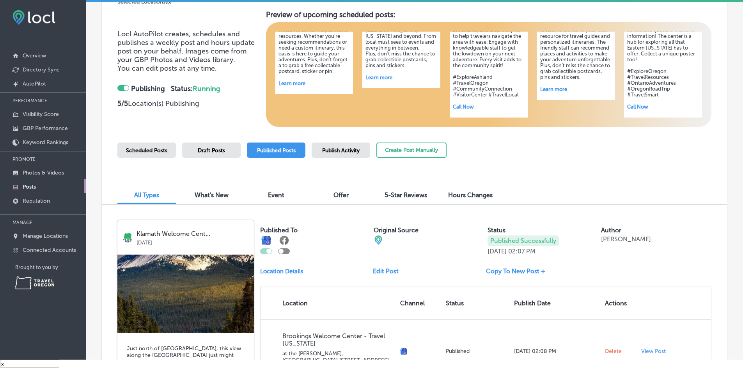
scroll to position [195, 0]
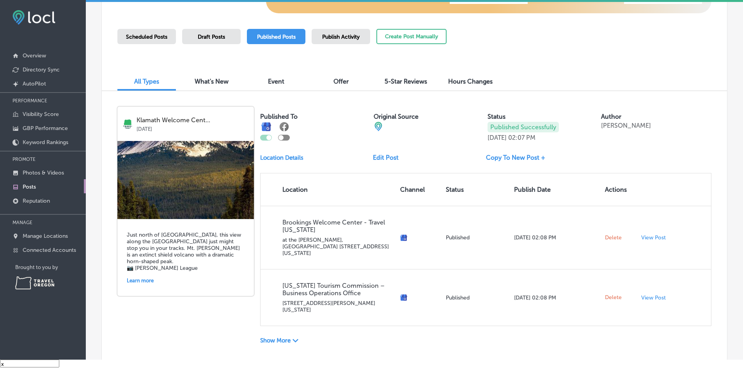
click at [389, 156] on link "Edit Post" at bounding box center [389, 157] width 32 height 7
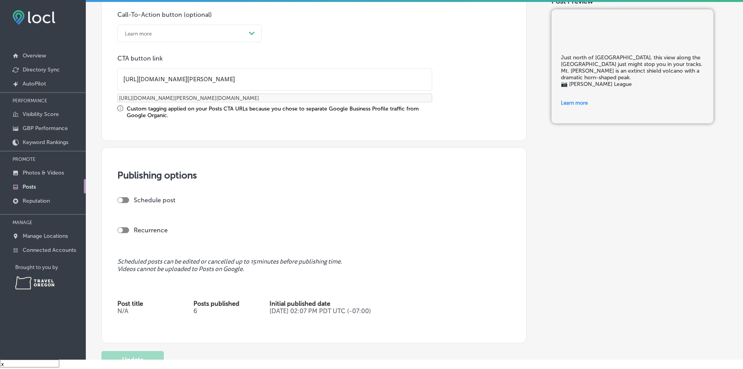
scroll to position [585, 0]
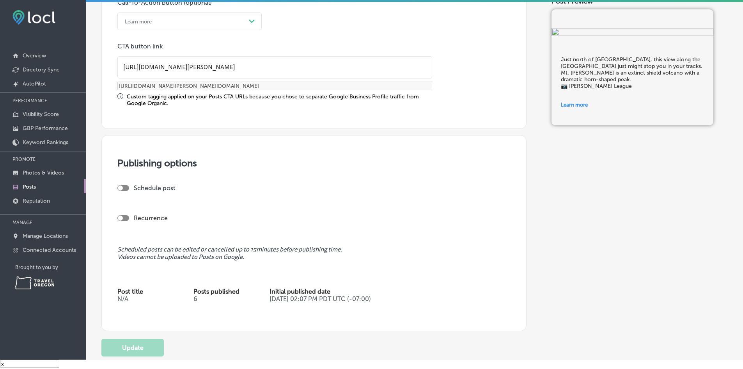
click at [120, 188] on div at bounding box center [120, 187] width 5 height 5
checkbox input "true"
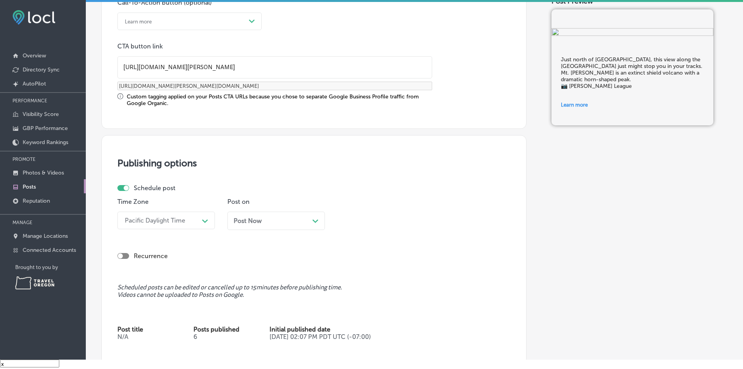
click at [266, 220] on div "Post Now Path Created with Sketch." at bounding box center [276, 220] width 85 height 7
click at [208, 221] on polygon at bounding box center [205, 221] width 6 height 4
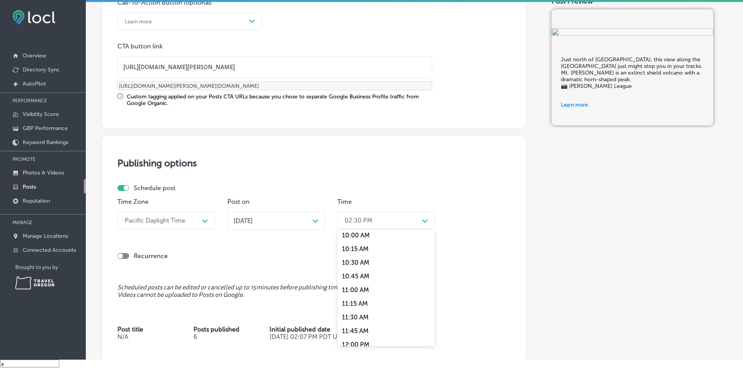
scroll to position [524, 0]
click at [371, 262] on div "10:00 AM" at bounding box center [386, 260] width 98 height 14
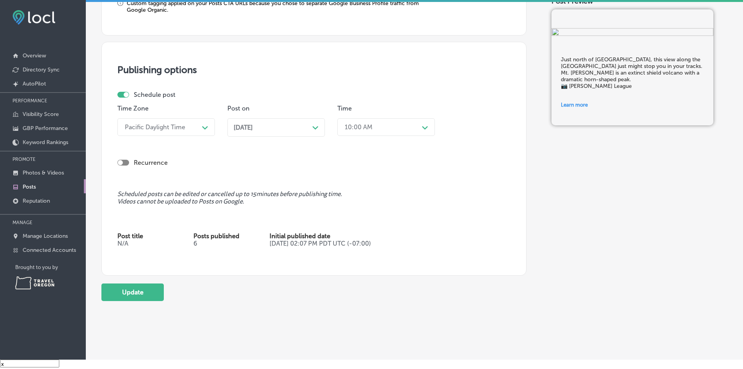
scroll to position [688, 0]
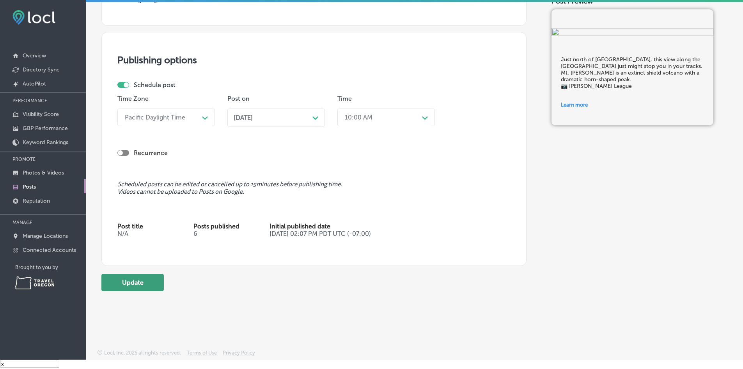
click at [141, 286] on button "Update" at bounding box center [132, 282] width 62 height 18
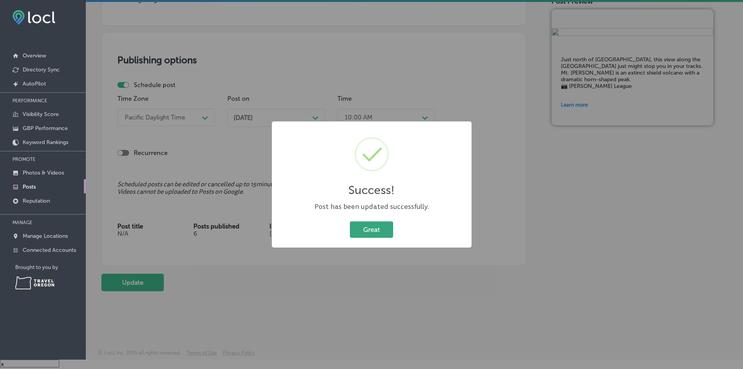
click at [369, 232] on button "Great" at bounding box center [371, 229] width 43 height 16
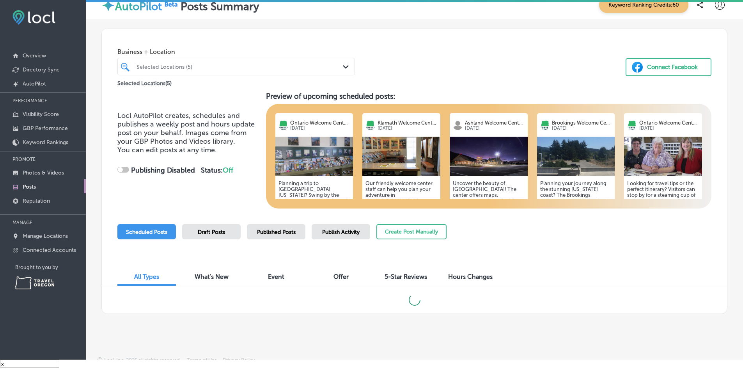
checkbox input "true"
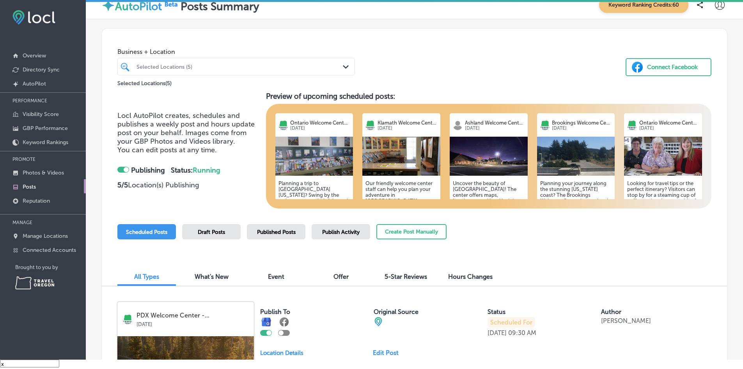
click at [222, 230] on span "Draft Posts" at bounding box center [211, 232] width 27 height 7
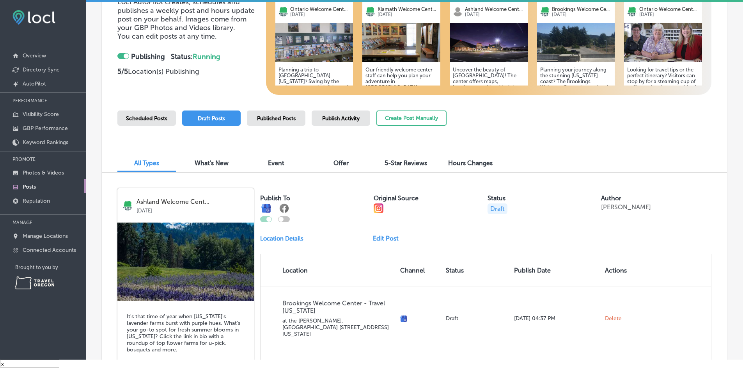
scroll to position [117, 0]
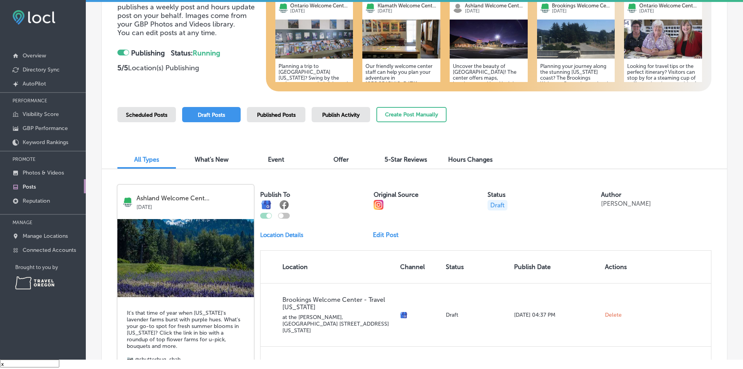
click at [271, 116] on span "Published Posts" at bounding box center [276, 115] width 39 height 7
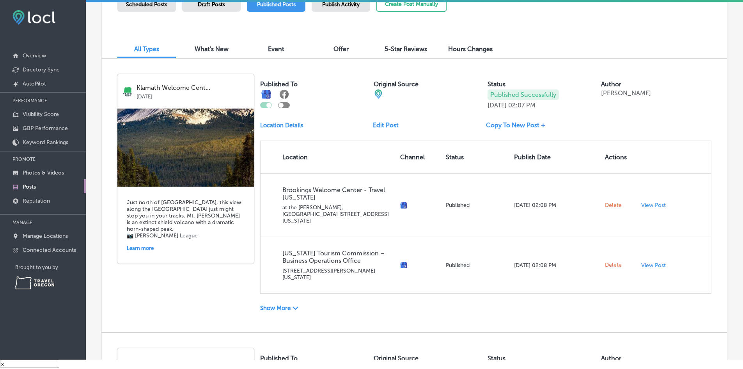
scroll to position [234, 0]
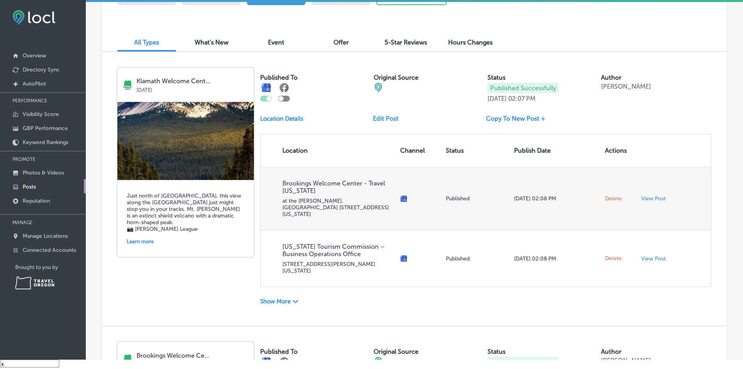
click at [610, 195] on span "Delete" at bounding box center [613, 198] width 17 height 7
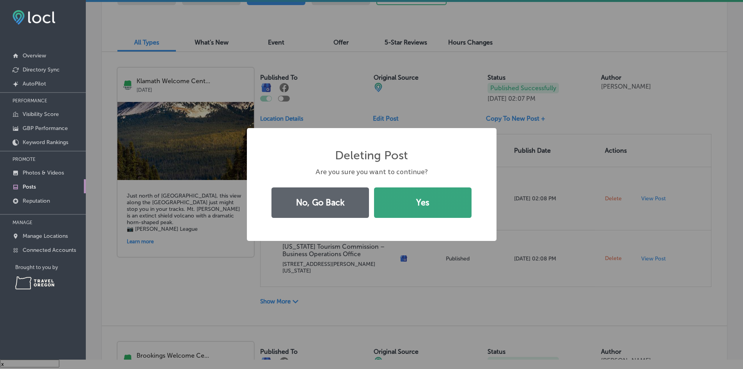
click at [428, 209] on button "Yes" at bounding box center [423, 202] width 98 height 30
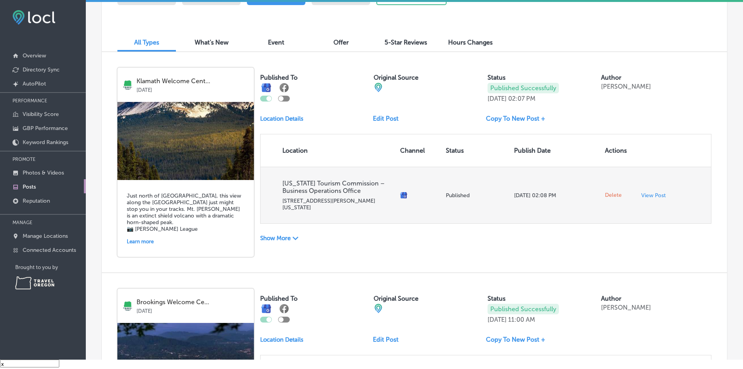
click at [612, 192] on span "Delete" at bounding box center [613, 195] width 17 height 7
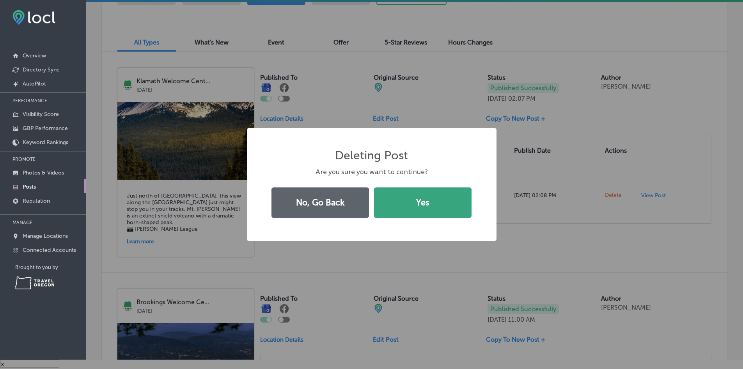
click at [397, 203] on button "Yes" at bounding box center [423, 202] width 98 height 30
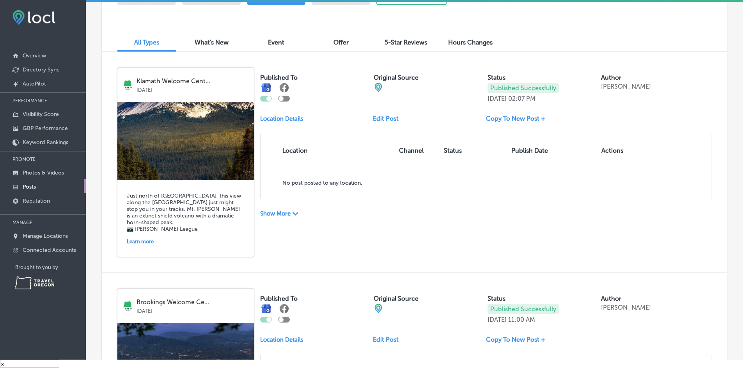
click at [277, 214] on p "Show More" at bounding box center [275, 213] width 30 height 7
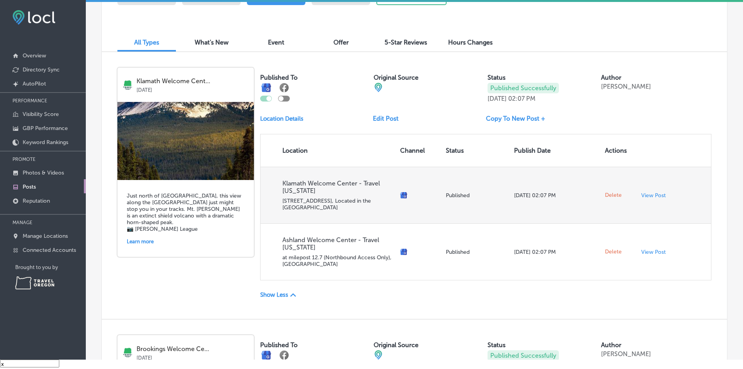
click at [642, 195] on p "View Post" at bounding box center [653, 195] width 25 height 7
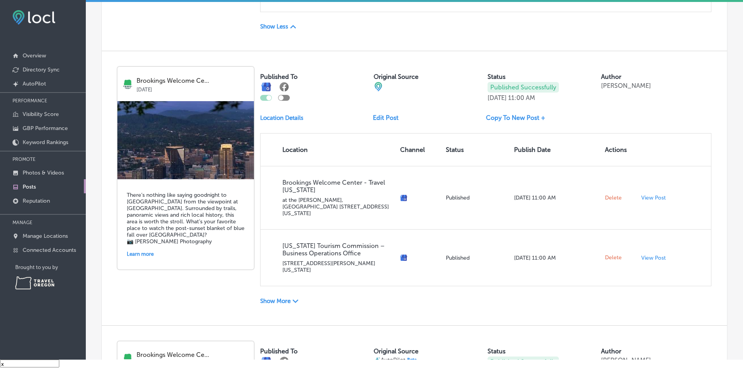
scroll to position [546, 0]
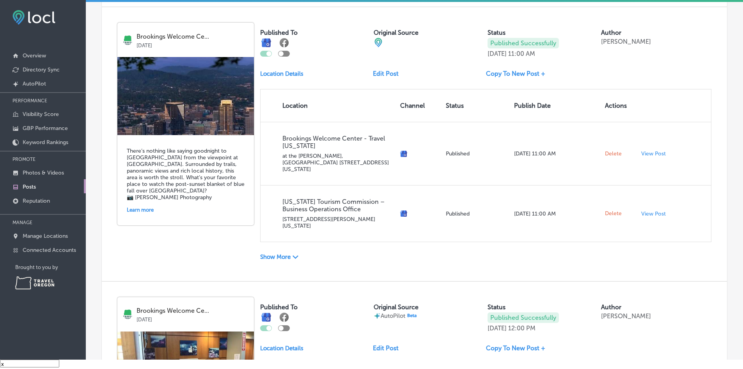
click at [284, 251] on div "Published To Original Source Status Published Successfully [DATE] 11:00 AM Auth…" at bounding box center [485, 144] width 451 height 242
click at [285, 253] on p "Show More" at bounding box center [275, 256] width 30 height 7
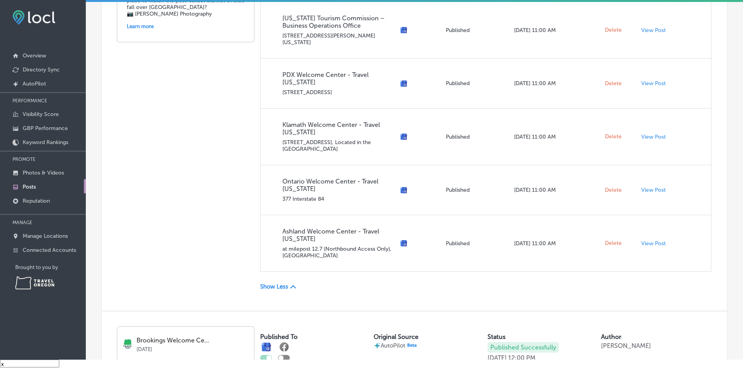
scroll to position [741, 0]
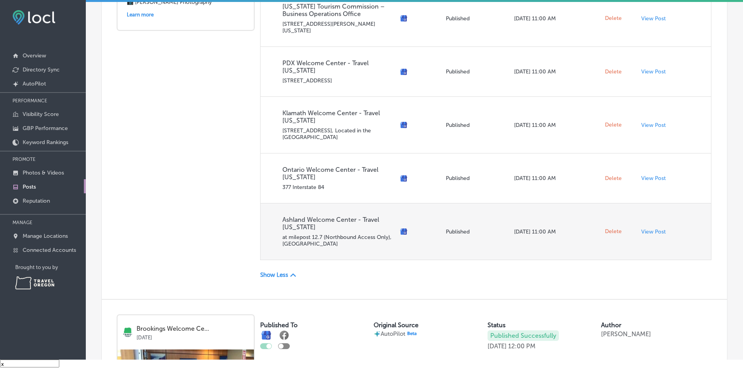
click at [610, 228] on span "Delete" at bounding box center [613, 231] width 17 height 7
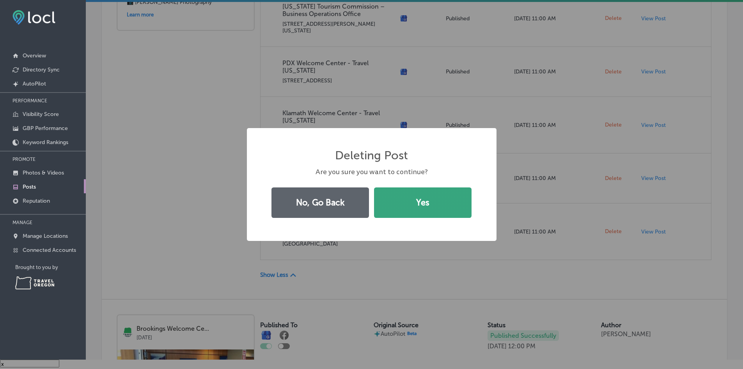
click at [450, 209] on button "Yes" at bounding box center [423, 202] width 98 height 30
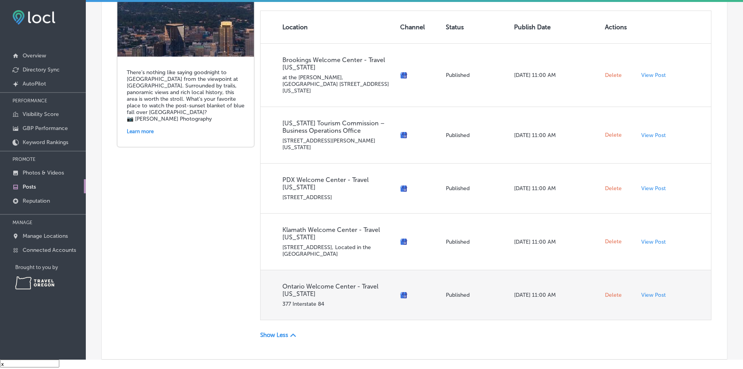
scroll to position [624, 0]
click at [614, 292] on span "Delete" at bounding box center [613, 295] width 17 height 7
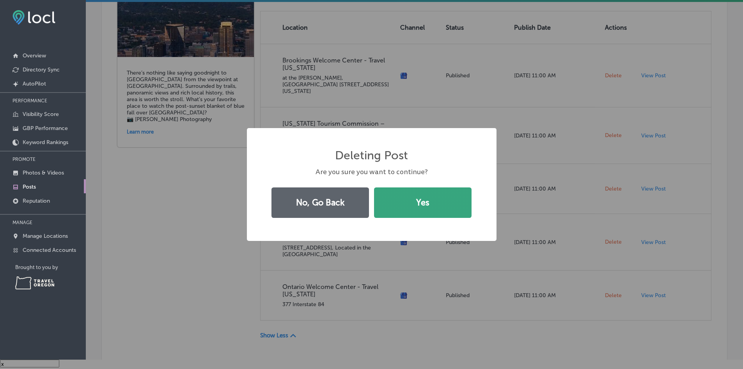
click at [435, 210] on button "Yes" at bounding box center [423, 202] width 98 height 30
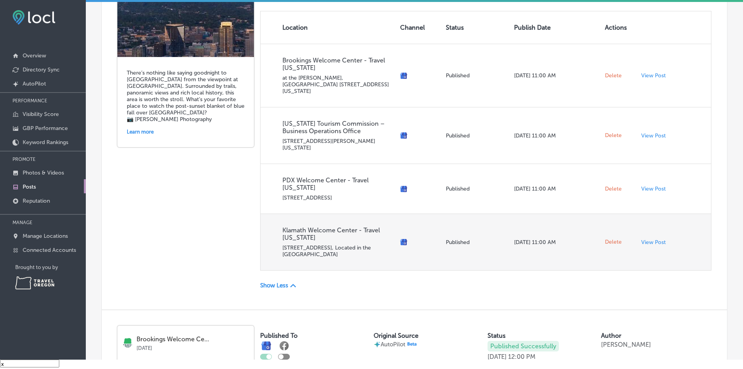
click at [607, 238] on span "Delete" at bounding box center [613, 241] width 17 height 7
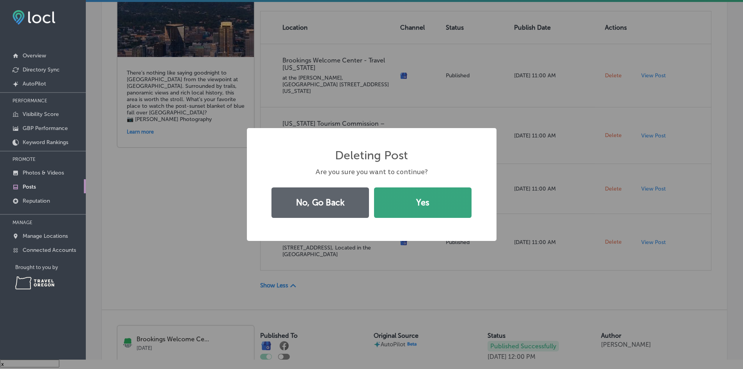
click at [444, 207] on button "Yes" at bounding box center [423, 202] width 98 height 30
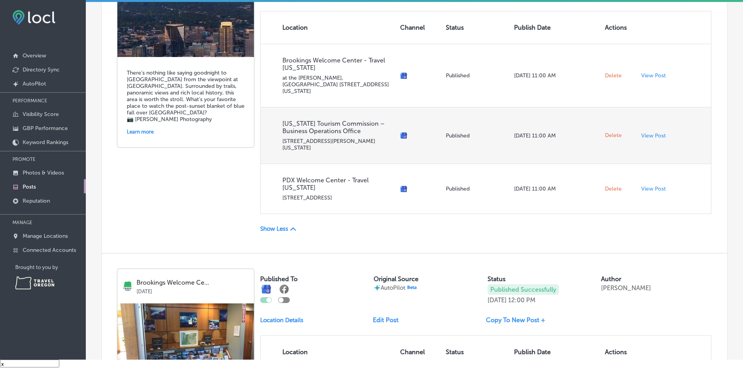
click at [608, 132] on span "Delete" at bounding box center [613, 135] width 17 height 7
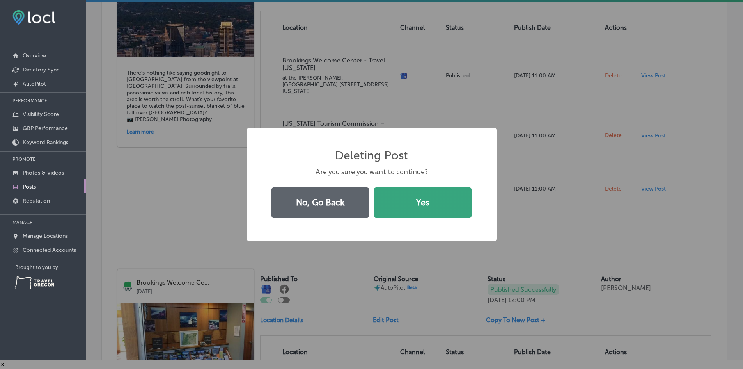
click at [420, 202] on button "Yes" at bounding box center [423, 202] width 98 height 30
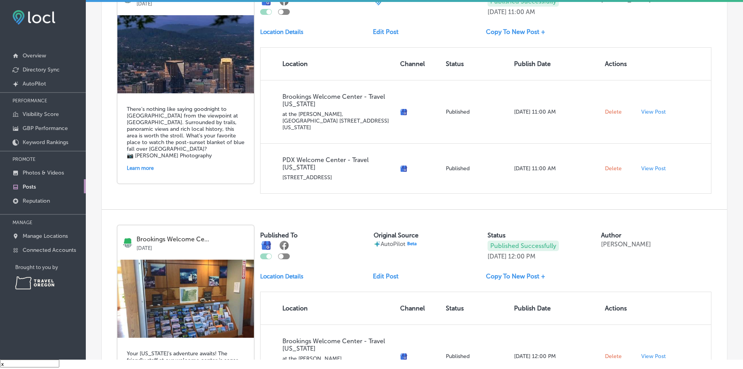
scroll to position [546, 0]
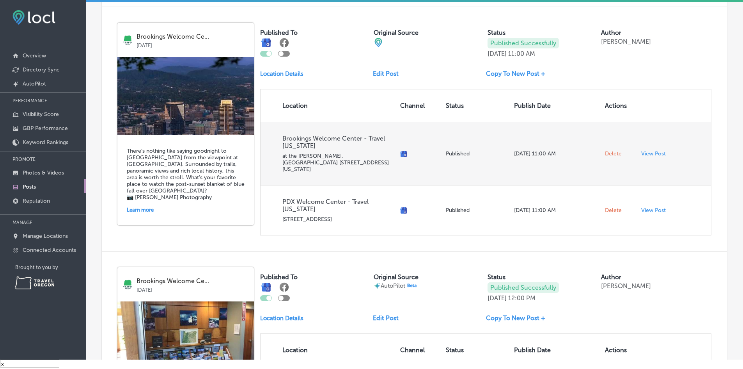
click at [611, 150] on span "Delete" at bounding box center [613, 153] width 17 height 7
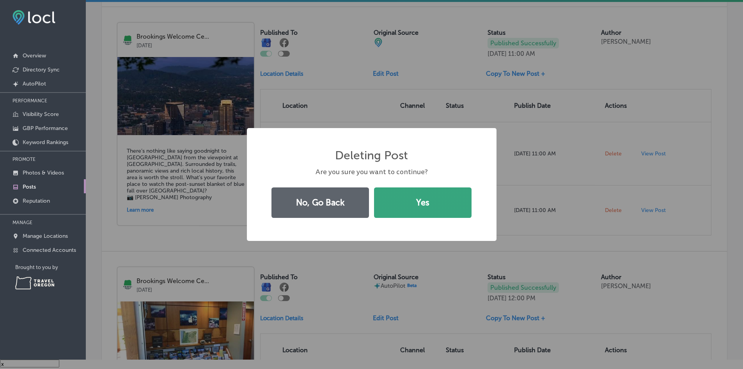
click at [442, 202] on button "Yes" at bounding box center [423, 202] width 98 height 30
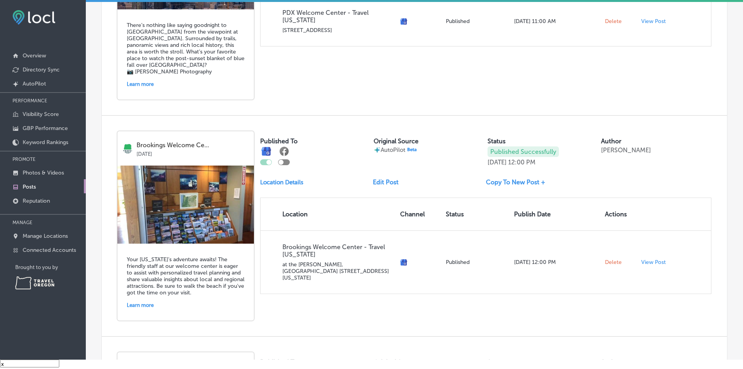
scroll to position [780, 0]
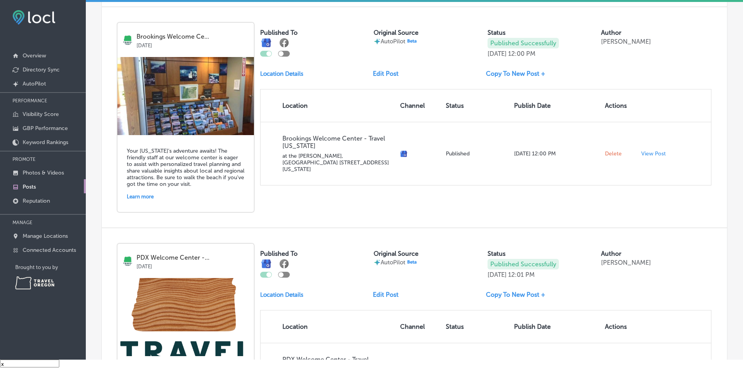
click at [382, 72] on link "Edit Post" at bounding box center [389, 73] width 32 height 7
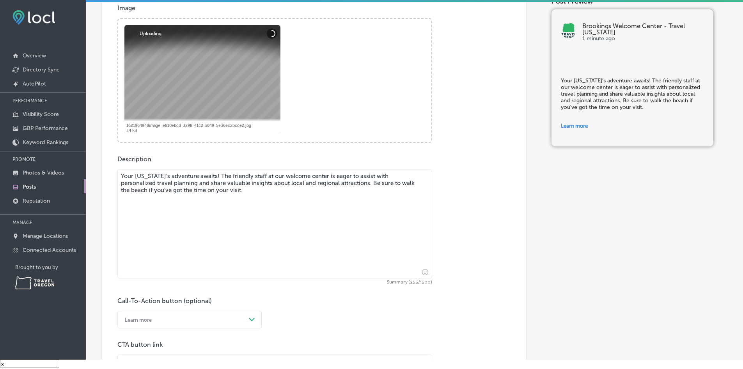
scroll to position [351, 0]
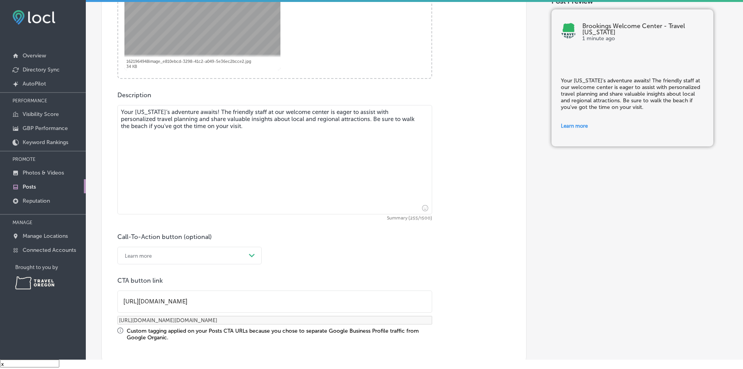
click at [163, 111] on textarea "Your [US_STATE]’s adventure awaits! The friendly staff at our welcome center is…" at bounding box center [274, 159] width 315 height 109
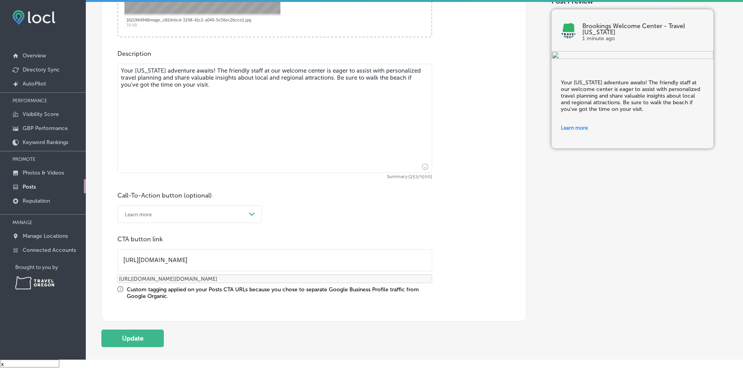
scroll to position [448, 0]
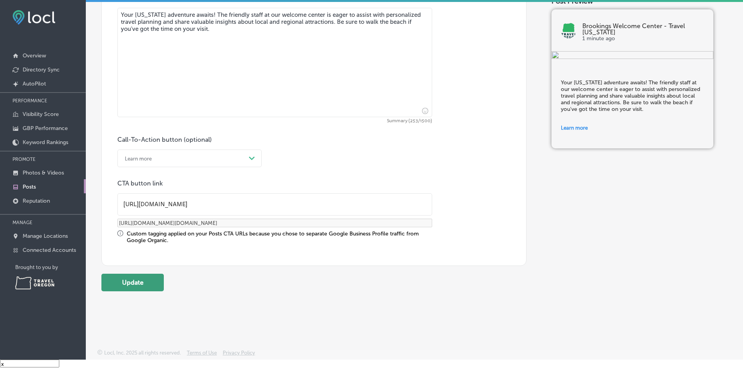
type textarea "Your [US_STATE] adventure awaits! The friendly staff at our welcome center is e…"
click at [145, 285] on button "Update" at bounding box center [132, 282] width 62 height 18
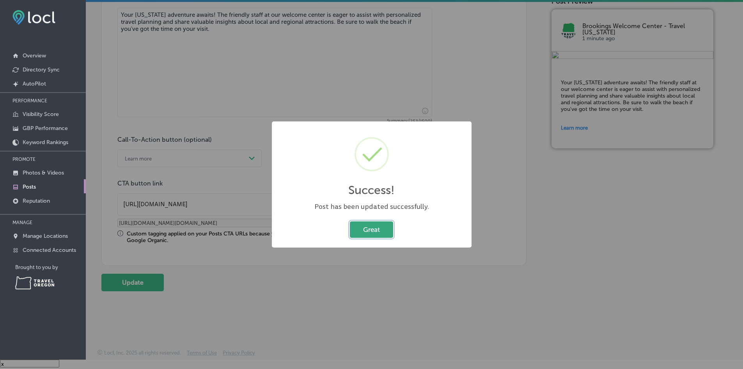
click at [383, 229] on button "Great" at bounding box center [371, 229] width 43 height 16
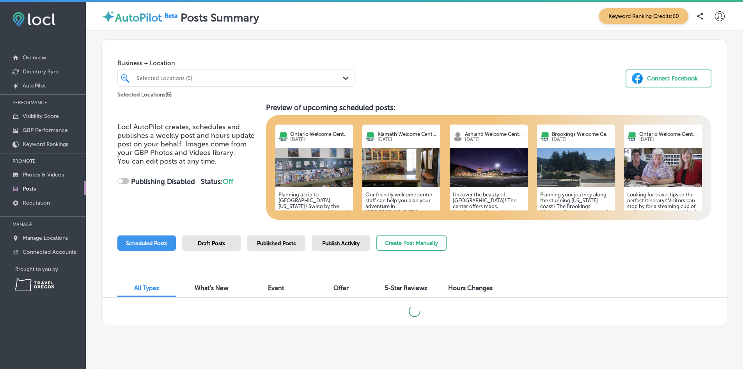
checkbox input "true"
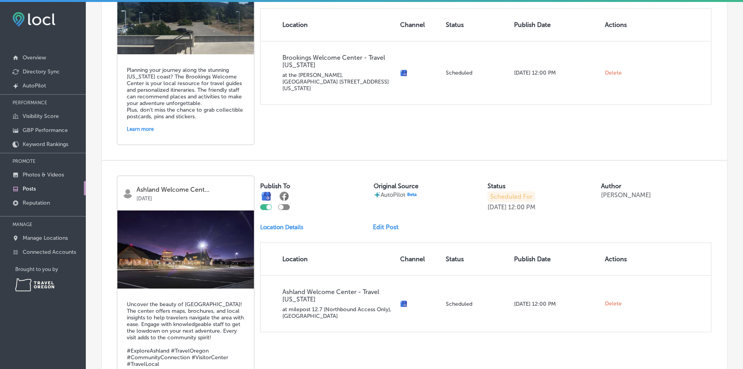
scroll to position [1170, 0]
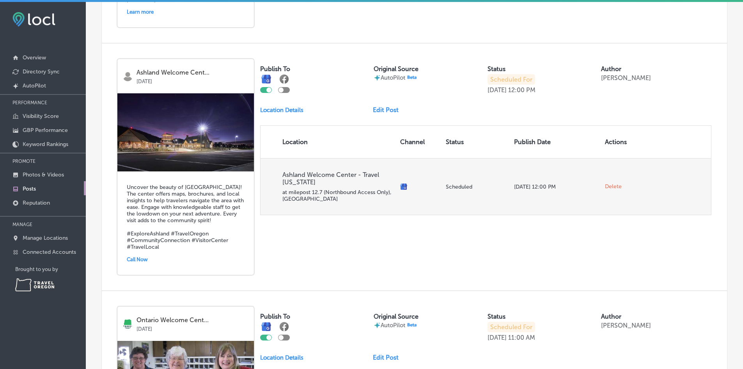
click at [610, 183] on span "Delete" at bounding box center [613, 186] width 17 height 7
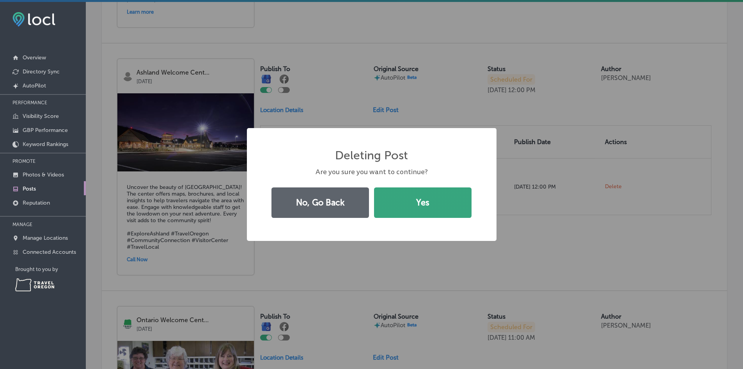
click at [430, 196] on button "Yes" at bounding box center [423, 202] width 98 height 30
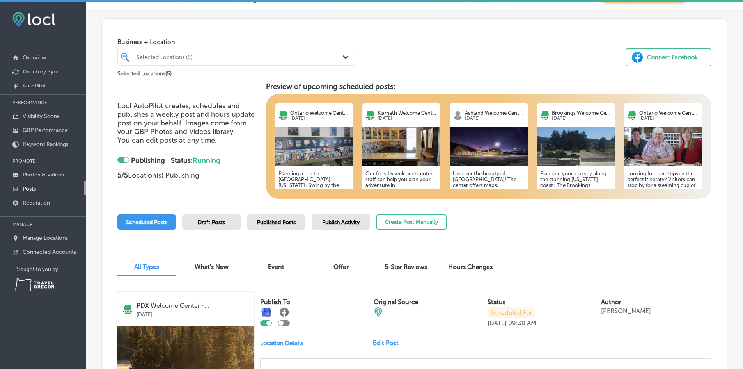
scroll to position [0, 0]
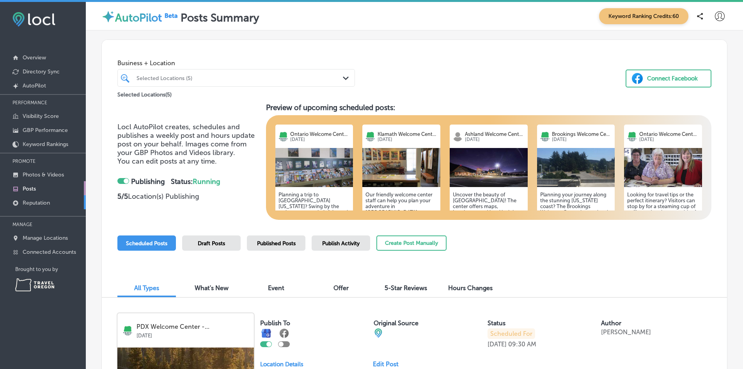
click at [30, 202] on p "Reputation" at bounding box center [36, 202] width 27 height 7
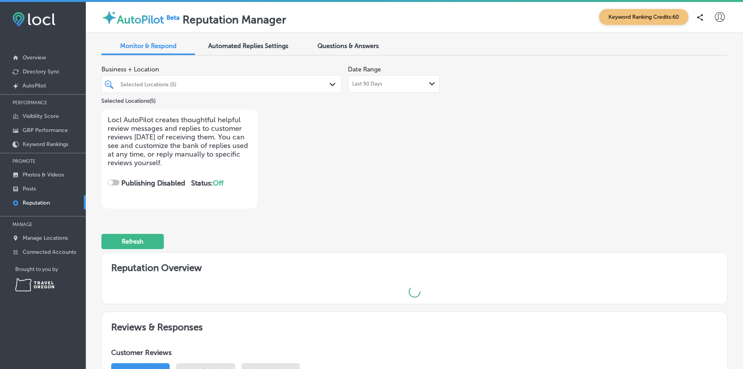
checkbox input "true"
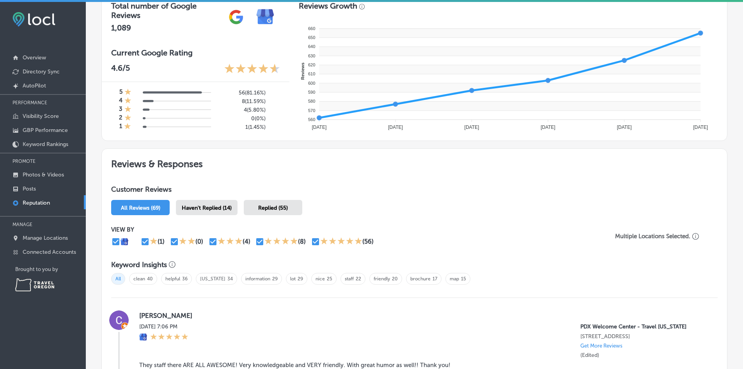
scroll to position [273, 0]
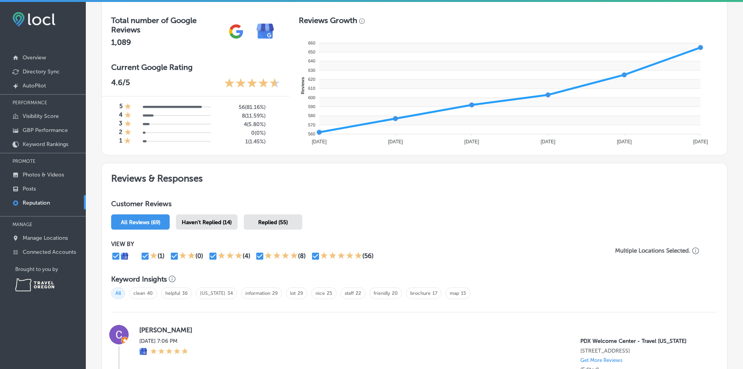
click at [219, 225] on span "Haven't Replied (14)" at bounding box center [207, 222] width 50 height 7
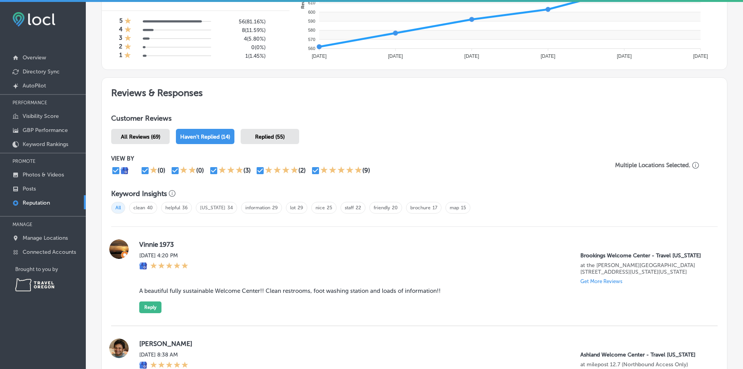
scroll to position [195, 0]
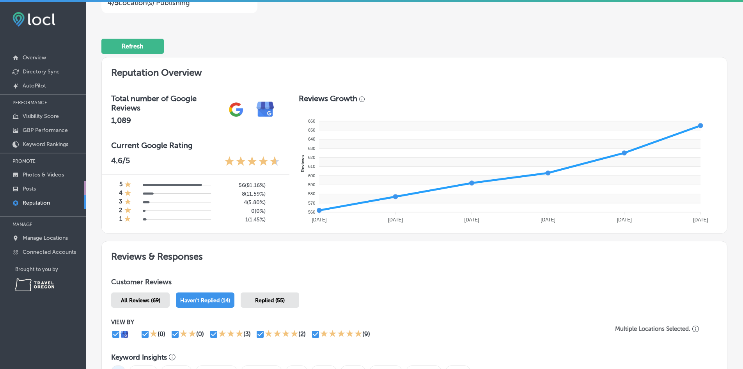
click at [30, 188] on p "Posts" at bounding box center [29, 188] width 13 height 7
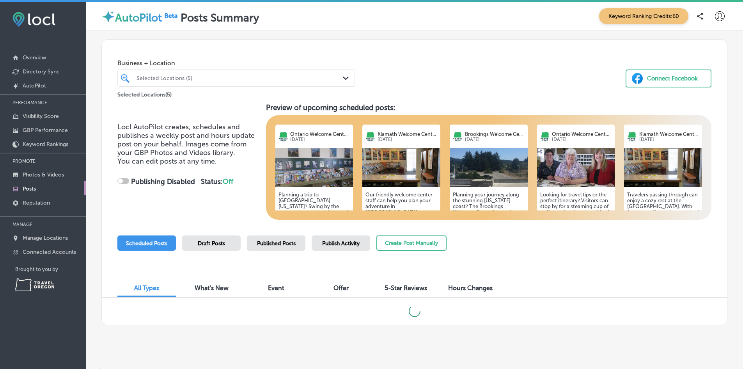
scroll to position [7, 0]
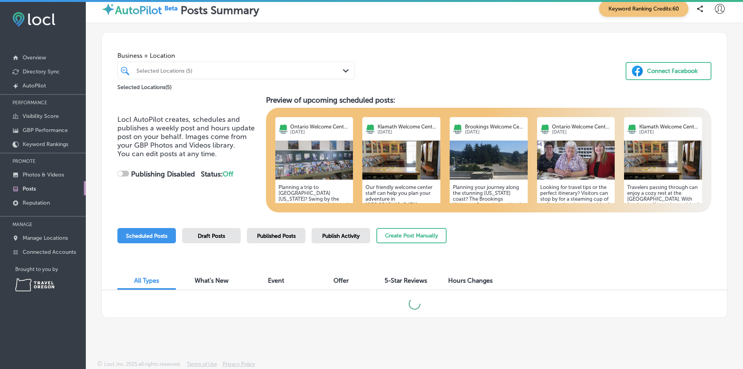
checkbox input "true"
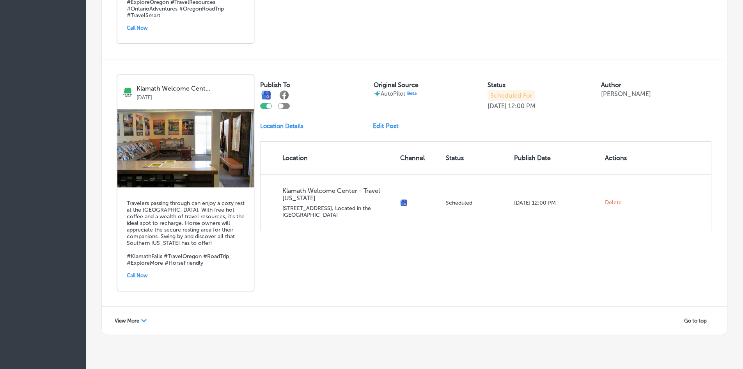
scroll to position [780, 0]
